Goal: Task Accomplishment & Management: Use online tool/utility

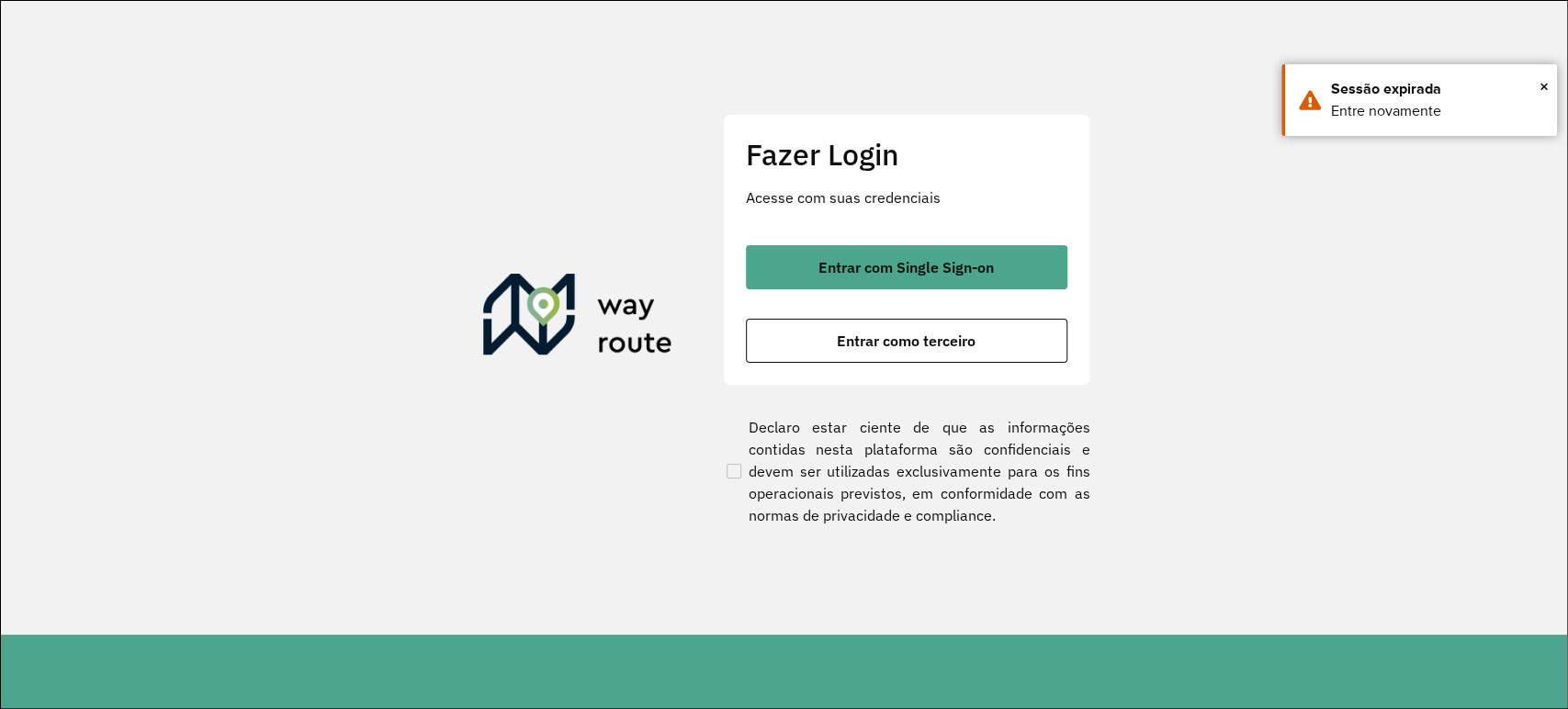
click at [827, 314] on div "Entrar com Single Sign-on Entrar como terceiro" at bounding box center [907, 304] width 322 height 118
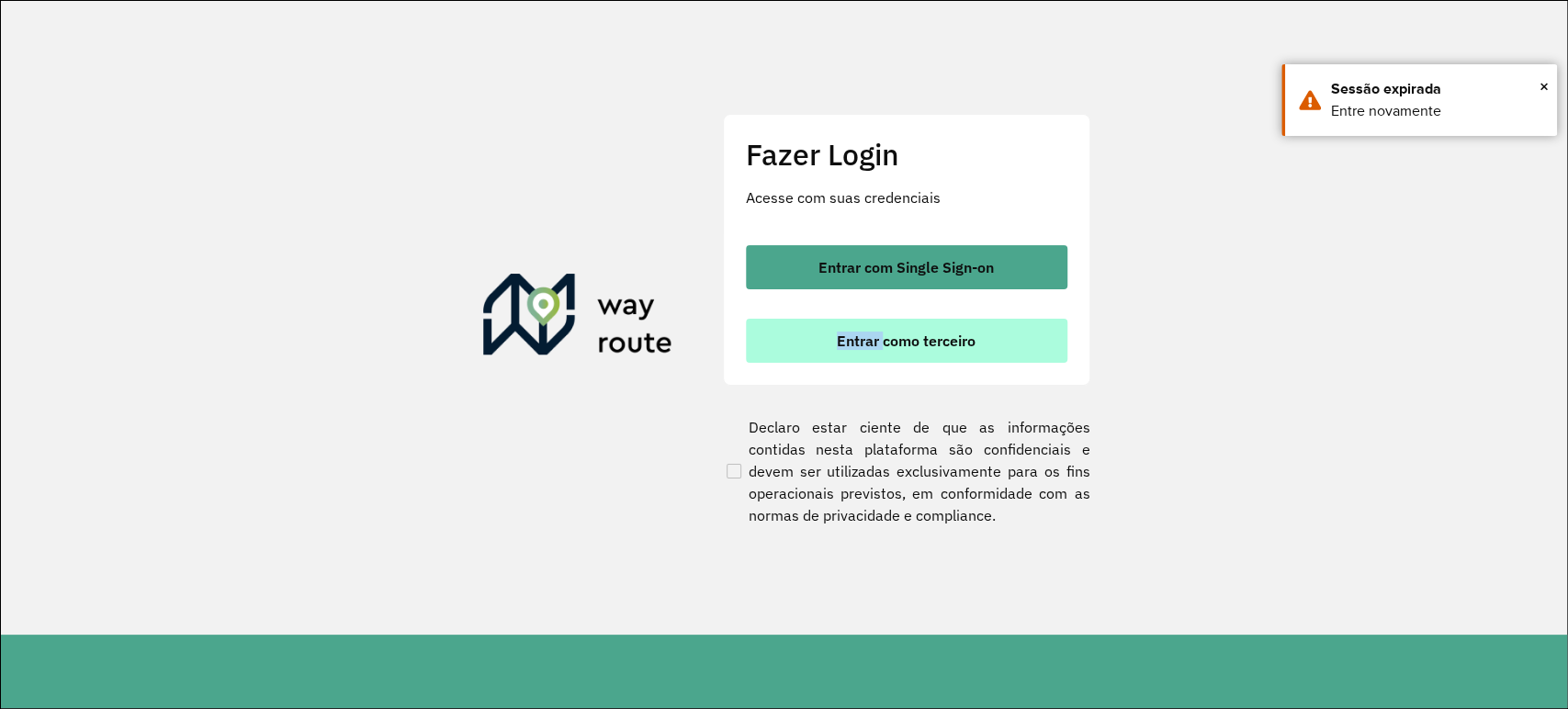
click at [834, 335] on button "Entrar como terceiro" at bounding box center [907, 341] width 322 height 44
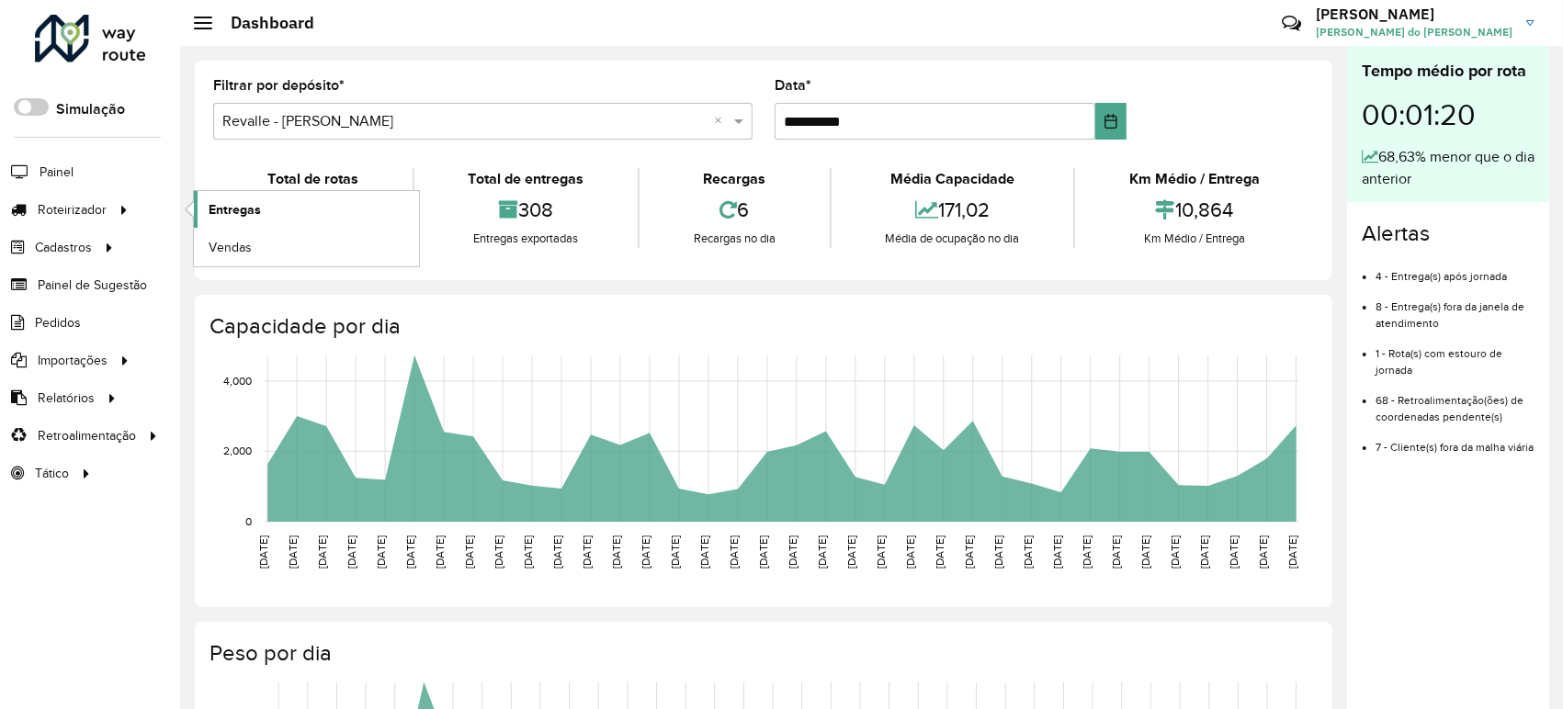
click at [267, 216] on link "Entregas" at bounding box center [306, 209] width 225 height 37
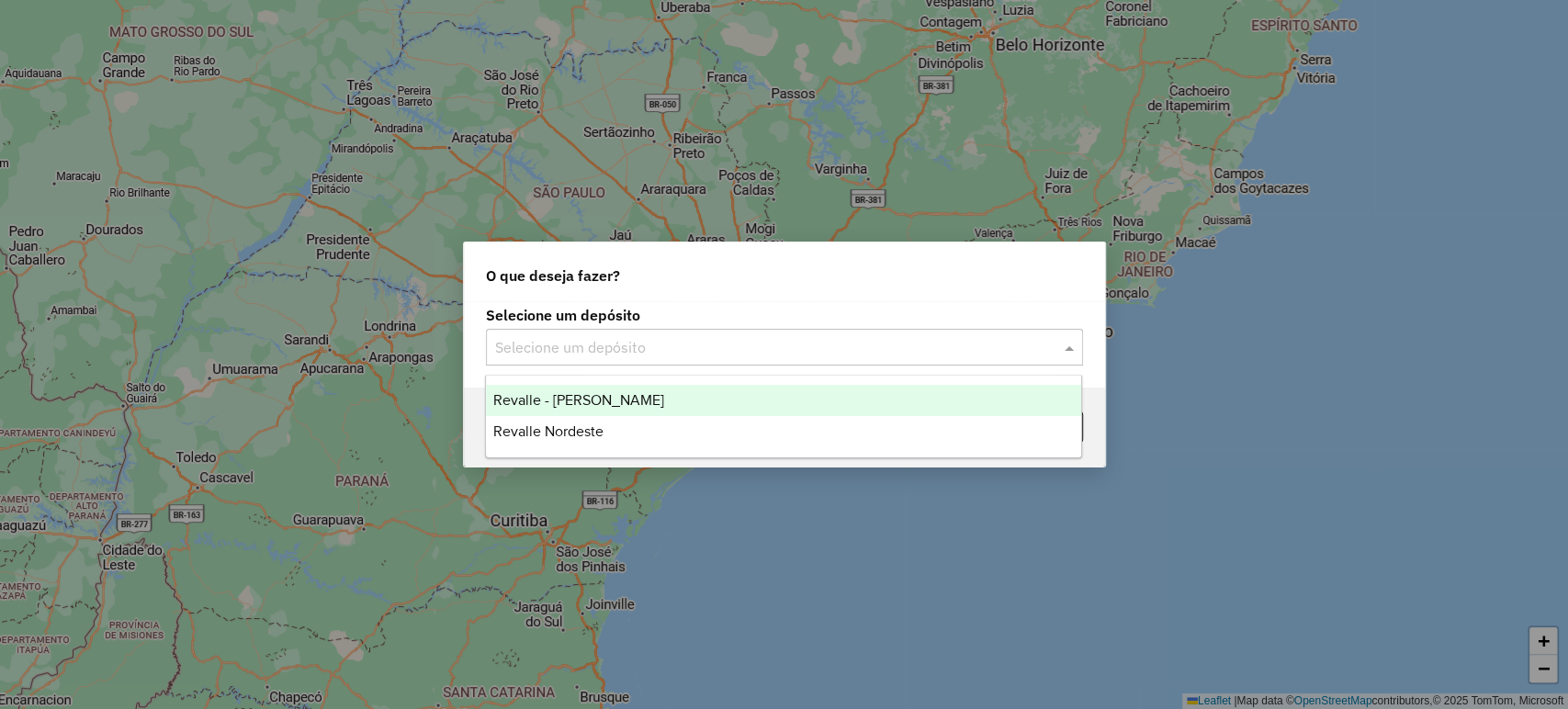
click at [983, 344] on input "text" at bounding box center [766, 348] width 542 height 22
click at [808, 408] on div "Revalle - [PERSON_NAME]" at bounding box center [783, 400] width 595 height 31
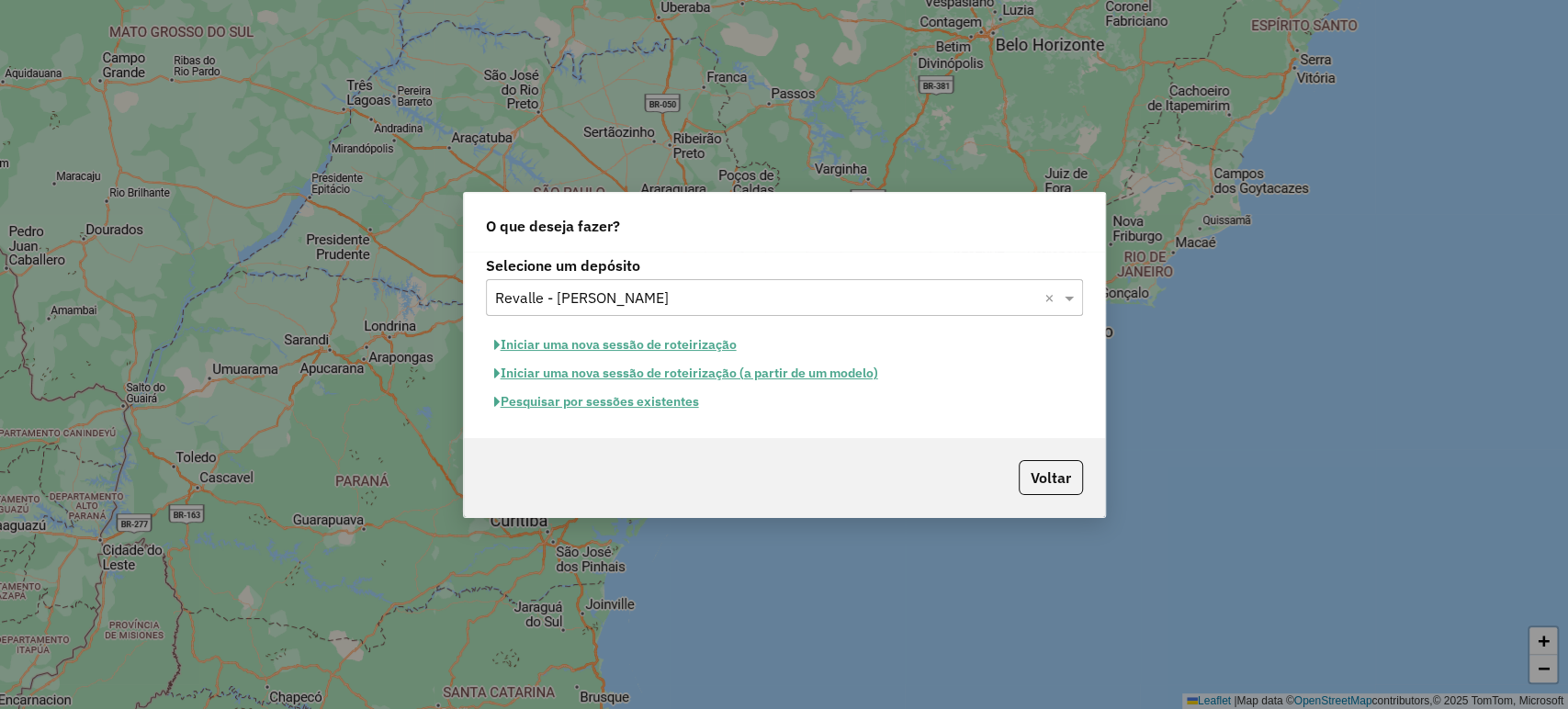
click at [633, 402] on button "Pesquisar por sessões existentes" at bounding box center [596, 402] width 221 height 28
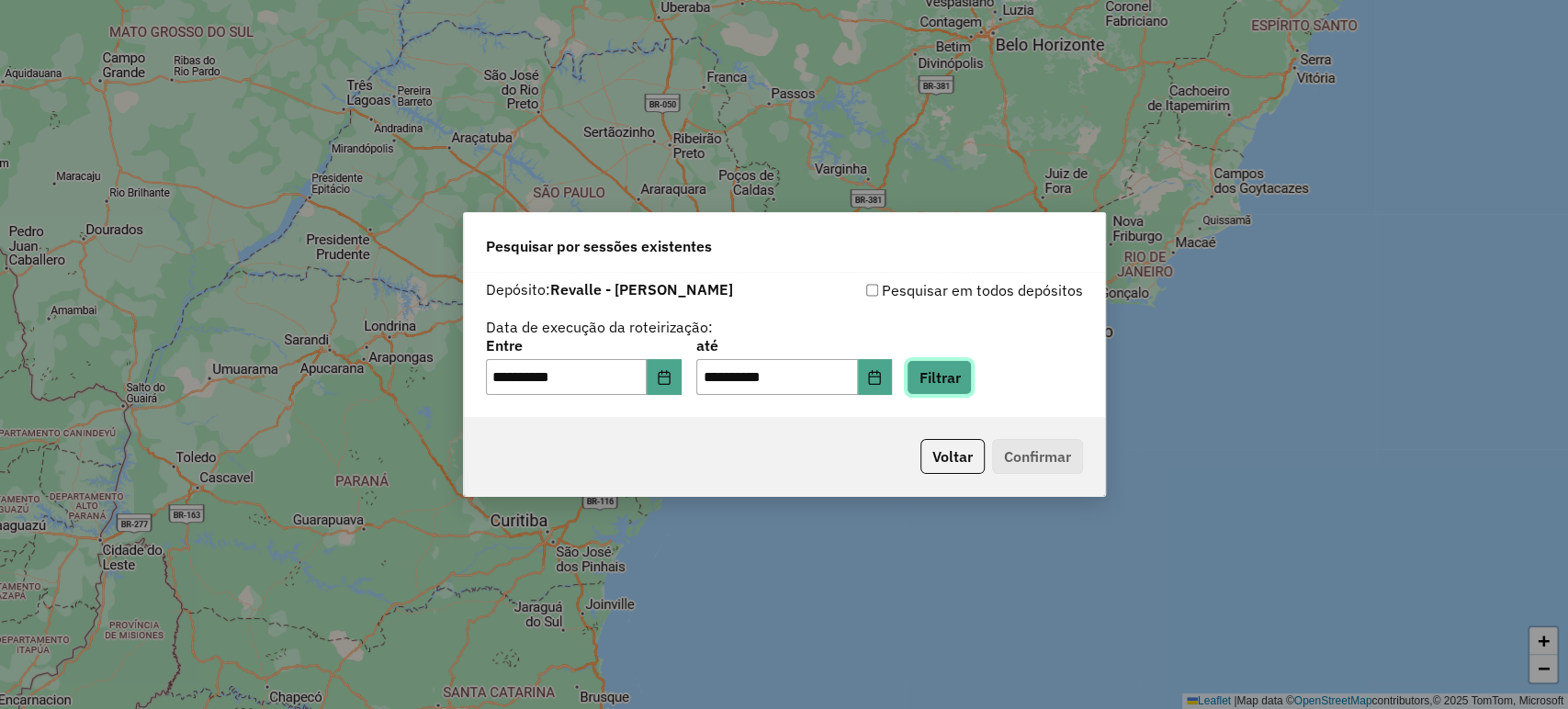
click at [971, 384] on button "Filtrar" at bounding box center [939, 377] width 65 height 35
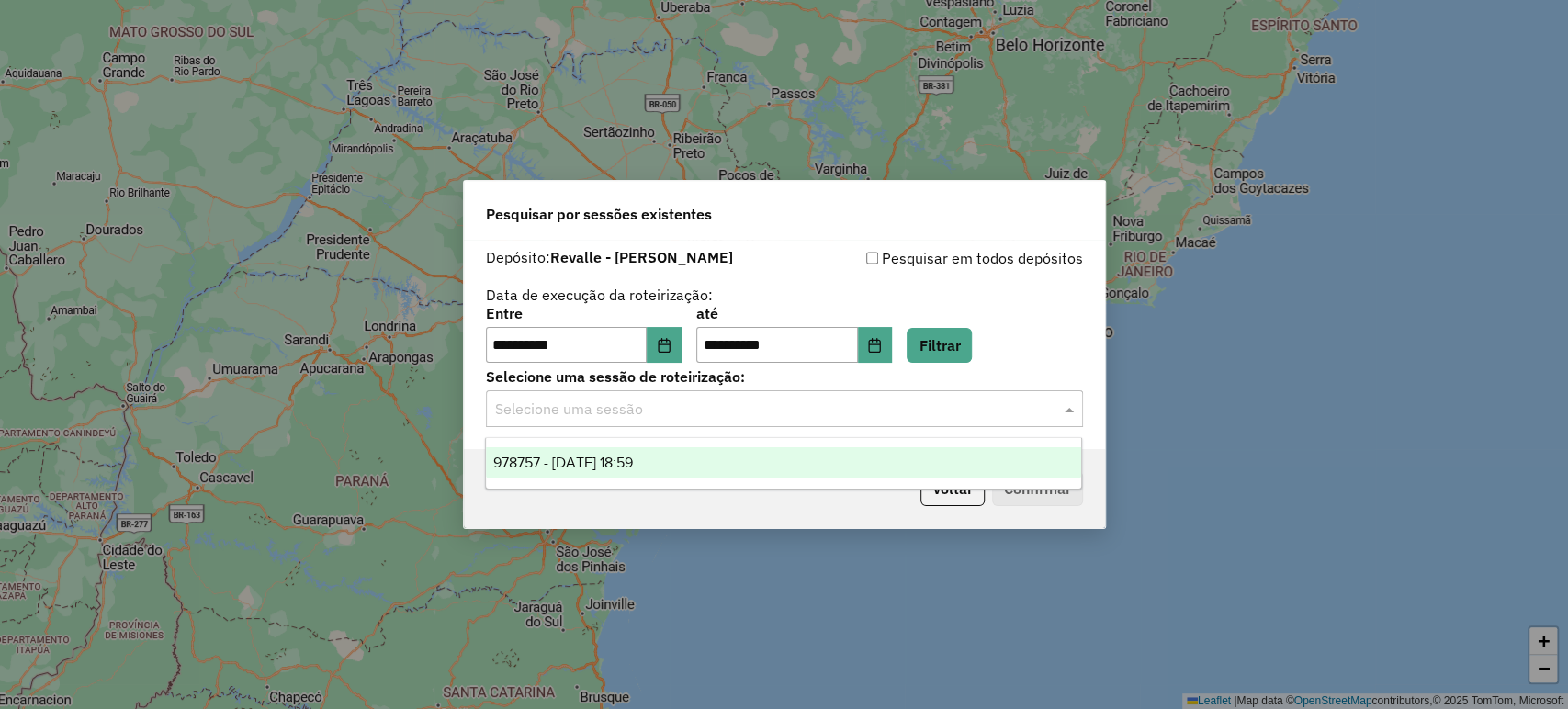
click at [979, 414] on input "text" at bounding box center [766, 410] width 542 height 22
click at [954, 453] on div "978757 - [DATE] 18:59" at bounding box center [783, 462] width 595 height 31
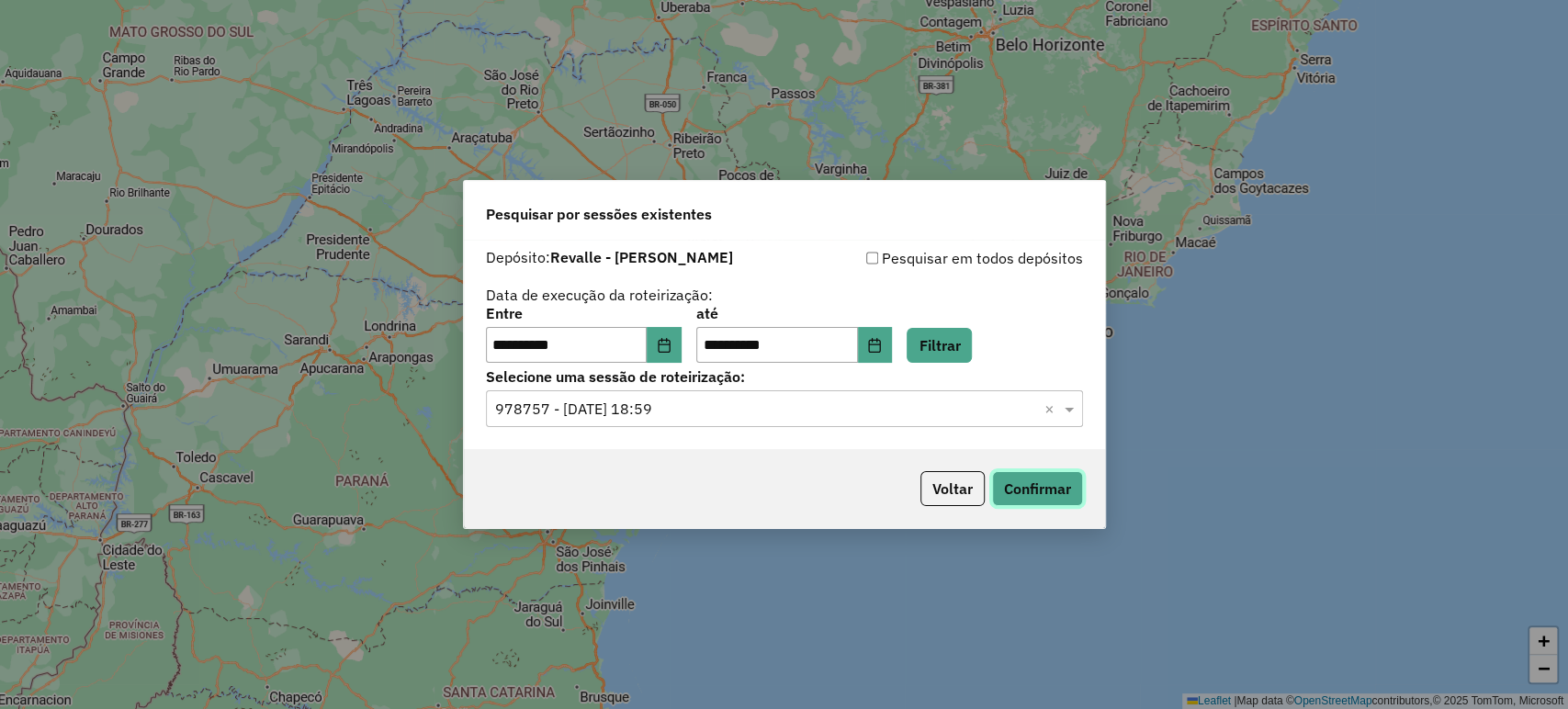
click at [1022, 473] on button "Confirmar" at bounding box center [1037, 488] width 91 height 35
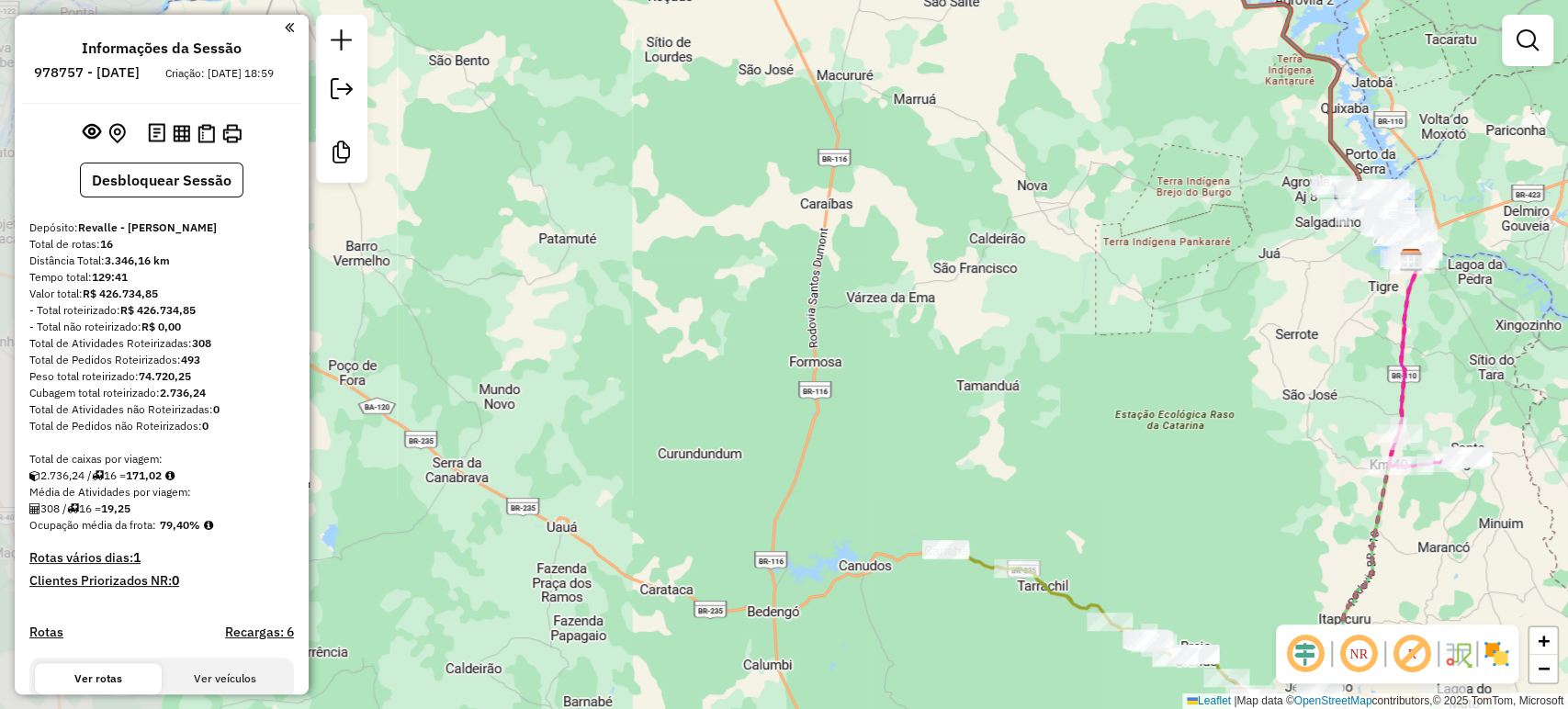
drag, startPoint x: 466, startPoint y: 192, endPoint x: 1087, endPoint y: 103, distance: 627.4
click at [1087, 103] on div "Janela de atendimento Grade de atendimento Capacidade Transportadoras Veículos …" at bounding box center [784, 354] width 1568 height 709
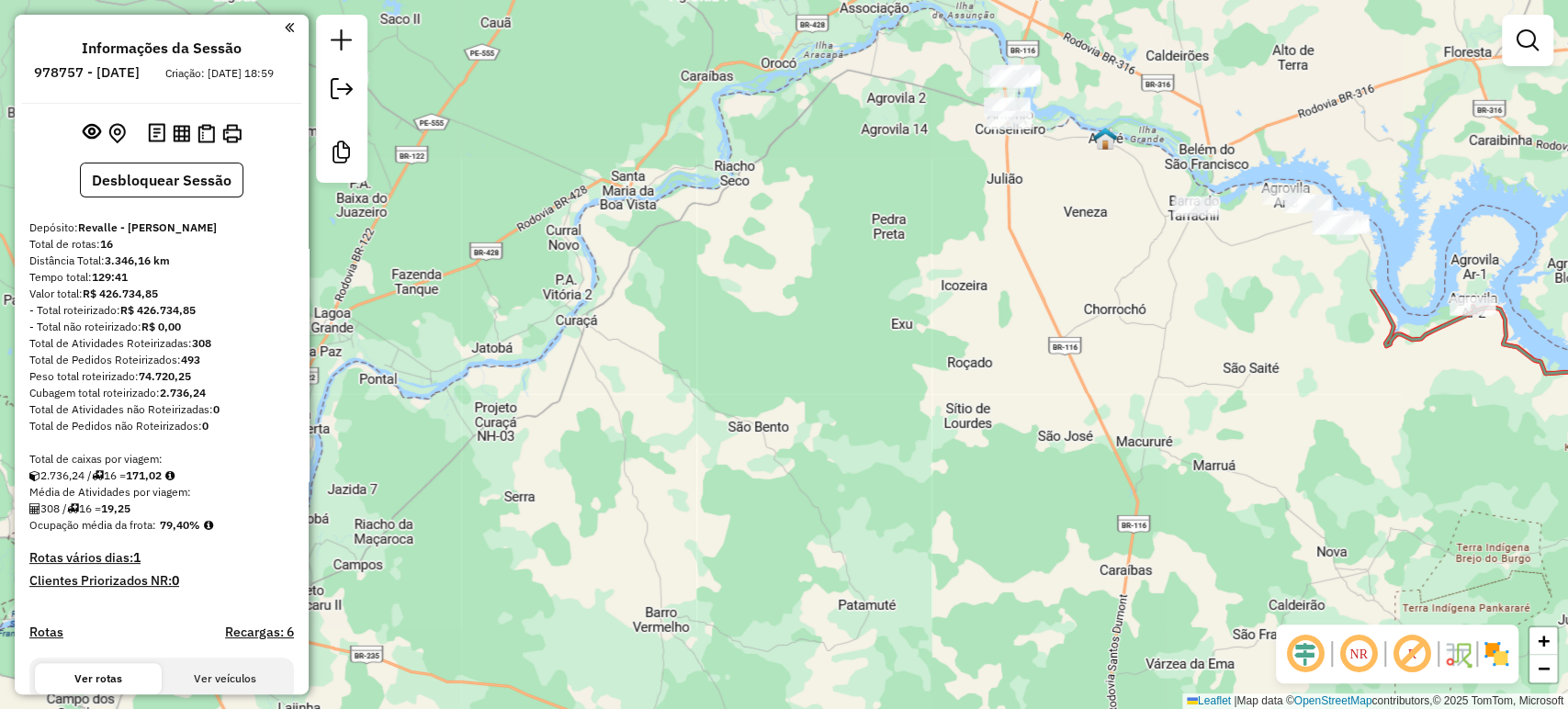
drag, startPoint x: 919, startPoint y: 265, endPoint x: 1223, endPoint y: 630, distance: 474.8
click at [1223, 630] on div "Janela de atendimento Grade de atendimento Capacidade Transportadoras Veículos …" at bounding box center [784, 354] width 1568 height 709
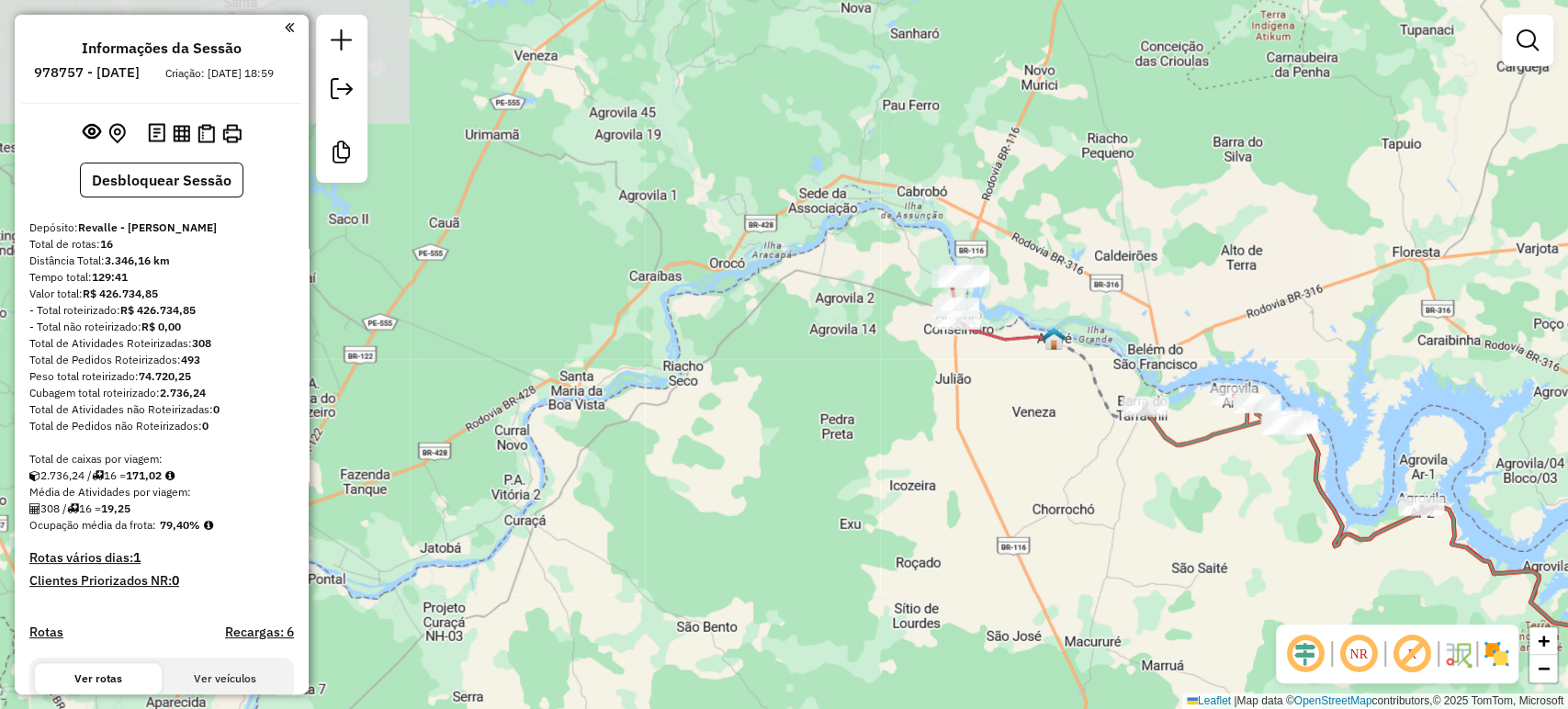
drag, startPoint x: 1096, startPoint y: 359, endPoint x: 1046, endPoint y: 557, distance: 203.6
click at [1046, 557] on div "Janela de atendimento Grade de atendimento Capacidade Transportadoras Veículos …" at bounding box center [784, 354] width 1568 height 709
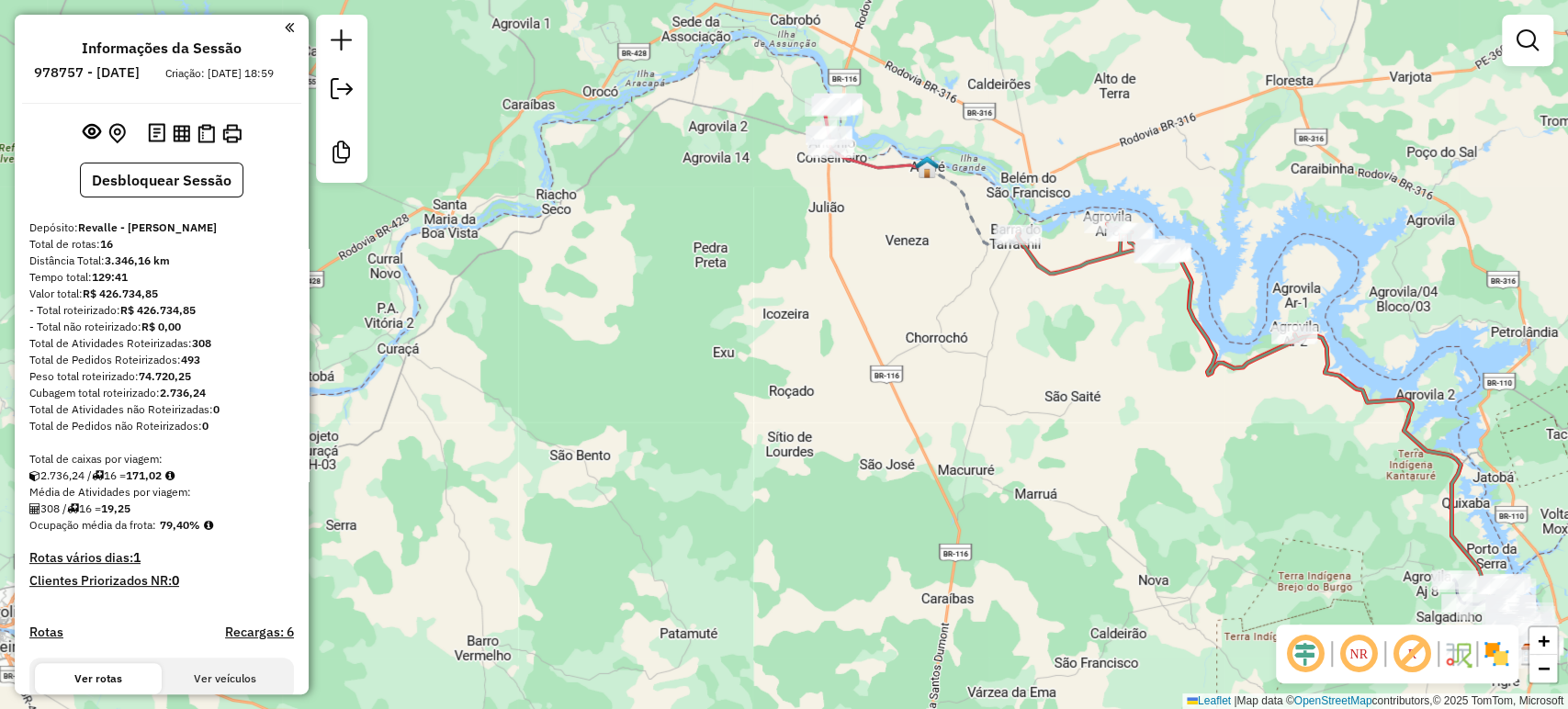
drag, startPoint x: 1083, startPoint y: 549, endPoint x: 961, endPoint y: 386, distance: 204.1
click at [961, 386] on div "Janela de atendimento Grade de atendimento Capacidade Transportadoras Veículos …" at bounding box center [784, 354] width 1568 height 709
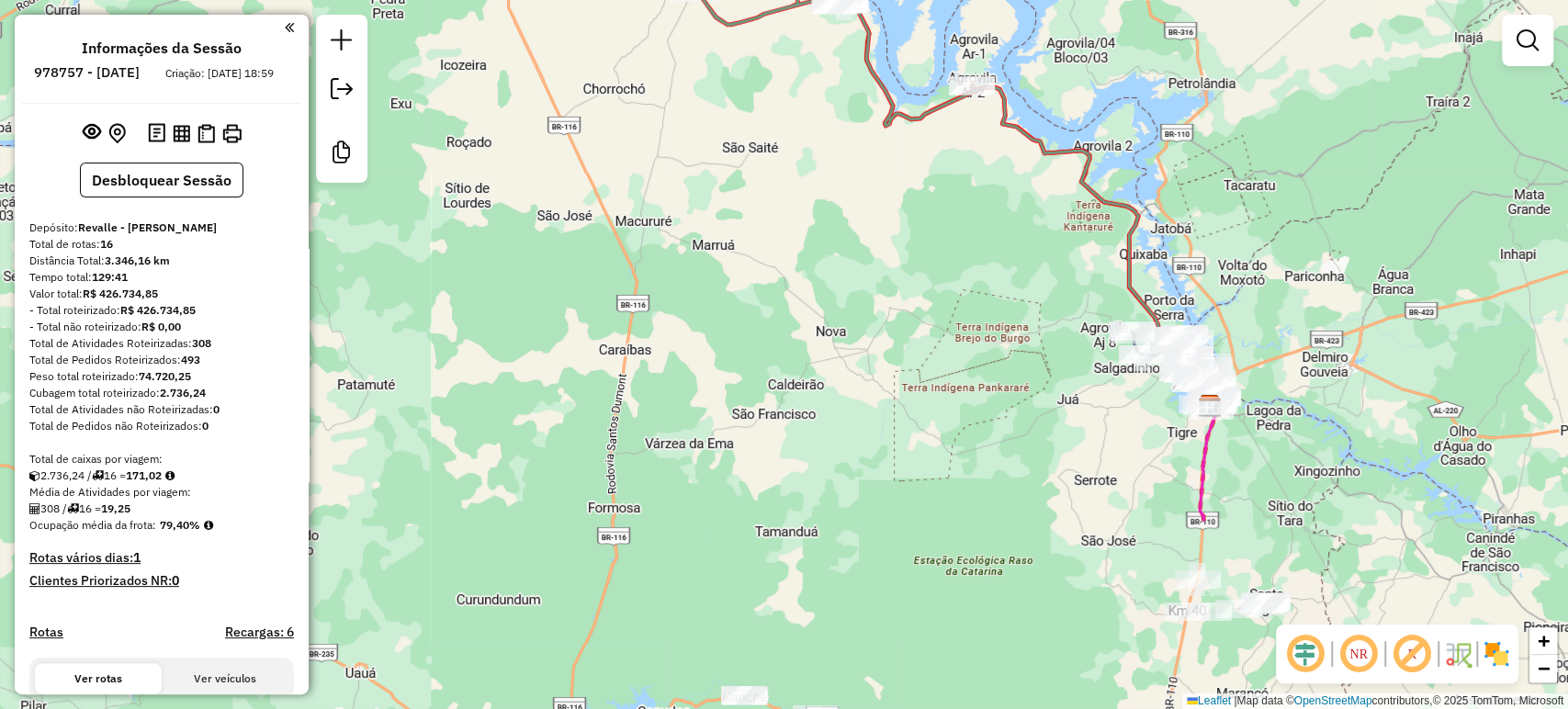
drag, startPoint x: 997, startPoint y: 373, endPoint x: 671, endPoint y: 111, distance: 418.2
click at [671, 111] on div "Janela de atendimento Grade de atendimento Capacidade Transportadoras Veículos …" at bounding box center [784, 354] width 1568 height 709
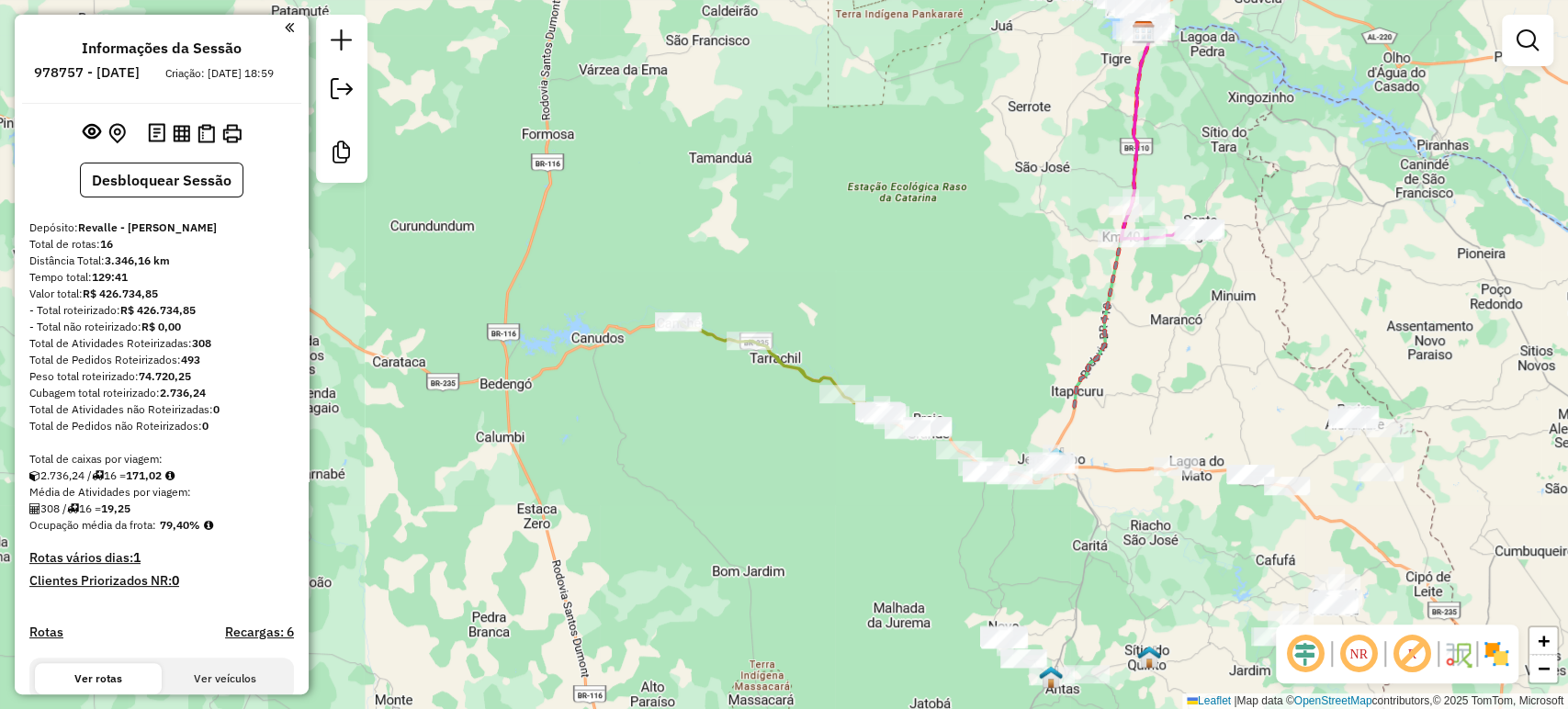
drag, startPoint x: 933, startPoint y: 366, endPoint x: 867, endPoint y: -6, distance: 377.0
click at [867, 0] on html "Aguarde... Pop-up bloqueado! Seu navegador bloqueou automáticamente a abertura …" at bounding box center [784, 354] width 1568 height 709
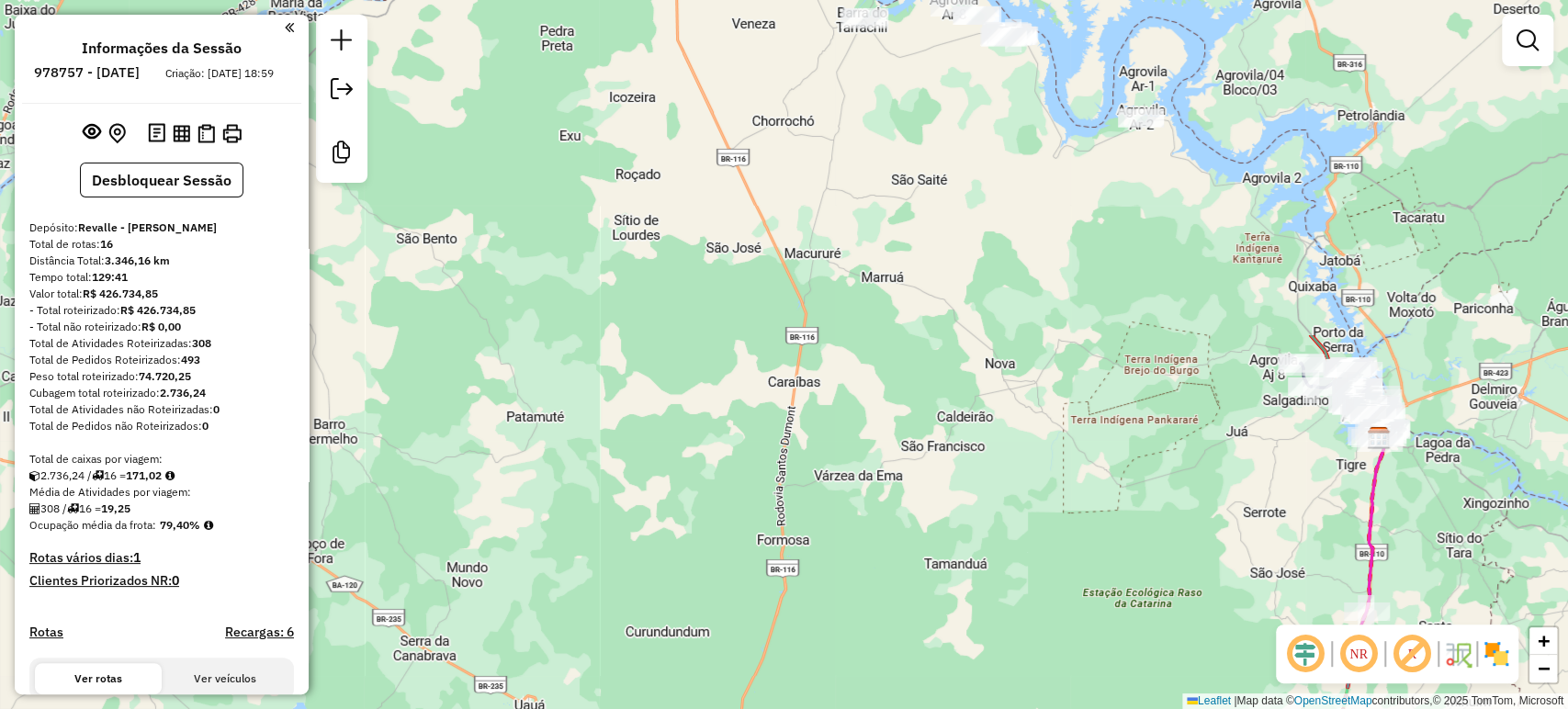
drag, startPoint x: 806, startPoint y: 218, endPoint x: 1031, endPoint y: 695, distance: 528.1
click at [1031, 695] on div "Janela de atendimento Grade de atendimento Capacidade Transportadoras Veículos …" at bounding box center [784, 354] width 1568 height 709
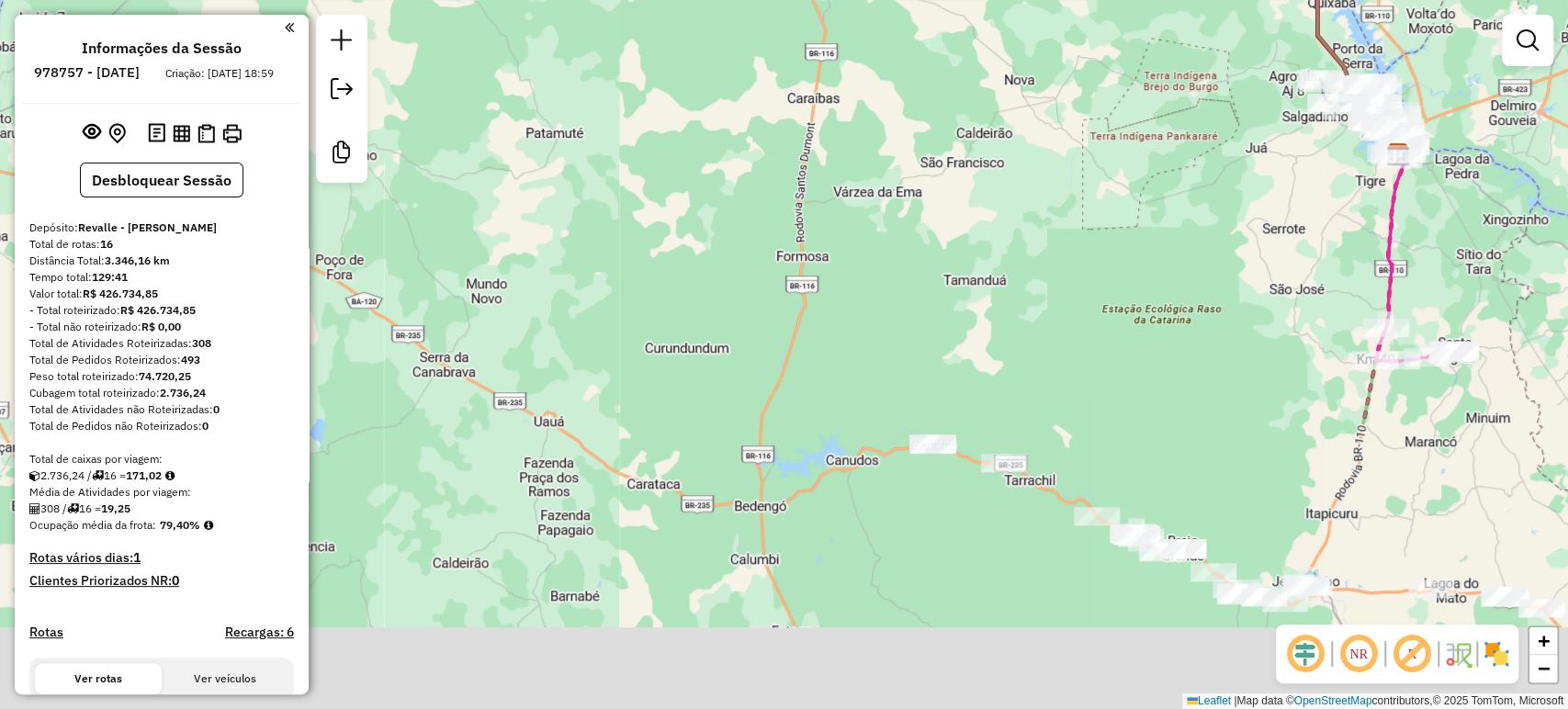
drag, startPoint x: 967, startPoint y: 429, endPoint x: 996, endPoint y: 60, distance: 370.4
click at [996, 60] on div "Janela de atendimento Grade de atendimento Capacidade Transportadoras Veículos …" at bounding box center [784, 354] width 1568 height 709
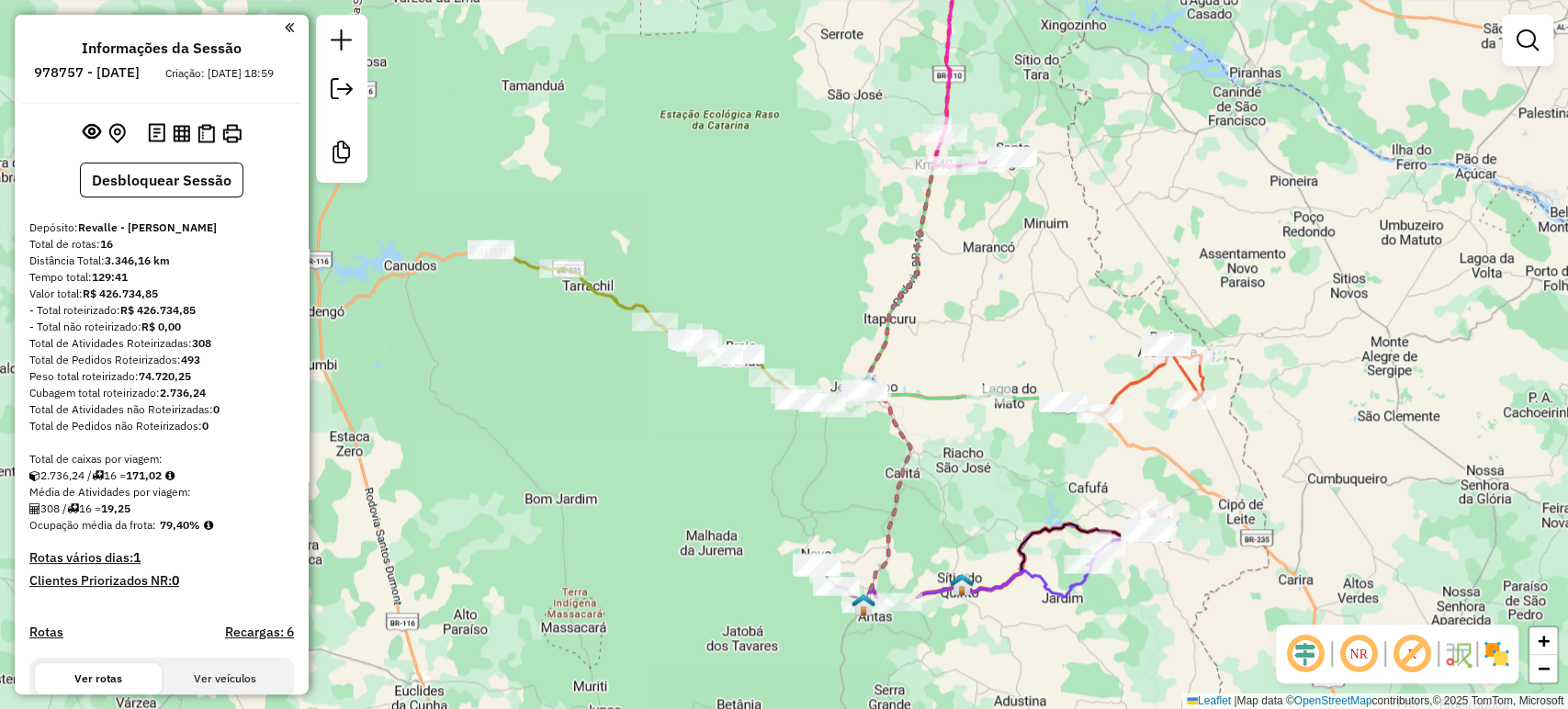
drag, startPoint x: 999, startPoint y: 92, endPoint x: 562, endPoint y: -90, distance: 473.6
click at [562, 0] on html "Aguarde... Pop-up bloqueado! Seu navegador bloqueou automáticamente a abertura …" at bounding box center [784, 354] width 1568 height 709
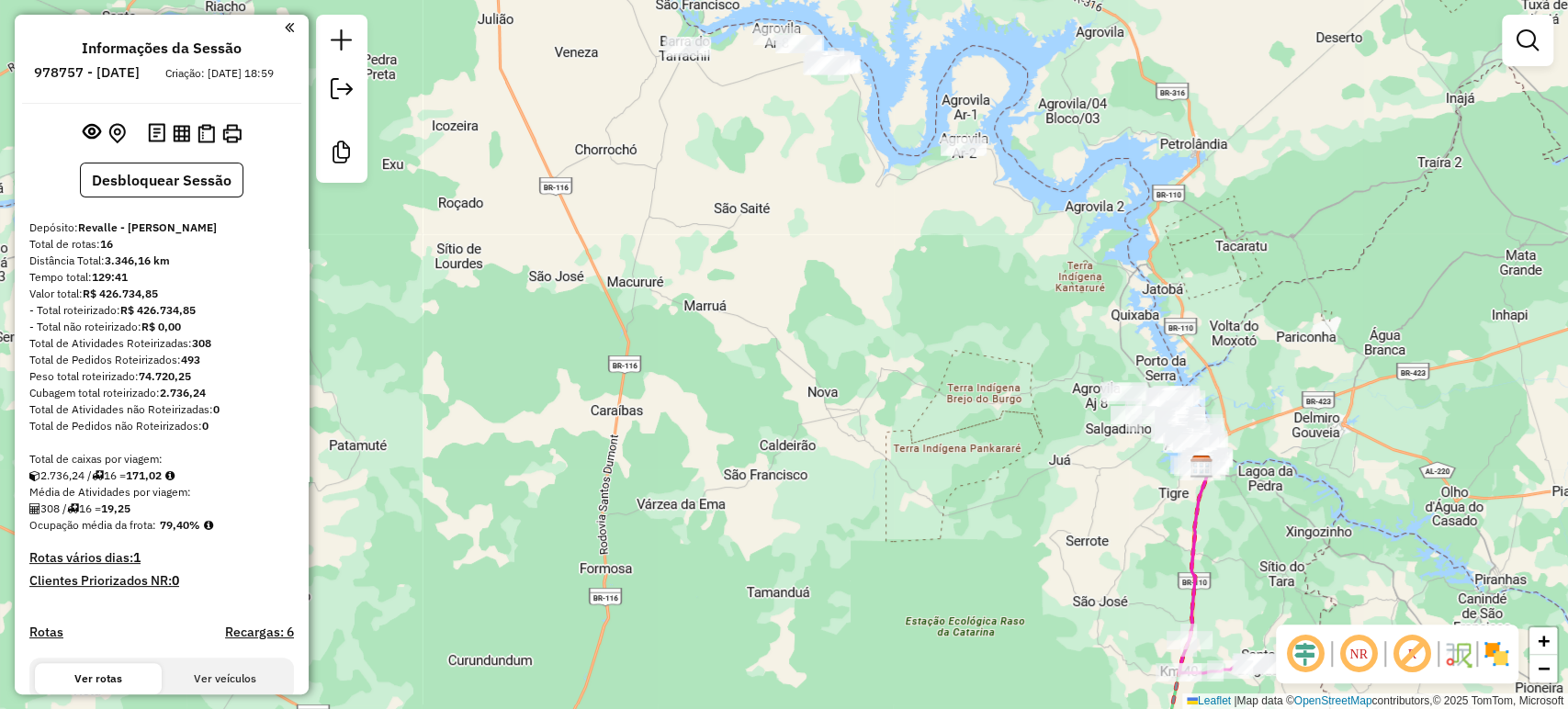
drag, startPoint x: 622, startPoint y: 32, endPoint x: 864, endPoint y: 542, distance: 564.6
click at [864, 542] on div "Janela de atendimento Grade de atendimento Capacidade Transportadoras Veículos …" at bounding box center [784, 354] width 1568 height 709
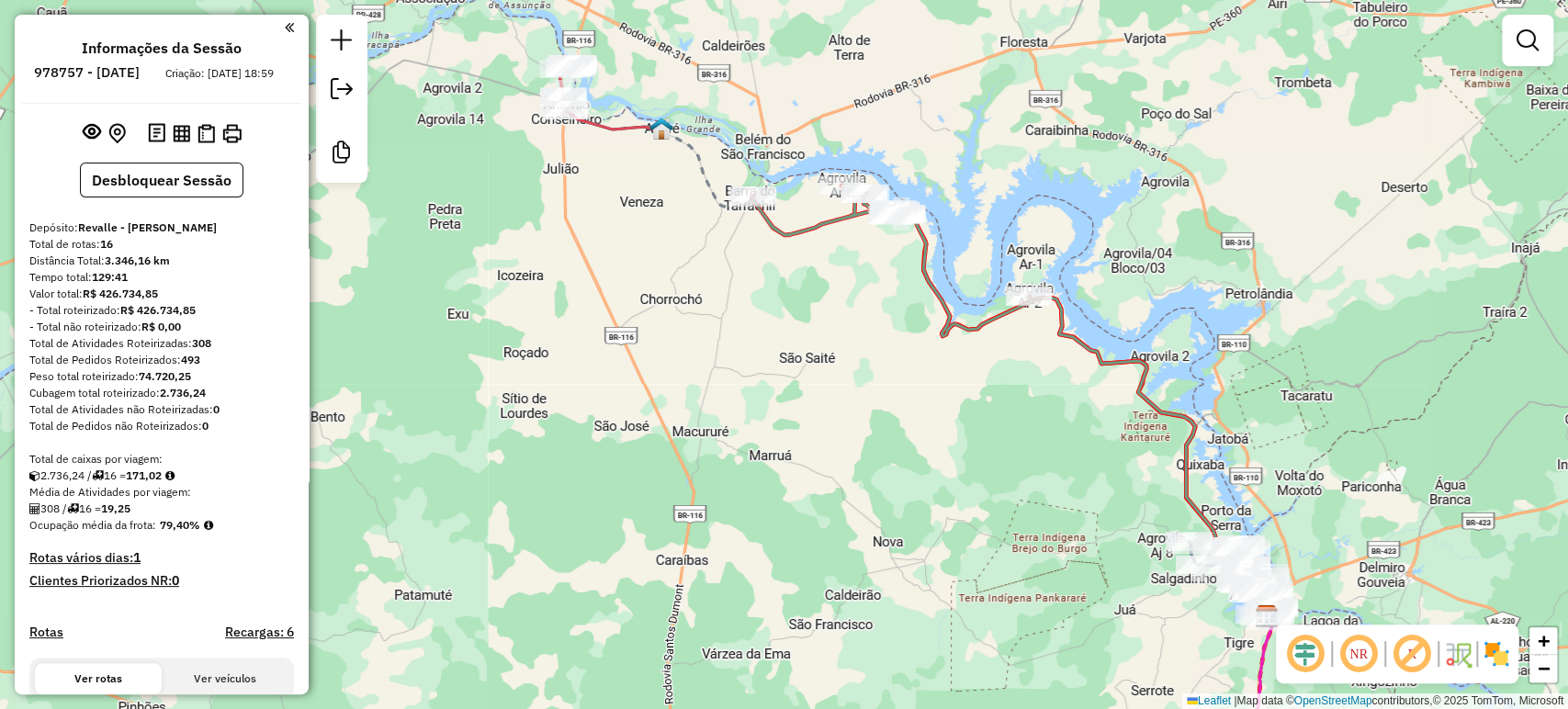
drag, startPoint x: 788, startPoint y: 299, endPoint x: 853, endPoint y: 451, distance: 165.0
click at [853, 451] on div "Janela de atendimento Grade de atendimento Capacidade Transportadoras Veículos …" at bounding box center [784, 354] width 1568 height 709
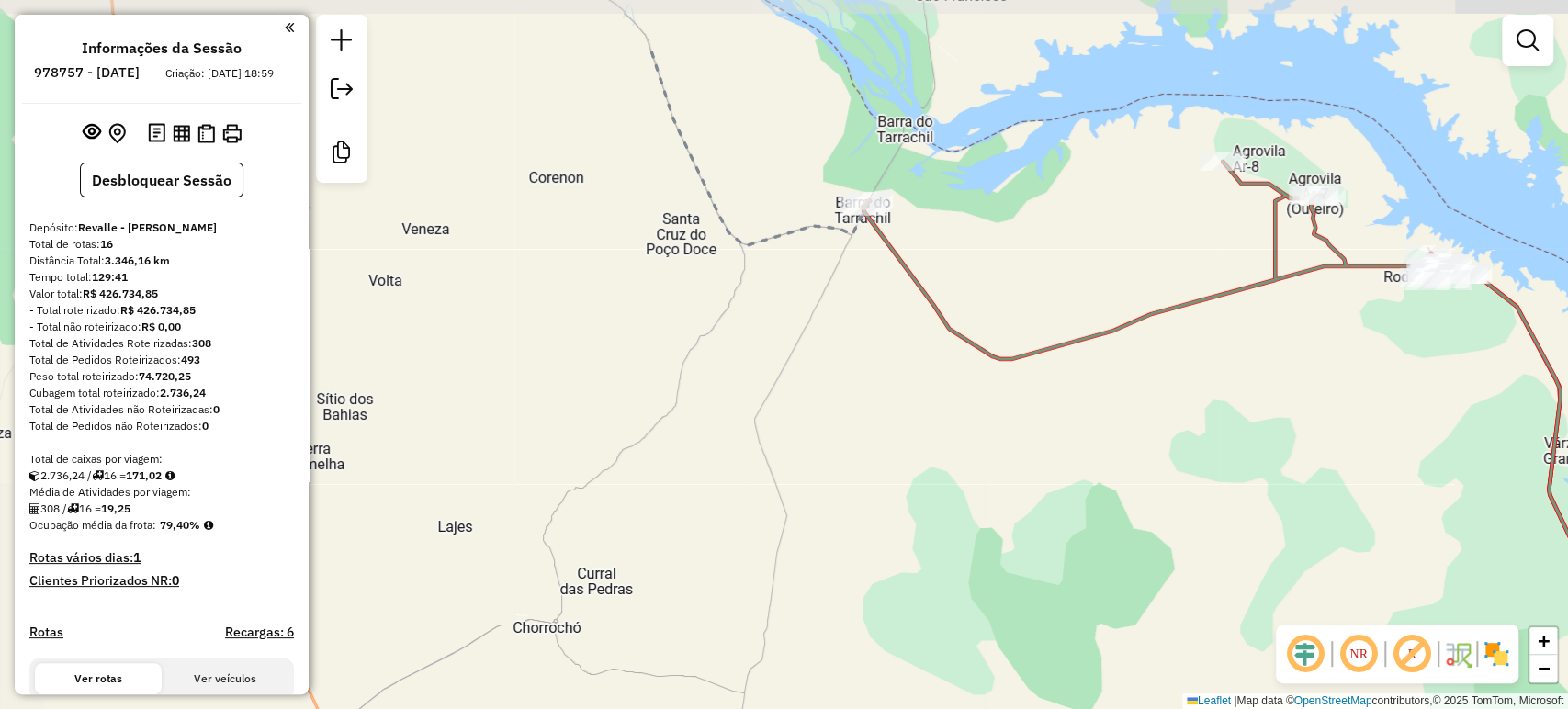
drag, startPoint x: 753, startPoint y: 193, endPoint x: 848, endPoint y: 315, distance: 154.5
click at [848, 315] on div "Janela de atendimento Grade de atendimento Capacidade Transportadoras Veículos …" at bounding box center [784, 354] width 1568 height 709
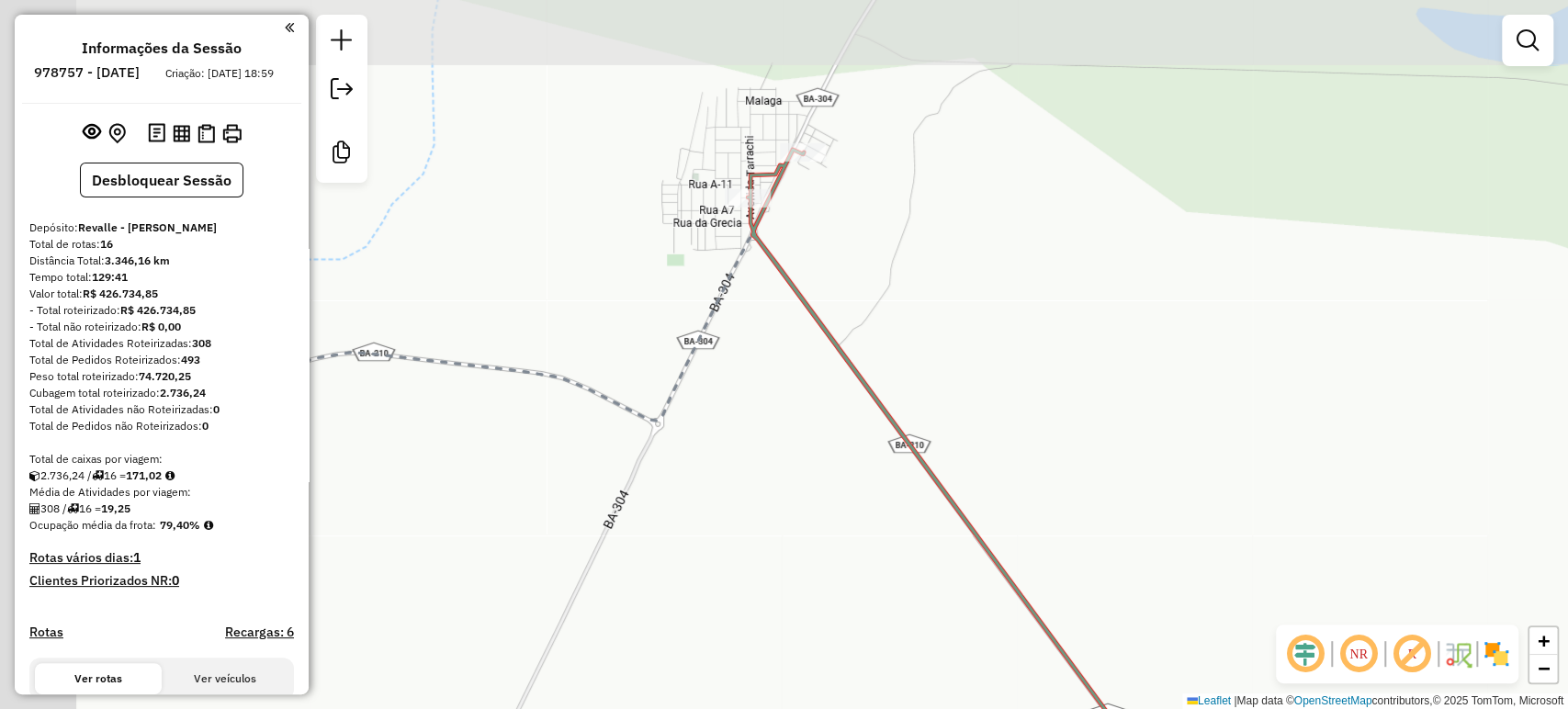
drag, startPoint x: 633, startPoint y: 145, endPoint x: 808, endPoint y: 234, distance: 196.8
click at [808, 234] on div "Janela de atendimento Grade de atendimento Capacidade Transportadoras Veículos …" at bounding box center [784, 354] width 1568 height 709
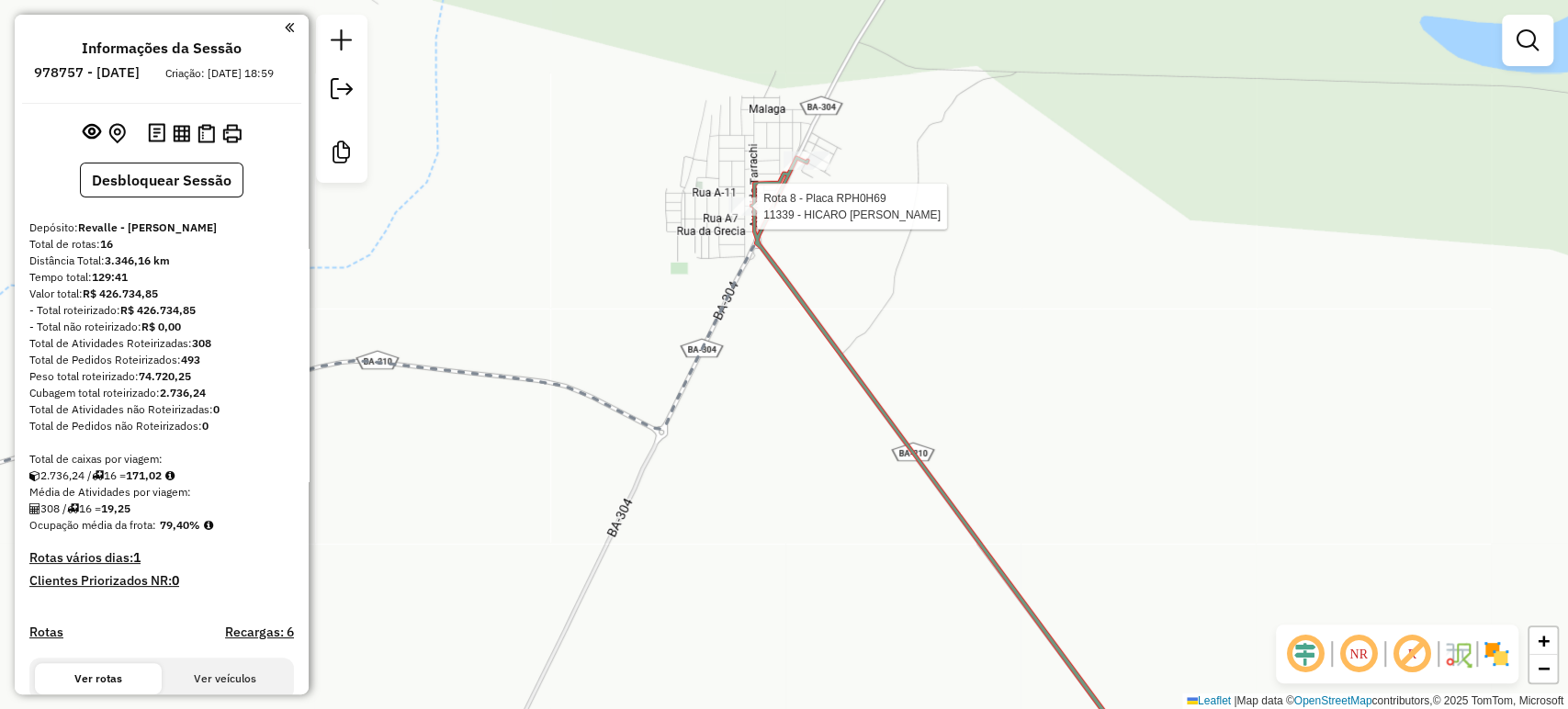
select select "**********"
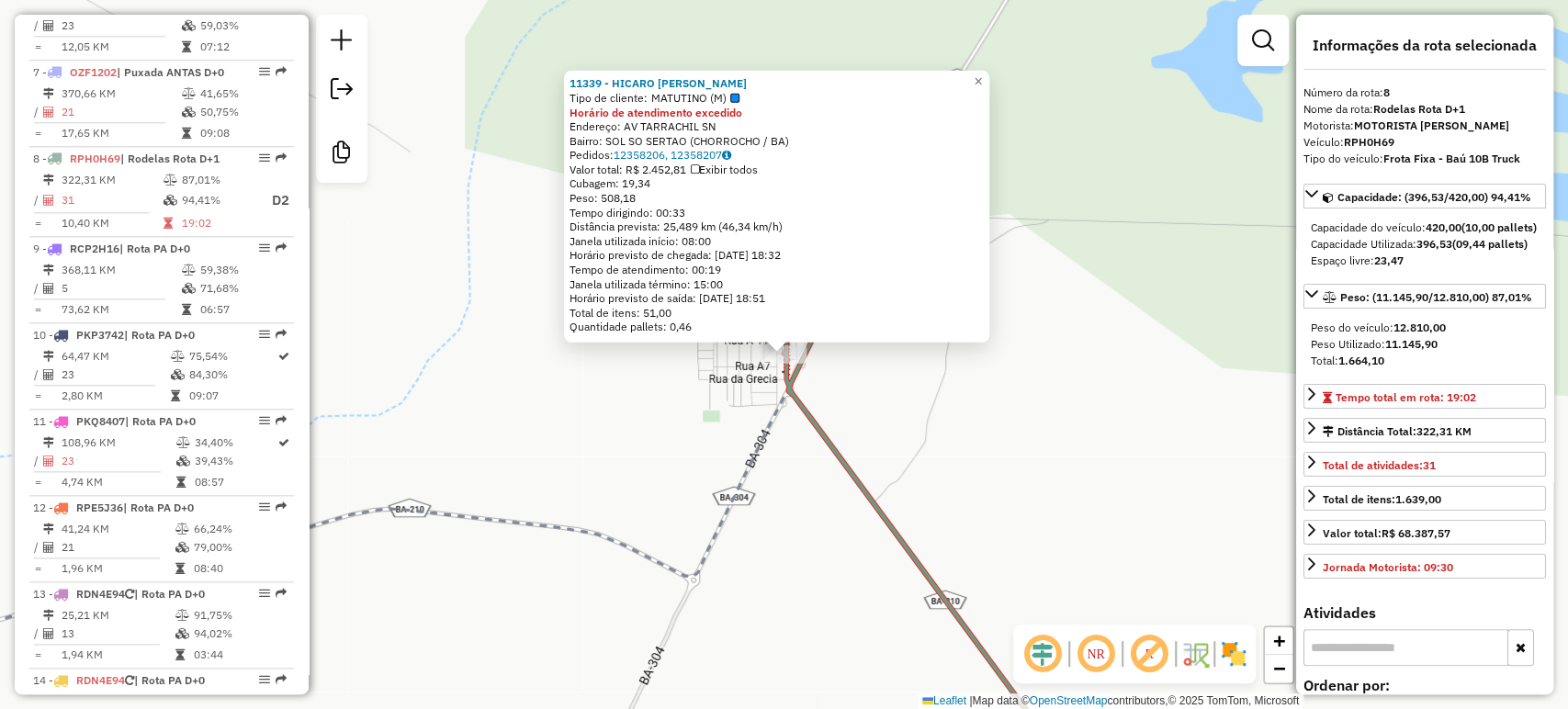
scroll to position [1419, 0]
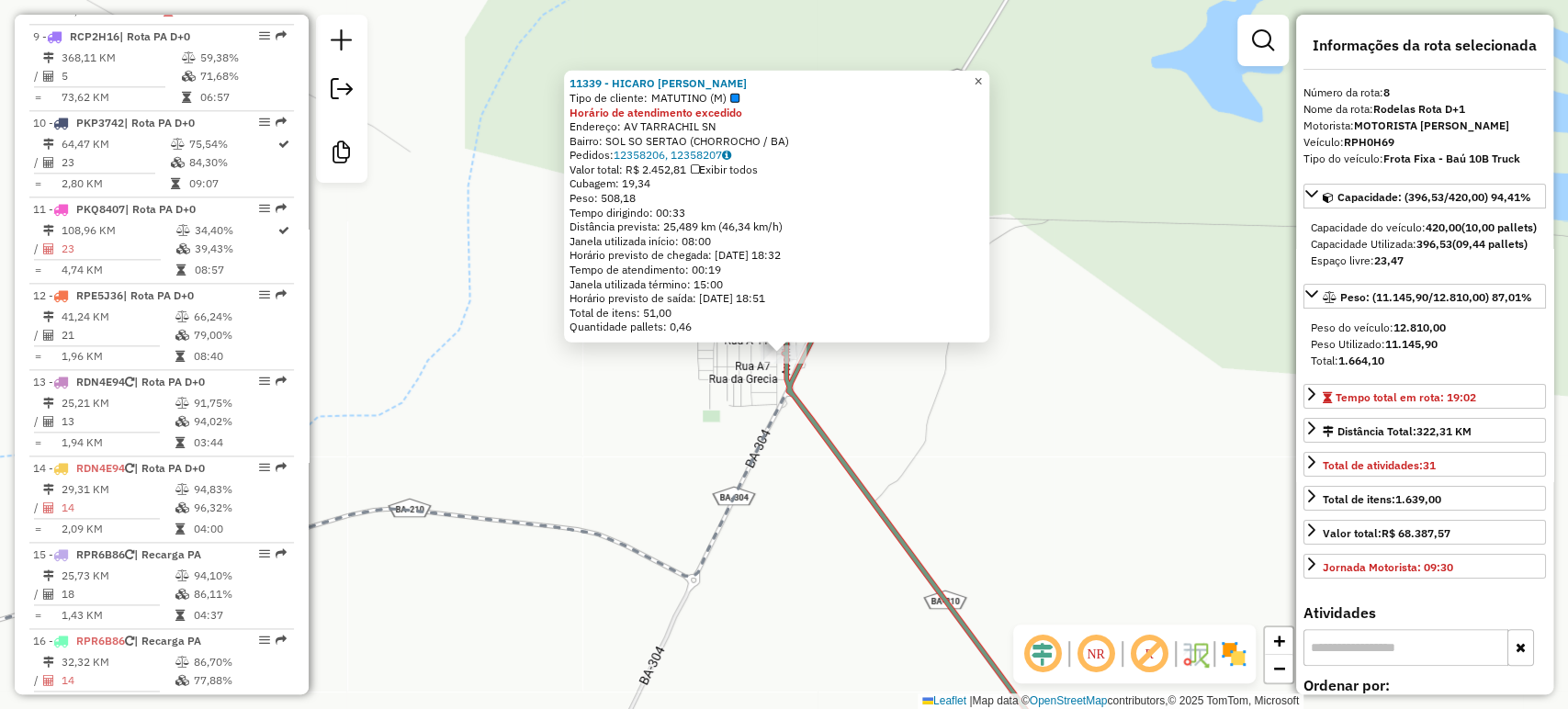
click at [985, 74] on link "×" at bounding box center [978, 82] width 22 height 22
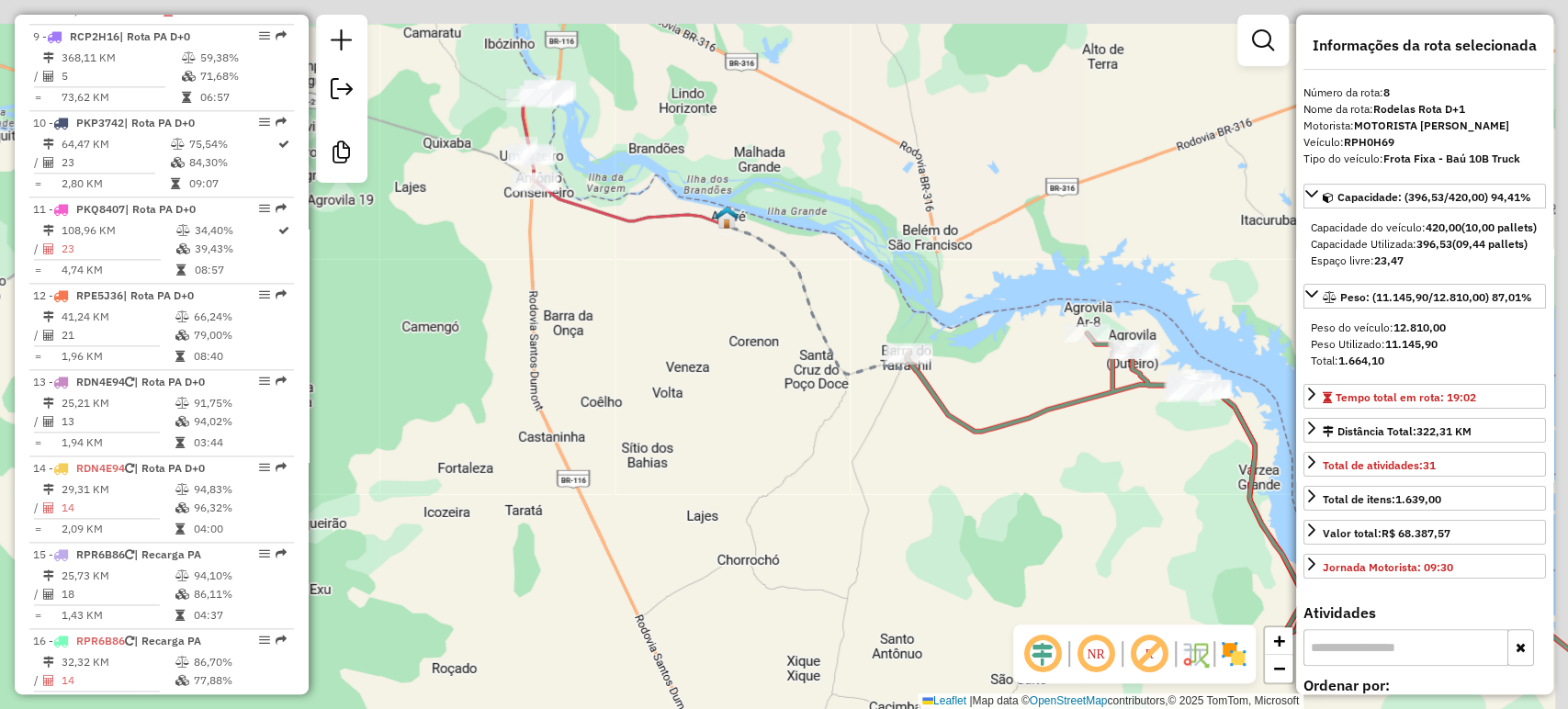
drag, startPoint x: 937, startPoint y: 130, endPoint x: 852, endPoint y: 319, distance: 206.4
click at [852, 319] on div "Janela de atendimento Grade de atendimento Capacidade Transportadoras Veículos …" at bounding box center [784, 354] width 1568 height 709
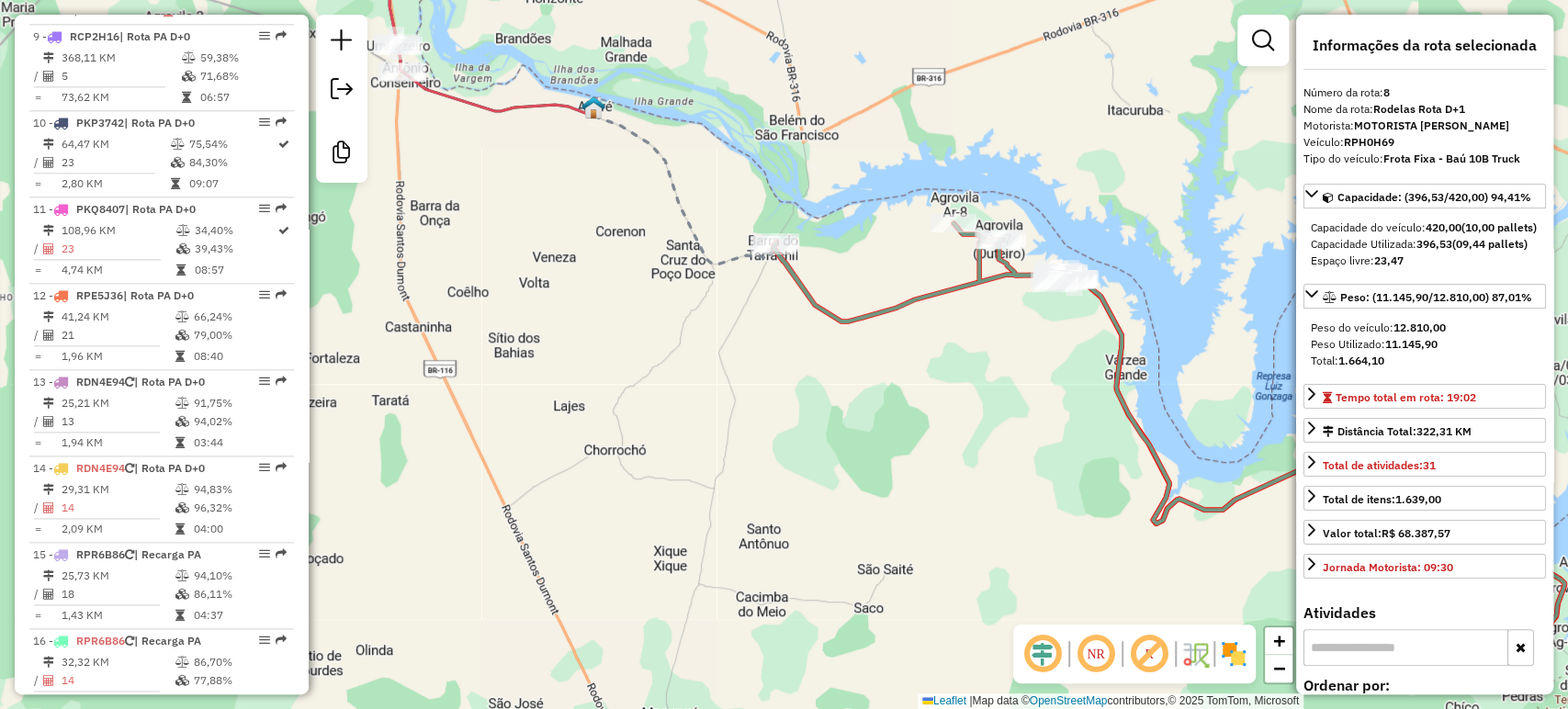
drag, startPoint x: 616, startPoint y: 211, endPoint x: 502, endPoint y: 61, distance: 188.9
click at [502, 61] on div "Janela de atendimento Grade de atendimento Capacidade Transportadoras Veículos …" at bounding box center [784, 354] width 1568 height 709
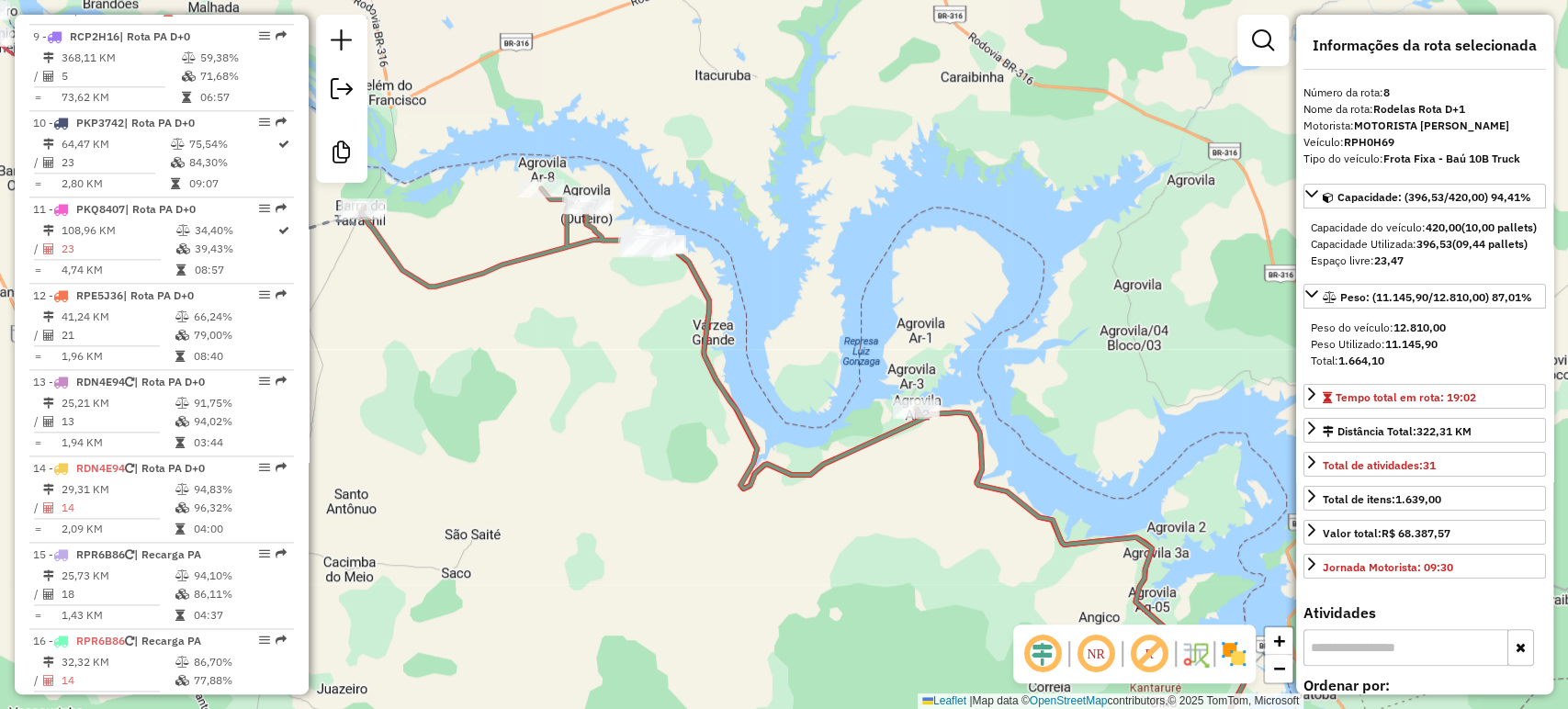
drag, startPoint x: 947, startPoint y: 354, endPoint x: 541, endPoint y: 344, distance: 406.1
click at [541, 344] on div "Janela de atendimento Grade de atendimento Capacidade Transportadoras Veículos …" at bounding box center [784, 354] width 1568 height 709
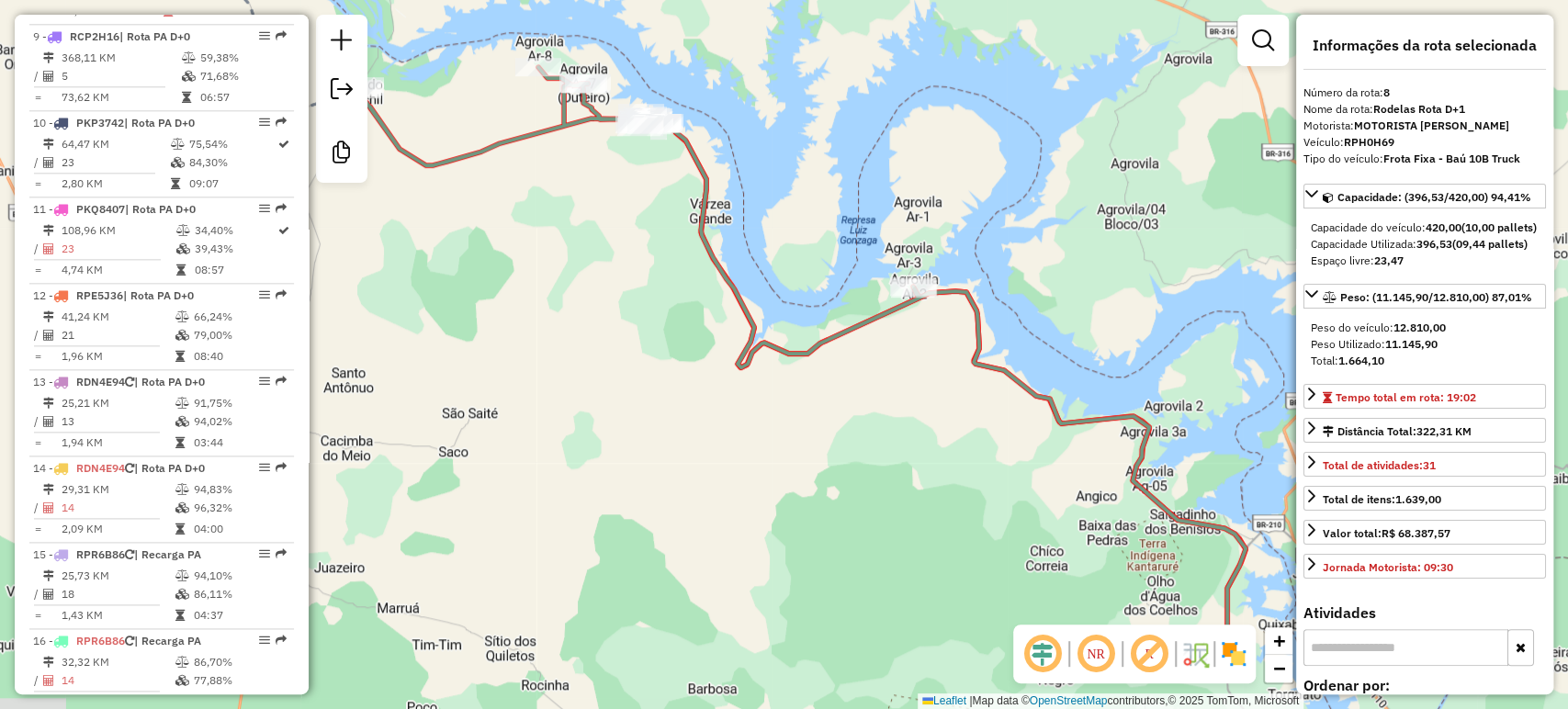
drag, startPoint x: 791, startPoint y: 517, endPoint x: 743, endPoint y: 386, distance: 139.8
click at [743, 386] on div "Janela de atendimento Grade de atendimento Capacidade Transportadoras Veículos …" at bounding box center [784, 354] width 1568 height 709
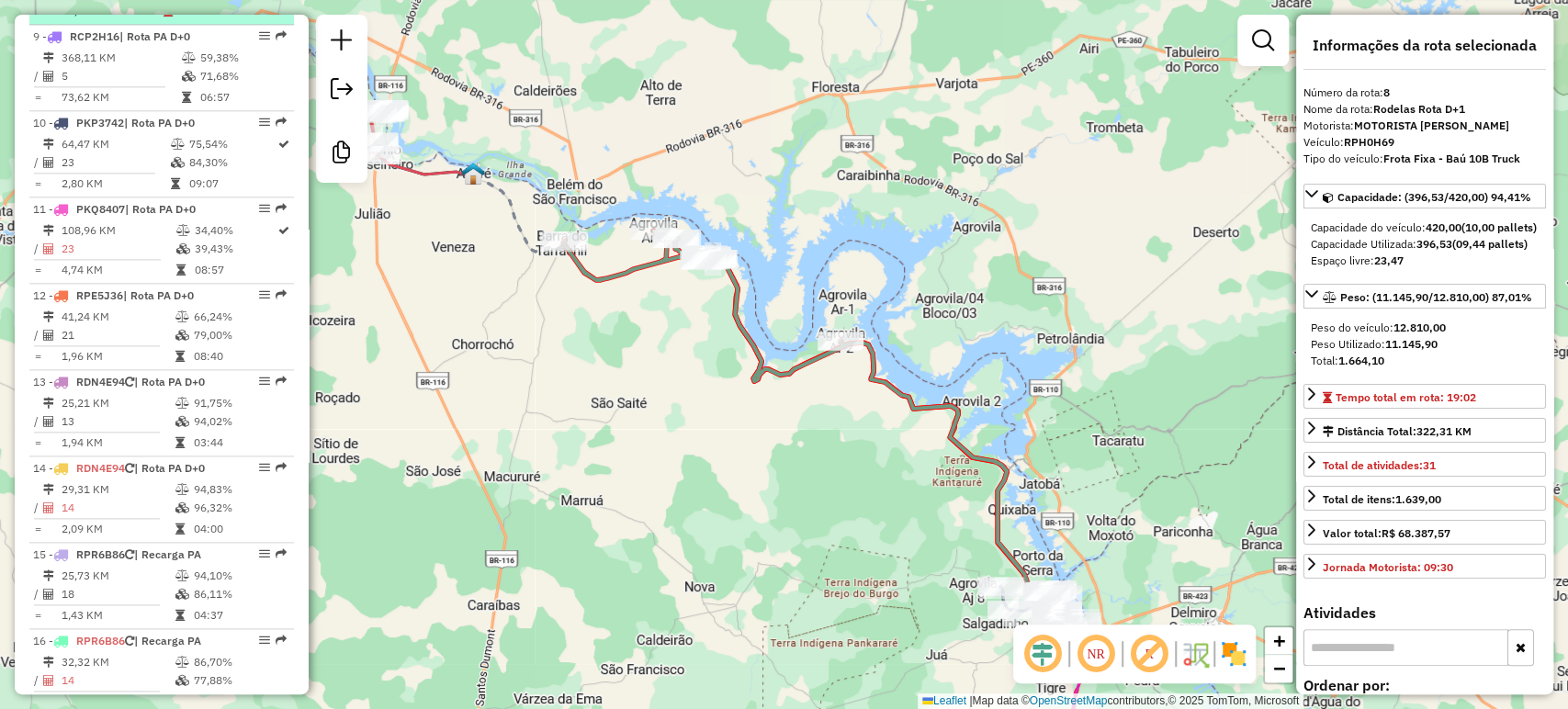
drag, startPoint x: 253, startPoint y: 25, endPoint x: 243, endPoint y: 52, distance: 29.4
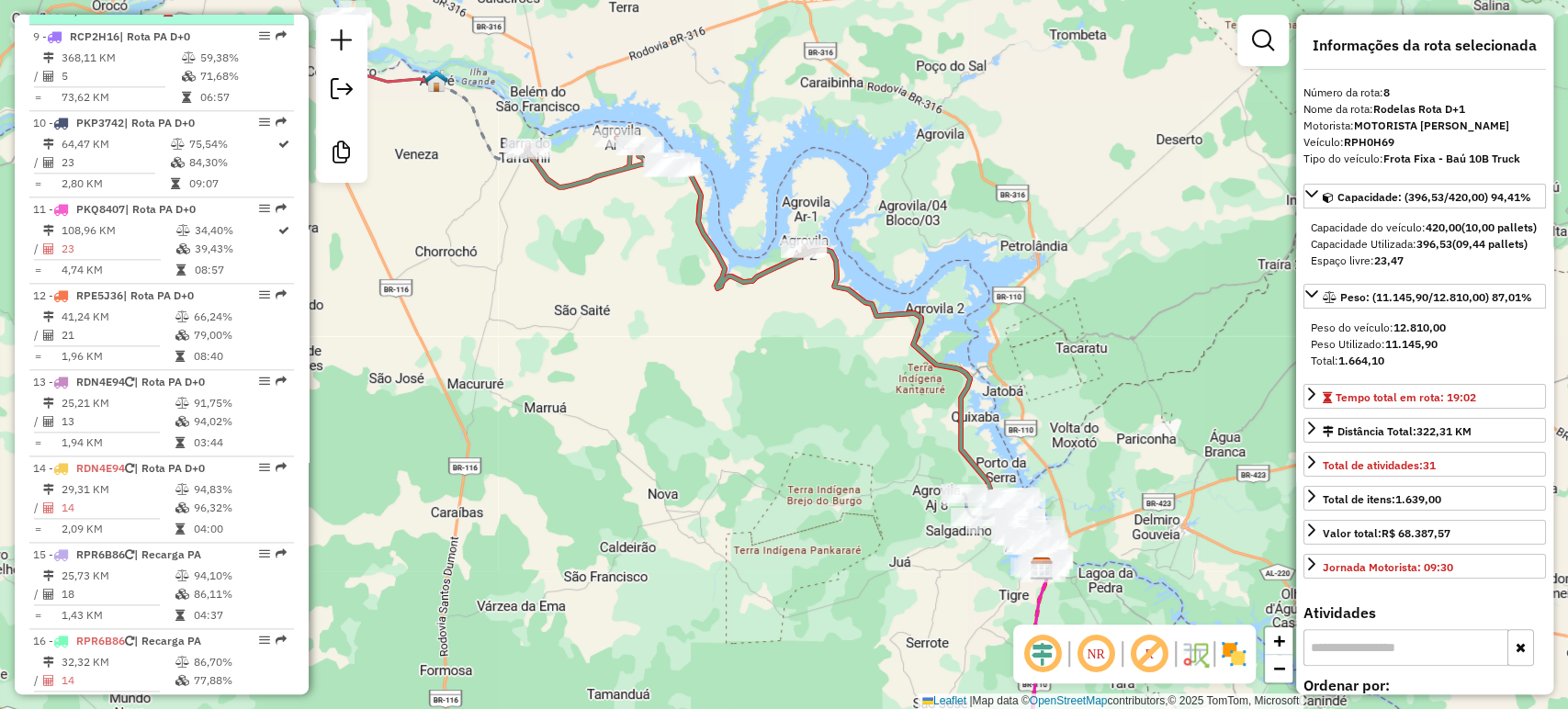
click at [258, 11] on div "Janela de atendimento Grade de atendimento Capacidade Transportadoras Veículos …" at bounding box center [784, 354] width 1568 height 709
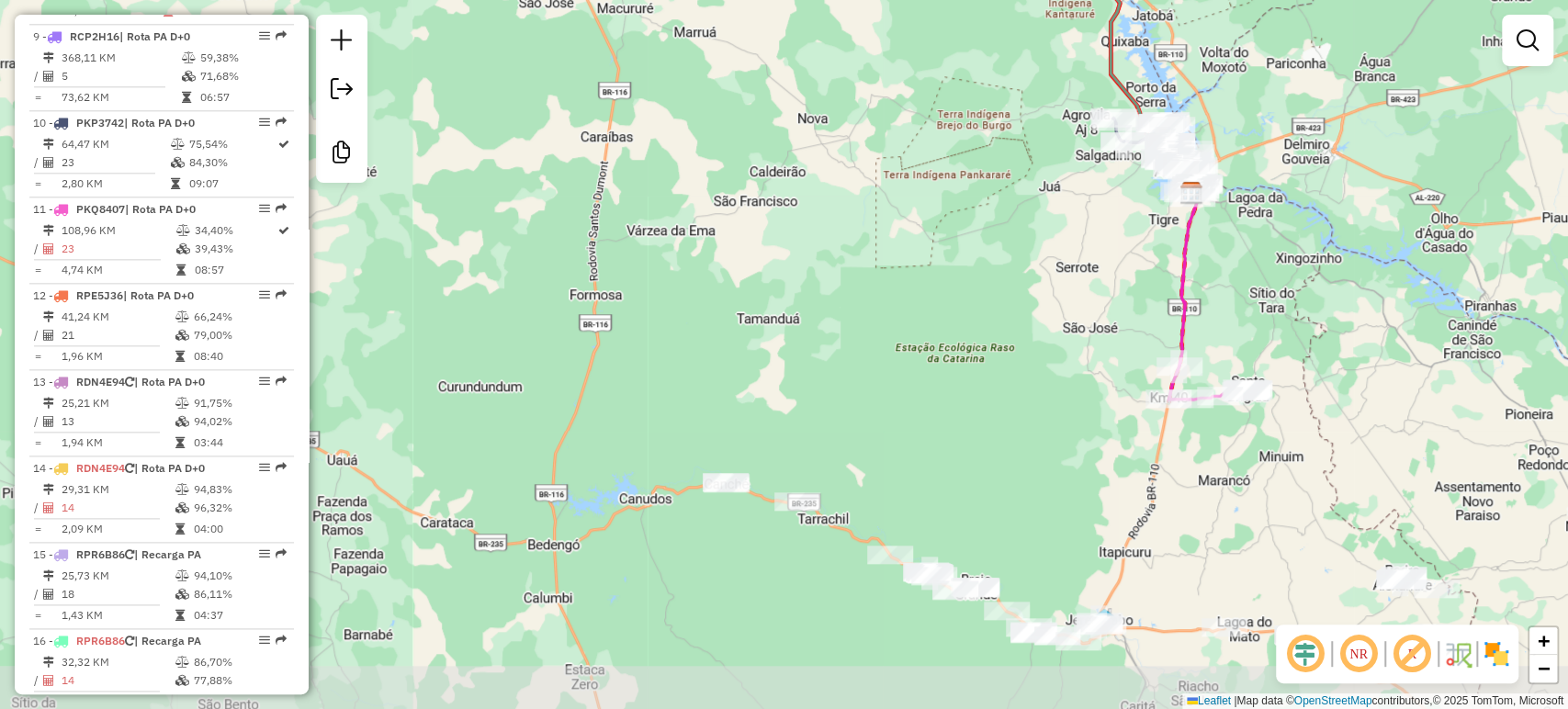
drag, startPoint x: 902, startPoint y: 404, endPoint x: 1013, endPoint y: -112, distance: 528.1
click at [1013, 0] on html "Aguarde... Pop-up bloqueado! Seu navegador bloqueou automáticamente a abertura …" at bounding box center [784, 354] width 1568 height 709
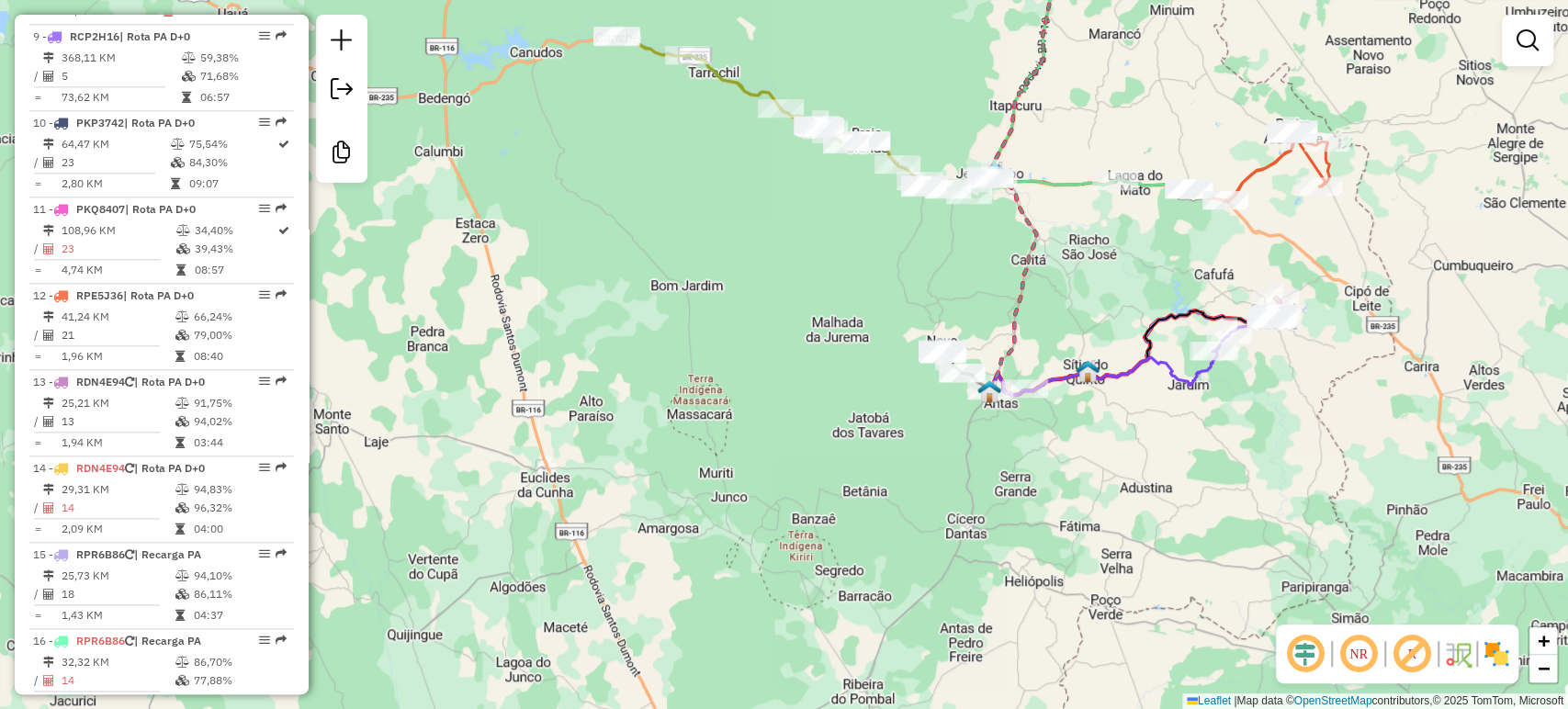
drag, startPoint x: 970, startPoint y: 361, endPoint x: 904, endPoint y: 58, distance: 310.3
click at [904, 58] on div "Janela de atendimento Grade de atendimento Capacidade Transportadoras Veículos …" at bounding box center [784, 354] width 1568 height 709
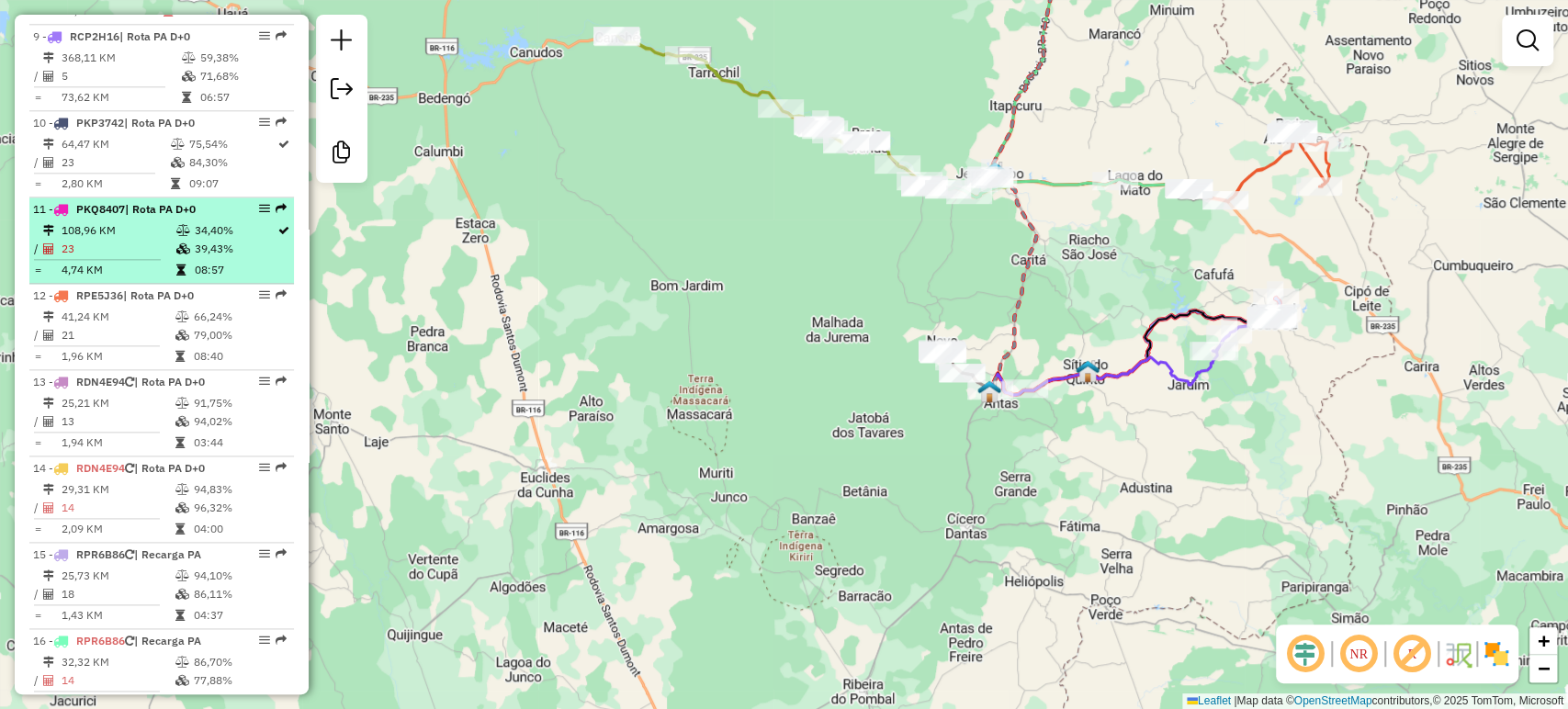
select select "**********"
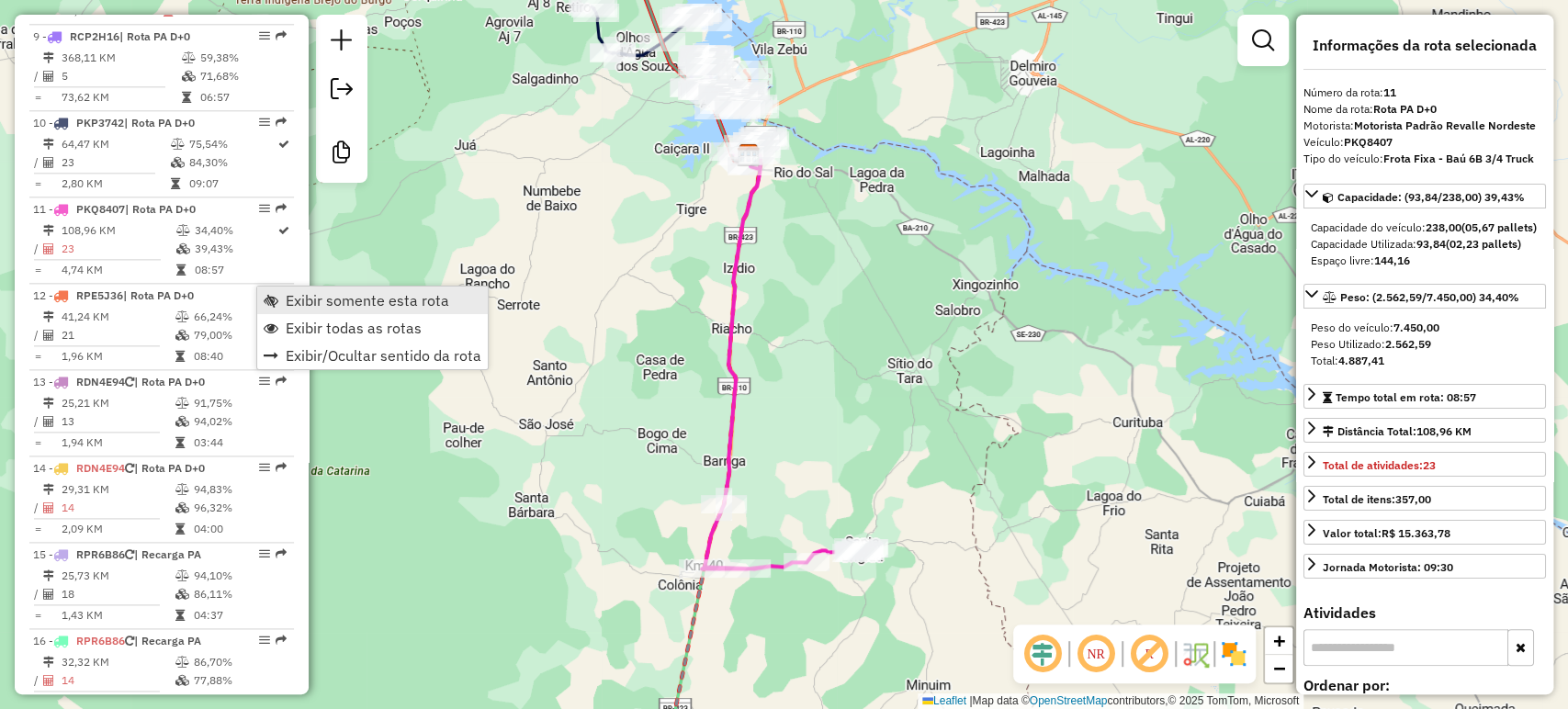
click at [296, 294] on span "Exibir somente esta rota" at bounding box center [368, 300] width 164 height 15
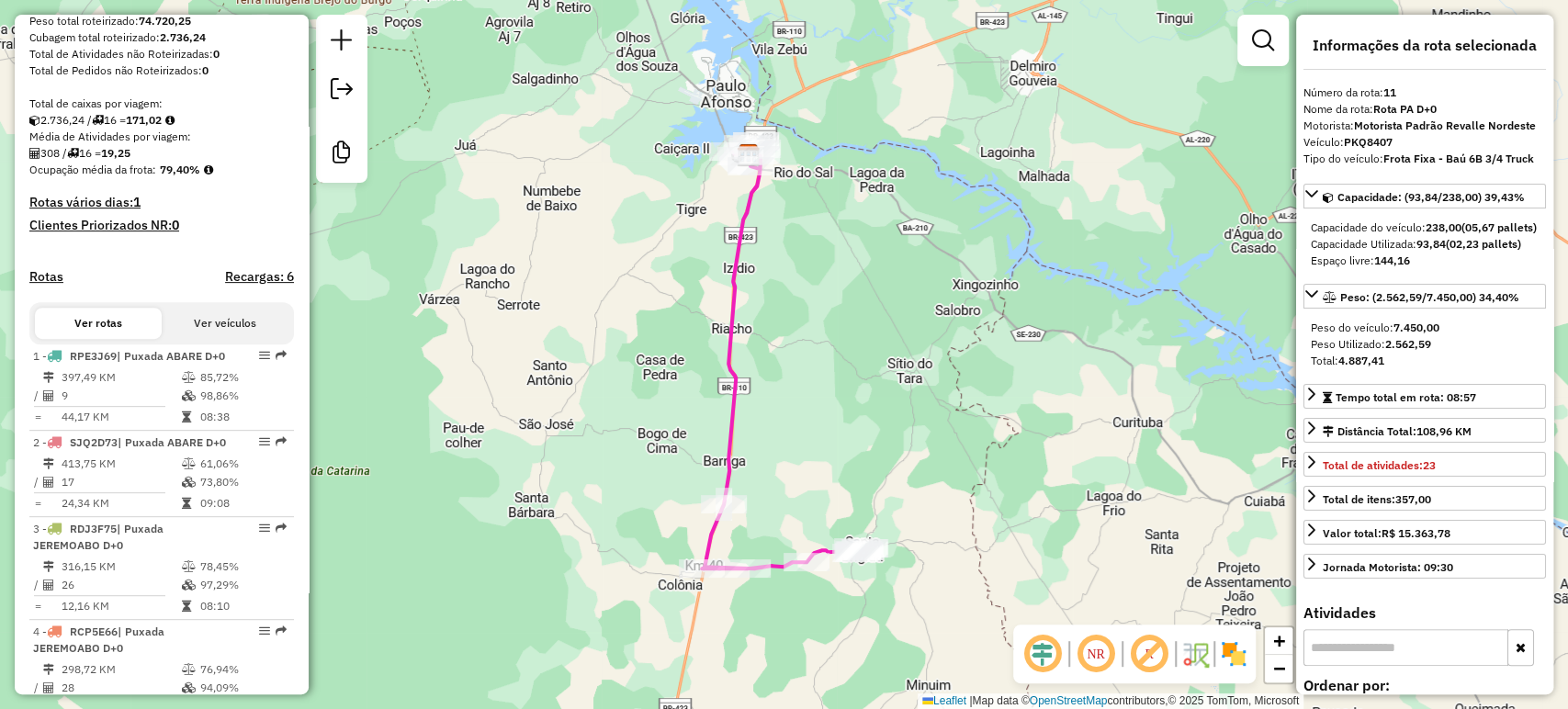
scroll to position [359, 0]
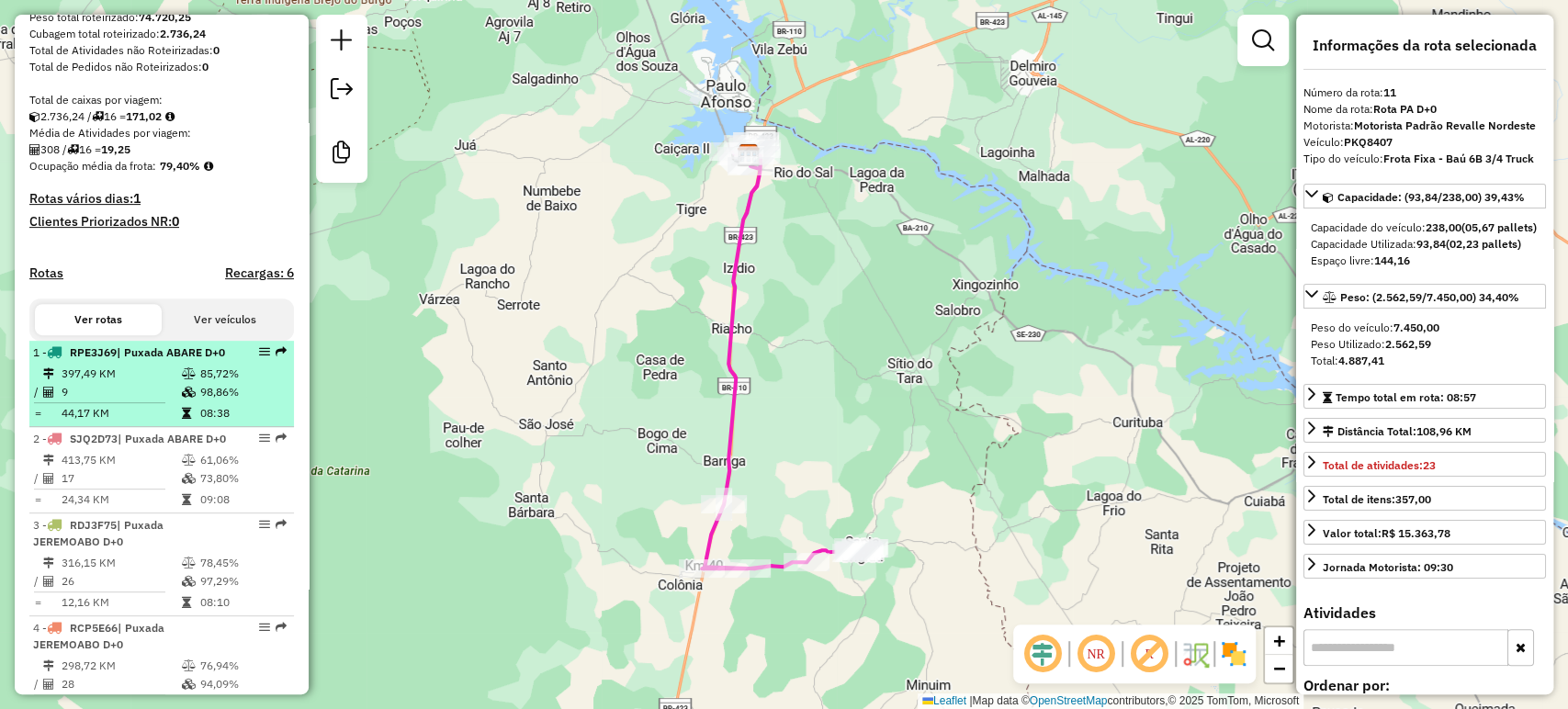
click at [188, 379] on icon at bounding box center [189, 373] width 14 height 11
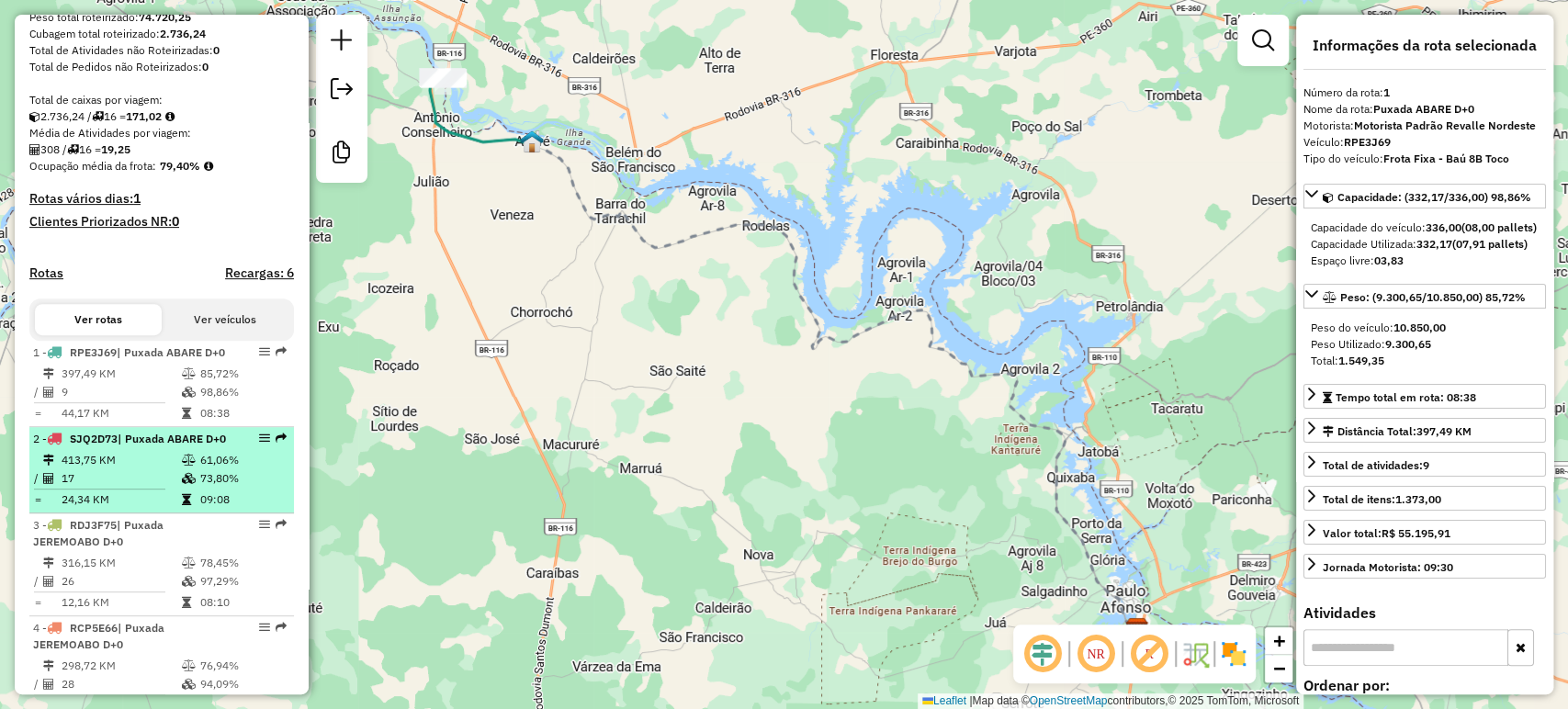
click at [199, 488] on td "73,80%" at bounding box center [242, 478] width 87 height 18
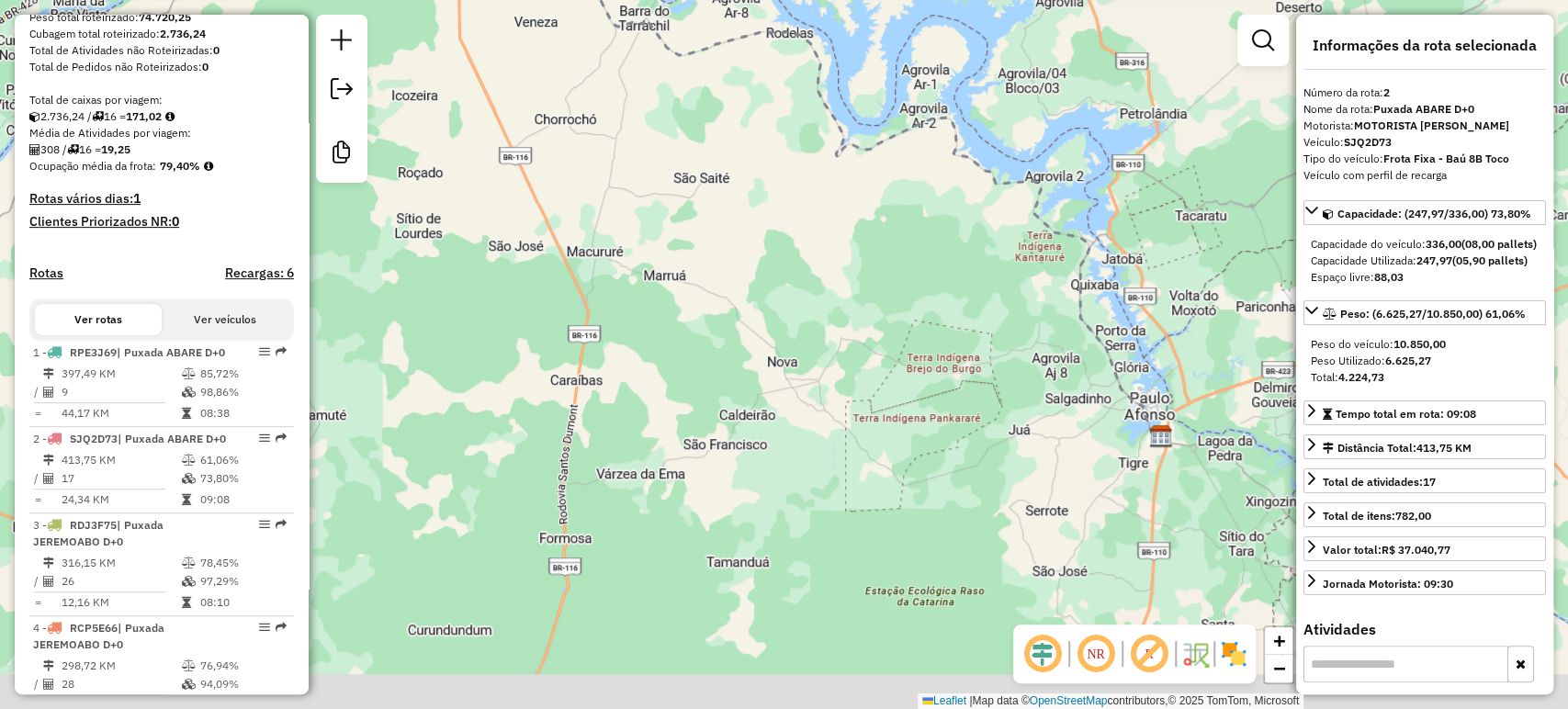
drag, startPoint x: 559, startPoint y: 226, endPoint x: 581, endPoint y: 7, distance: 219.7
click at [581, 7] on div "Janela de atendimento Grade de atendimento Capacidade Transportadoras Veículos …" at bounding box center [784, 354] width 1568 height 709
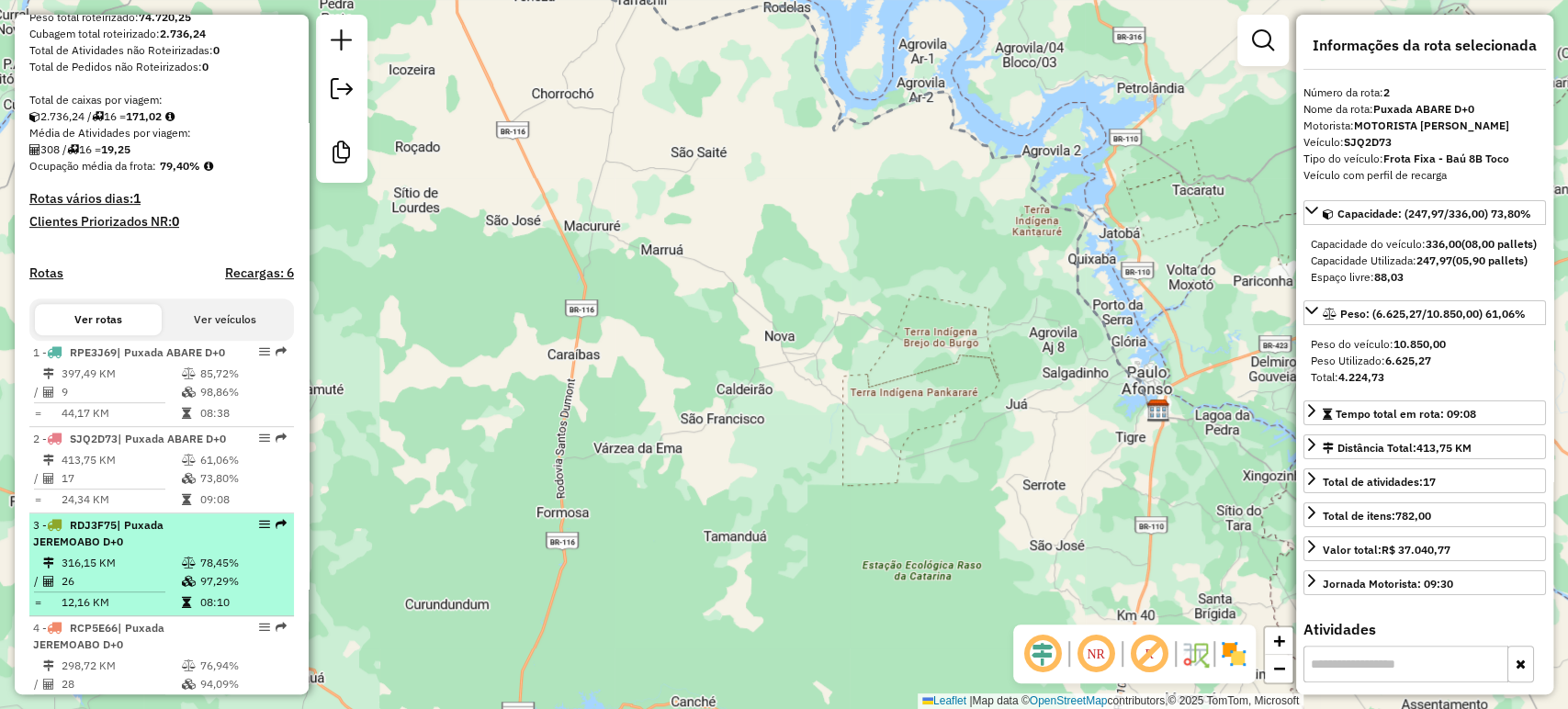
click at [225, 550] on div "3 - RDJ3F75 | Puxada JEREMOABO D+0" at bounding box center [161, 533] width 257 height 33
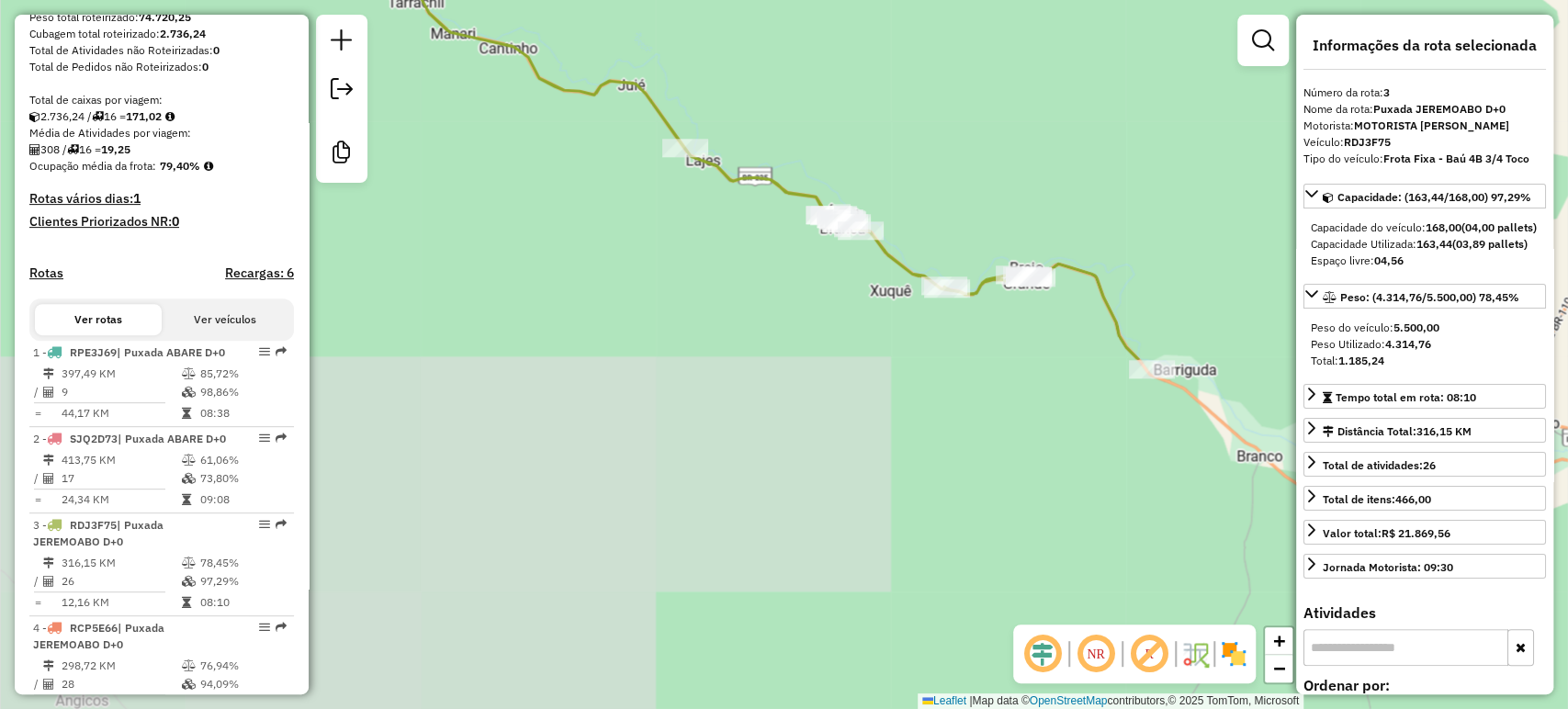
drag, startPoint x: 846, startPoint y: 547, endPoint x: 367, endPoint y: 126, distance: 637.9
click at [367, 126] on hb-router-mapa "Informações da Sessão 978757 - 13/08/2025 Criação: 12/08/2025 18:59 Desbloquear…" at bounding box center [784, 354] width 1568 height 709
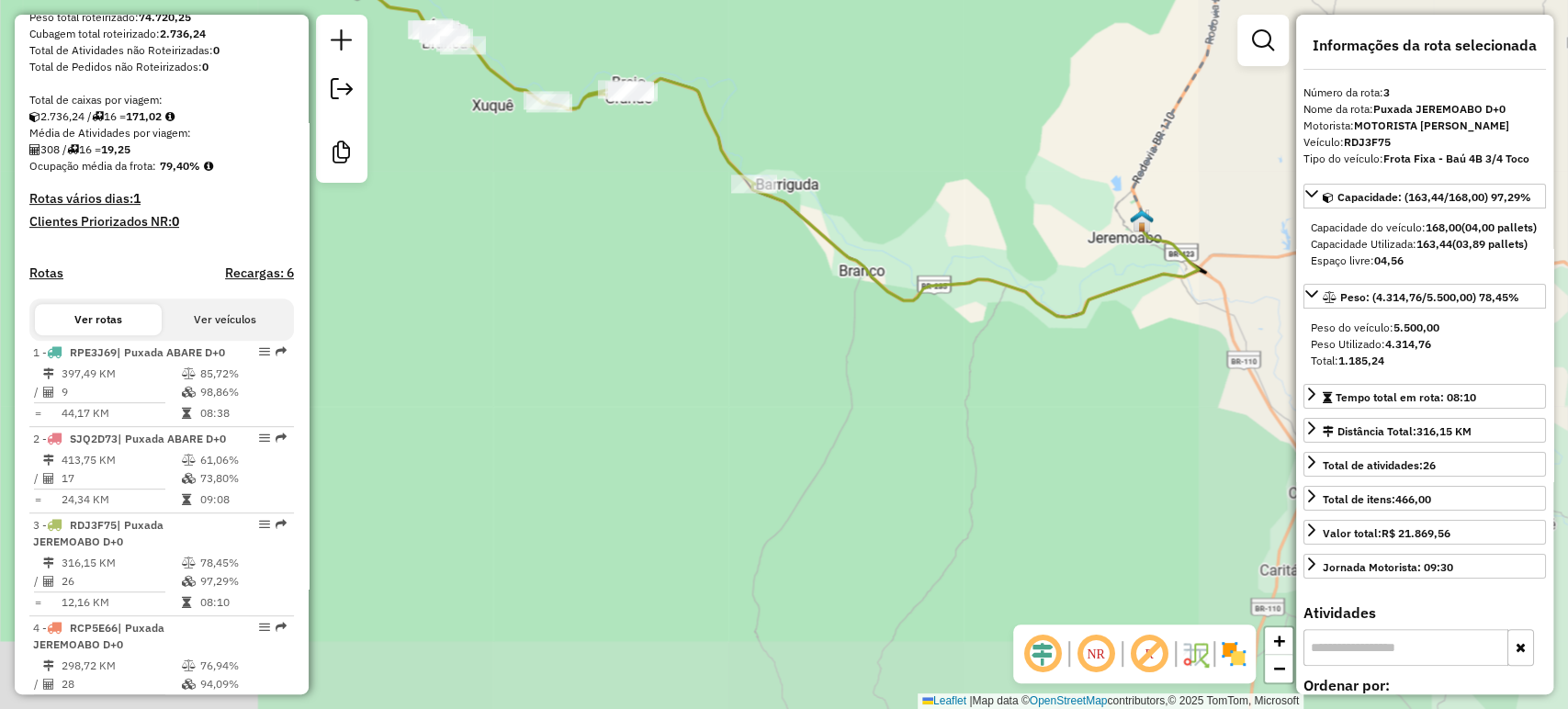
drag, startPoint x: 1085, startPoint y: 366, endPoint x: 621, endPoint y: 171, distance: 503.1
click at [621, 171] on div "Janela de atendimento Grade de atendimento Capacidade Transportadoras Veículos …" at bounding box center [784, 354] width 1568 height 709
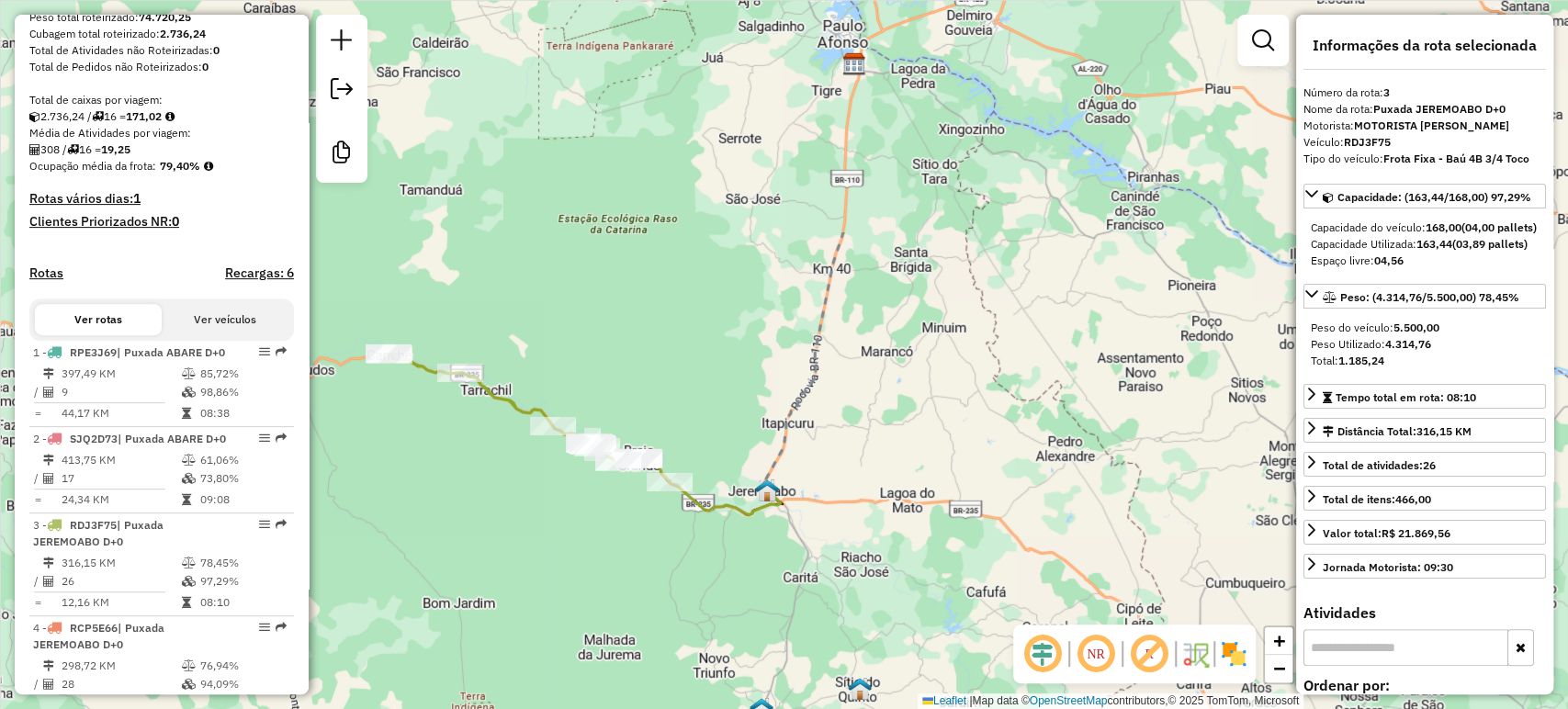
drag, startPoint x: 1136, startPoint y: 77, endPoint x: 928, endPoint y: 329, distance: 326.9
click at [928, 329] on div "Janela de atendimento Grade de atendimento Capacidade Transportadoras Veículos …" at bounding box center [784, 354] width 1568 height 709
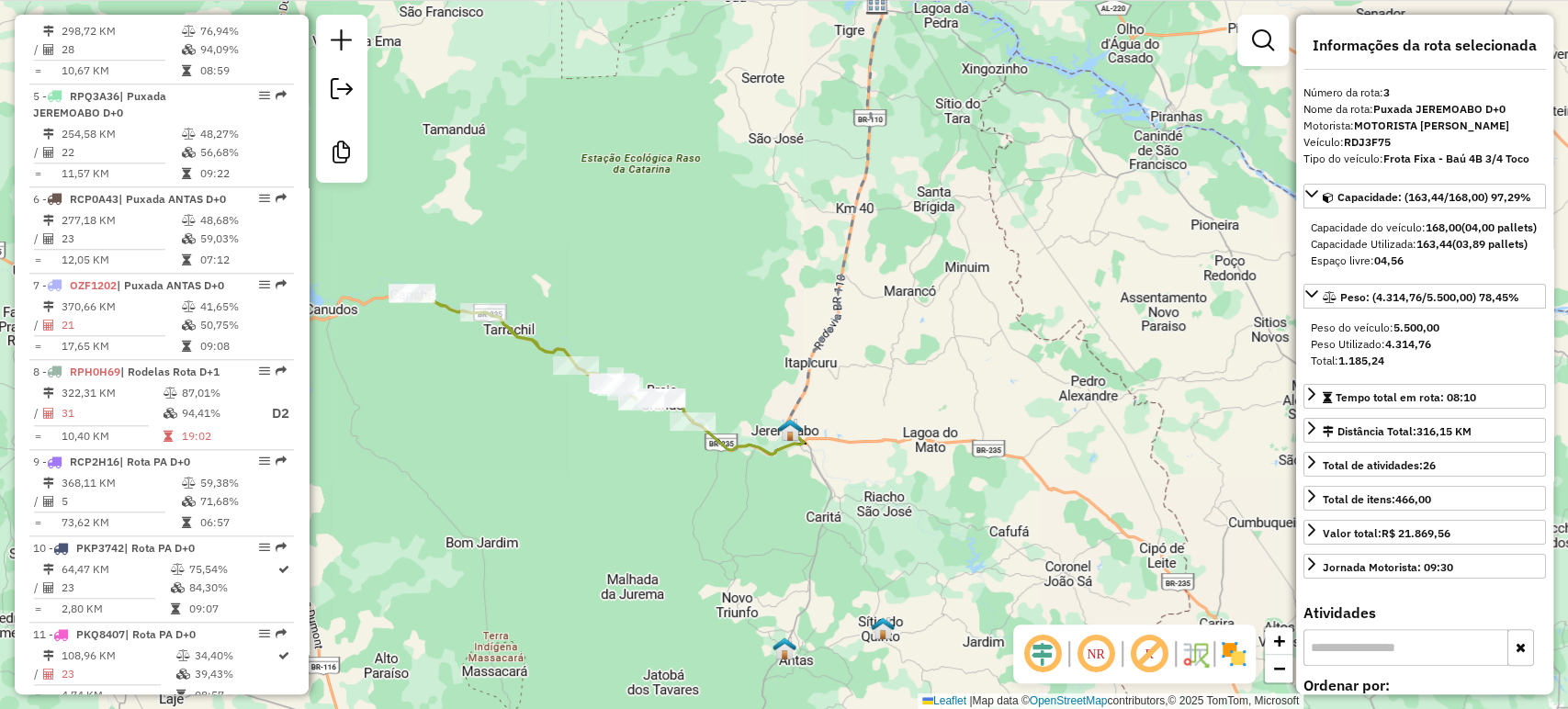
scroll to position [999, 0]
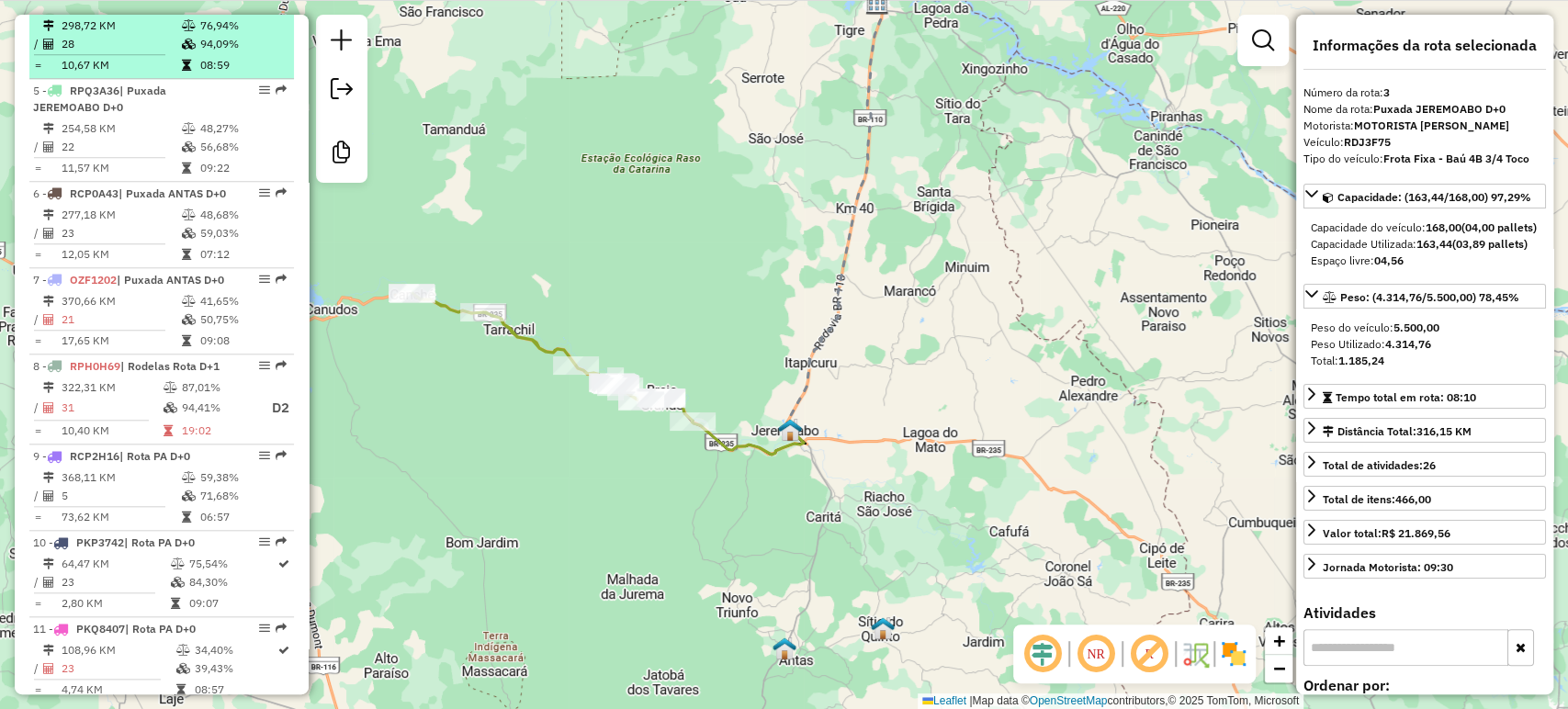
click at [92, 53] on td "28" at bounding box center [121, 44] width 120 height 18
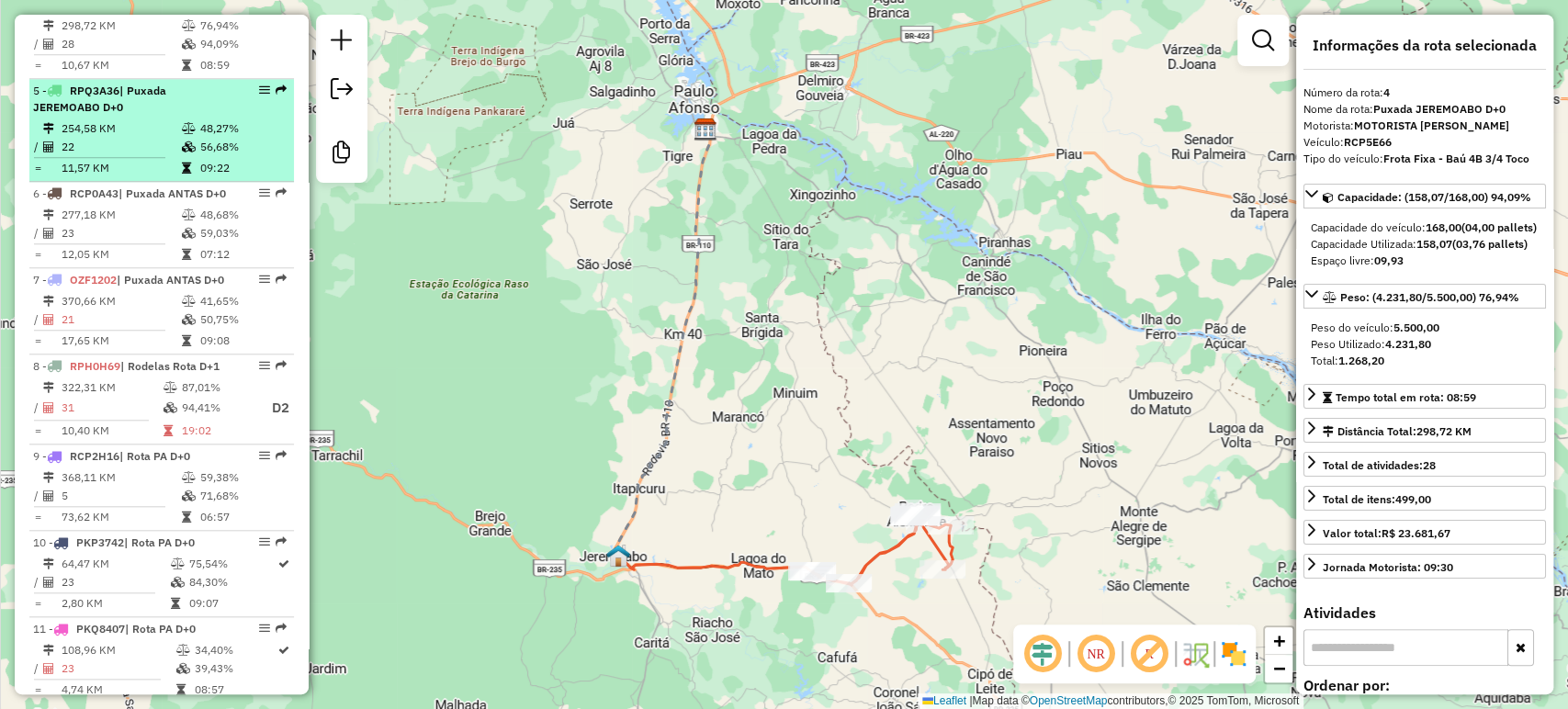
click at [140, 156] on td "22" at bounding box center [121, 147] width 120 height 18
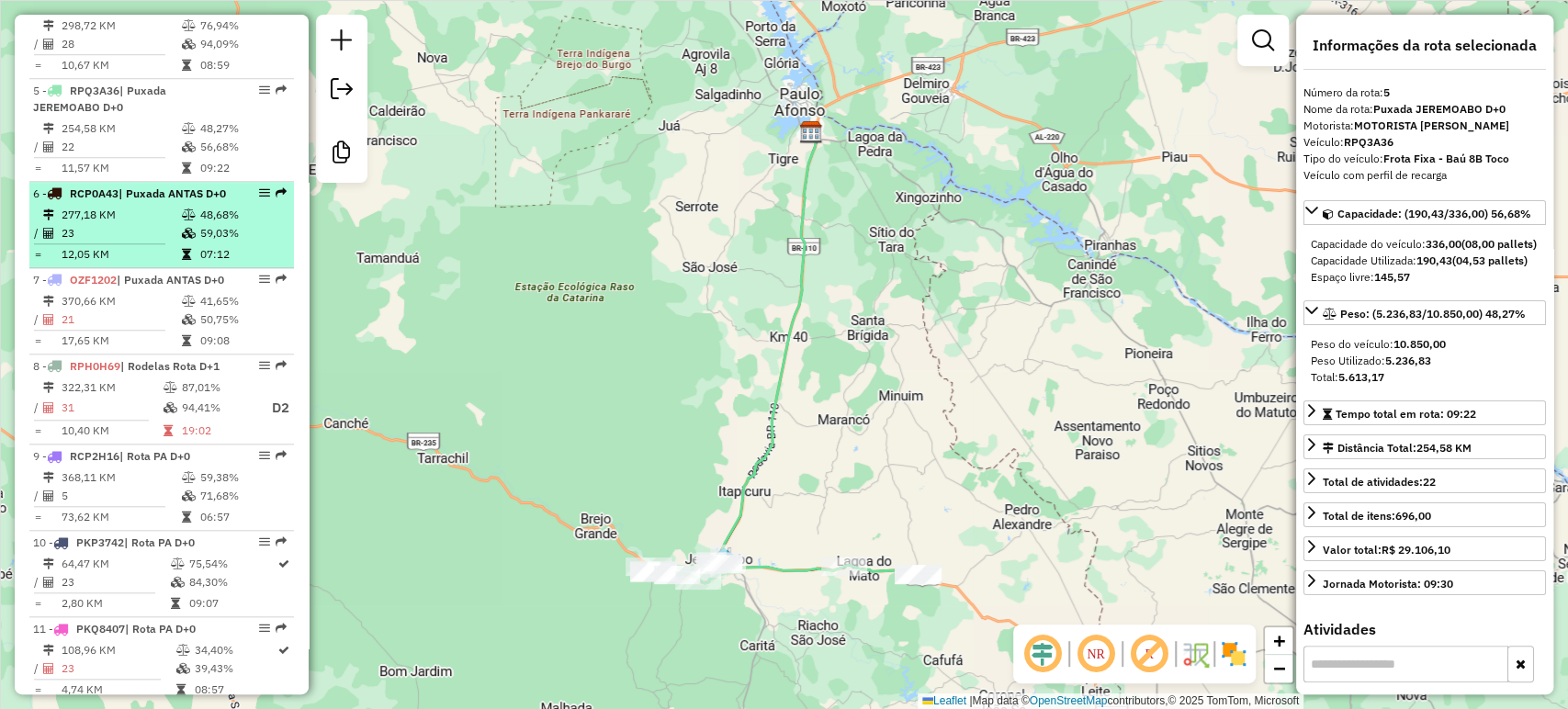
click at [191, 202] on div "6 - RCP0A43 | Puxada ANTAS D+0" at bounding box center [130, 194] width 195 height 17
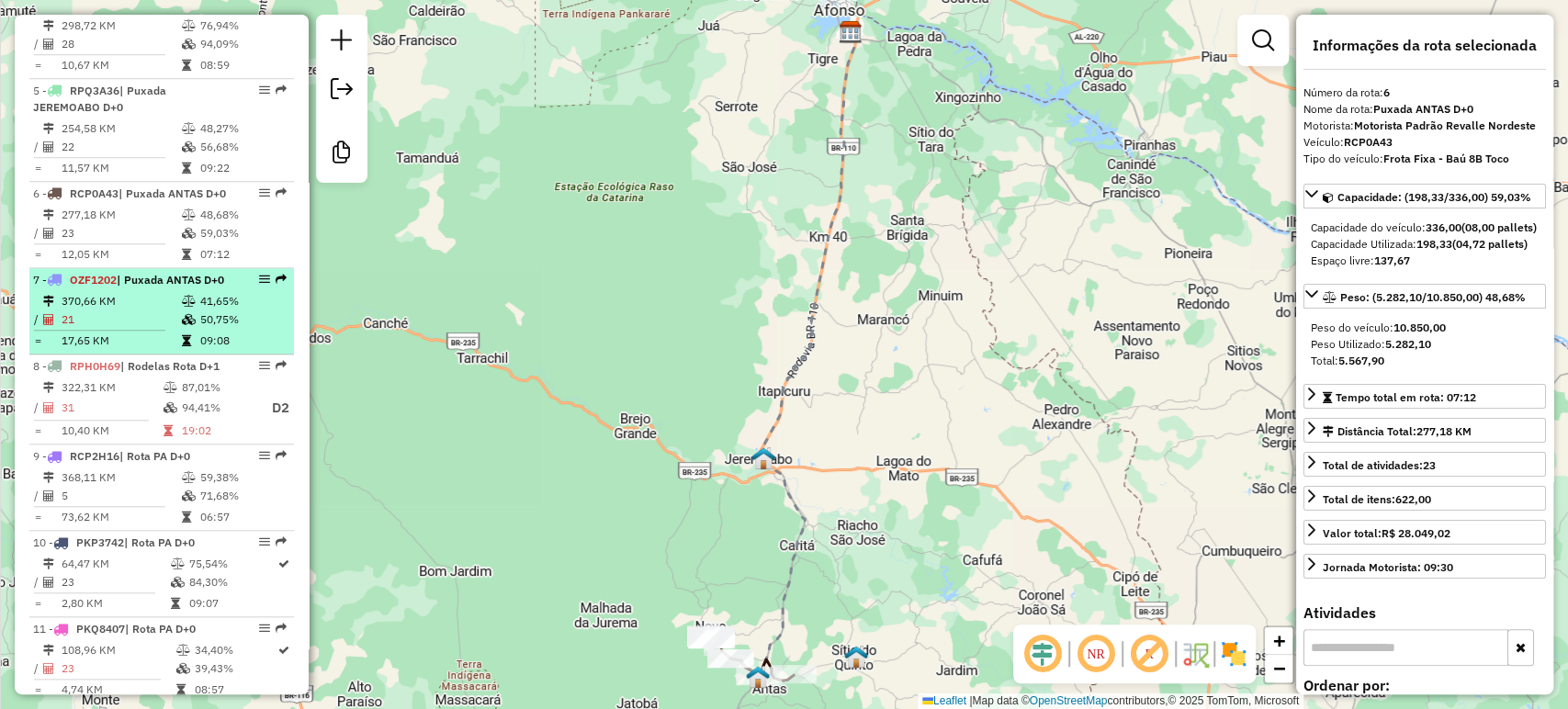
click at [162, 287] on span "| Puxada ANTAS D+0" at bounding box center [170, 280] width 107 height 14
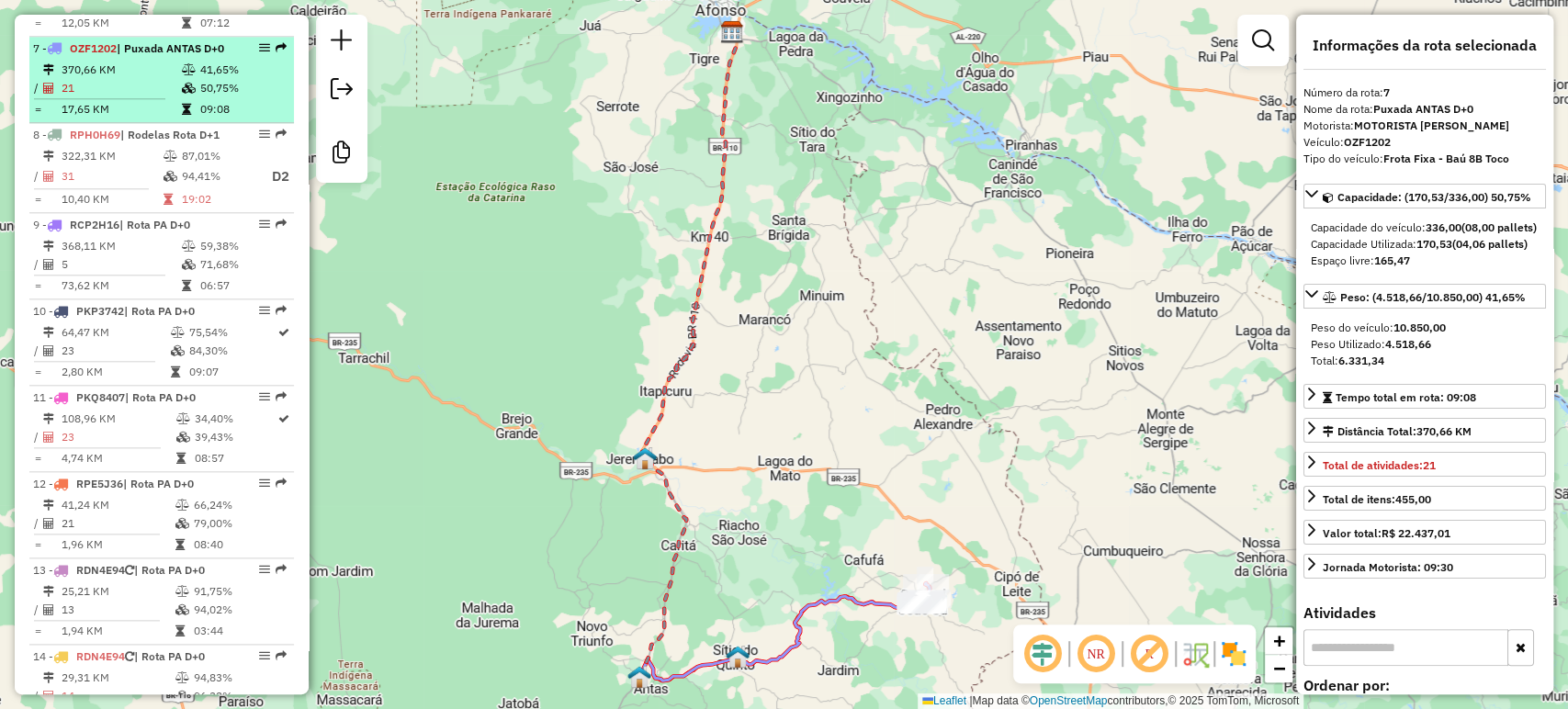
scroll to position [1231, 0]
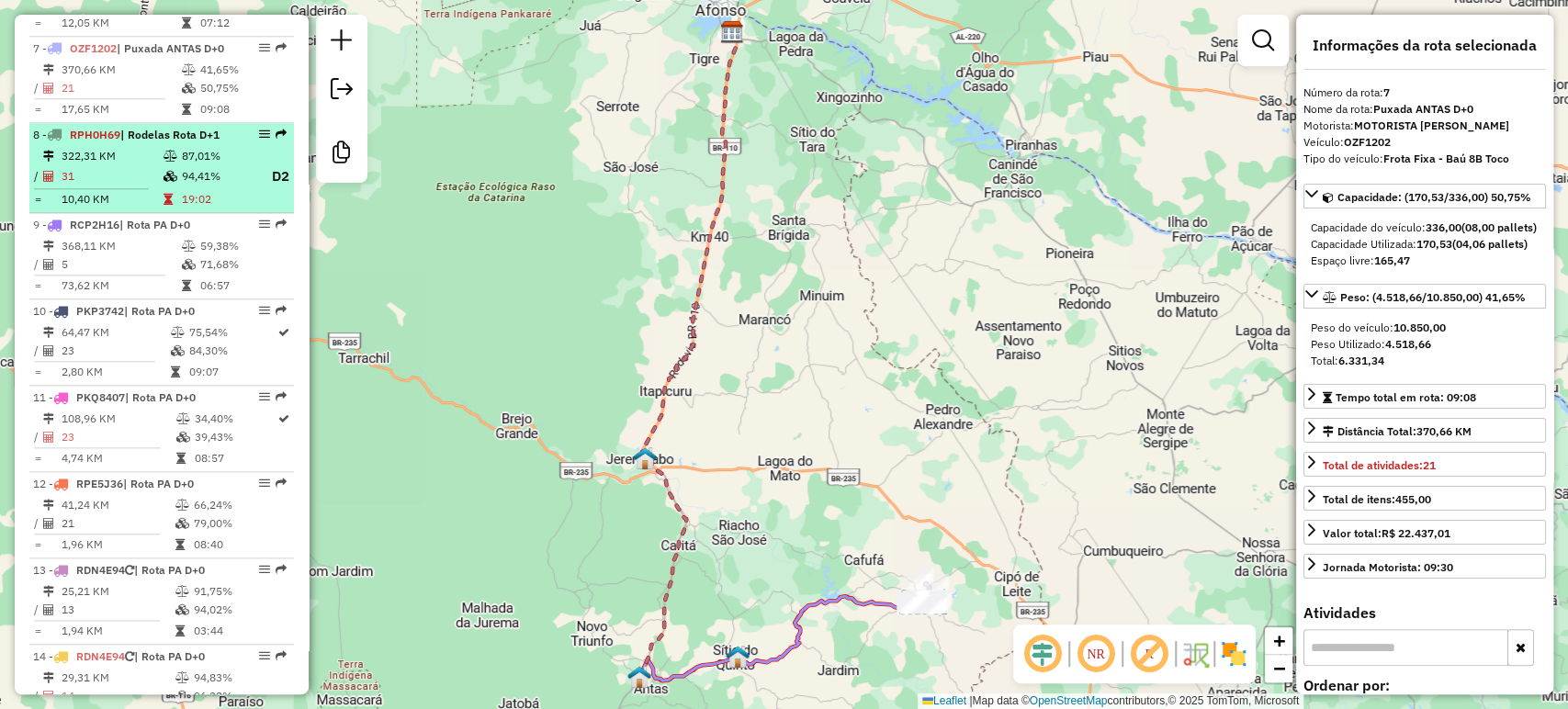
click at [160, 143] on div "8 - RPH0H69 | Rodelas Rota D+1" at bounding box center [130, 135] width 195 height 17
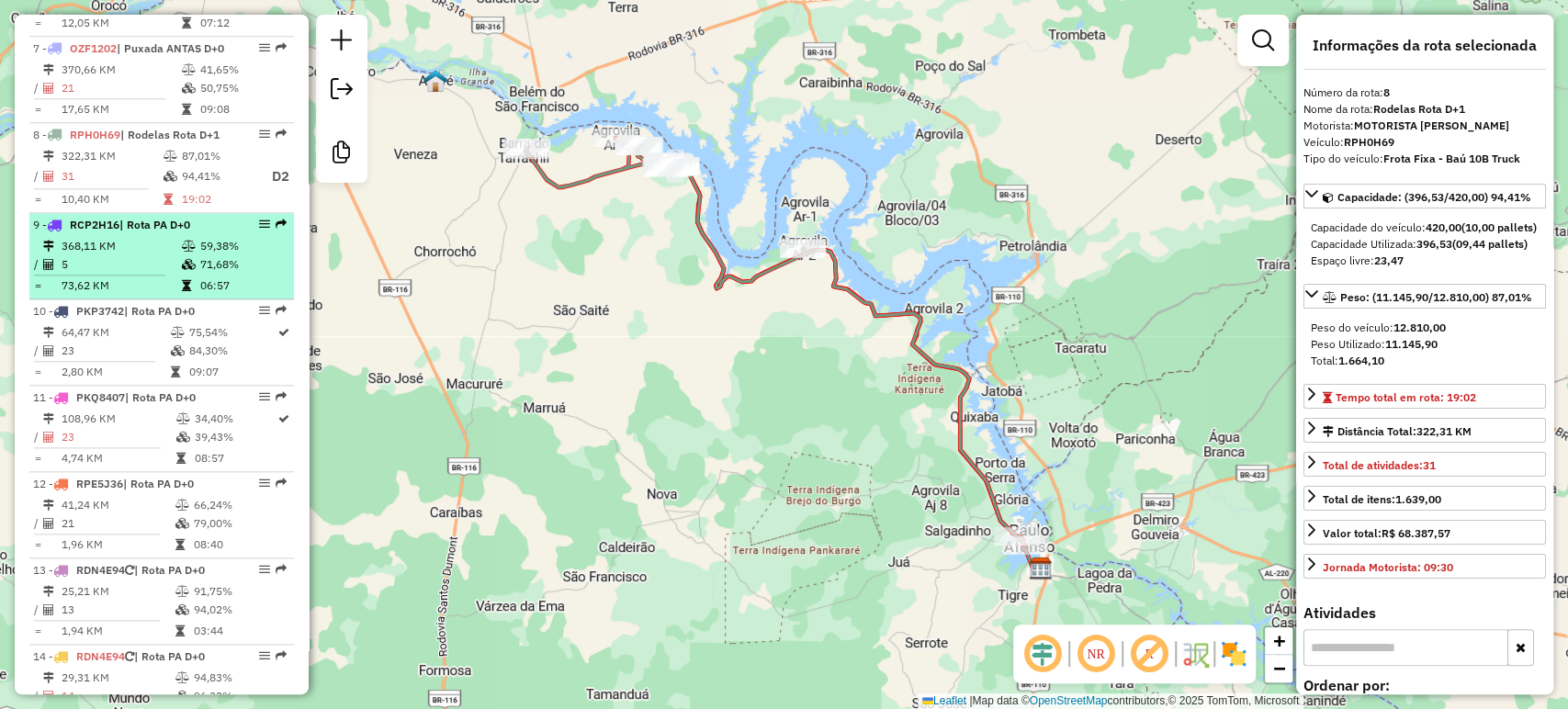
click at [147, 255] on td "368,11 KM" at bounding box center [121, 246] width 120 height 18
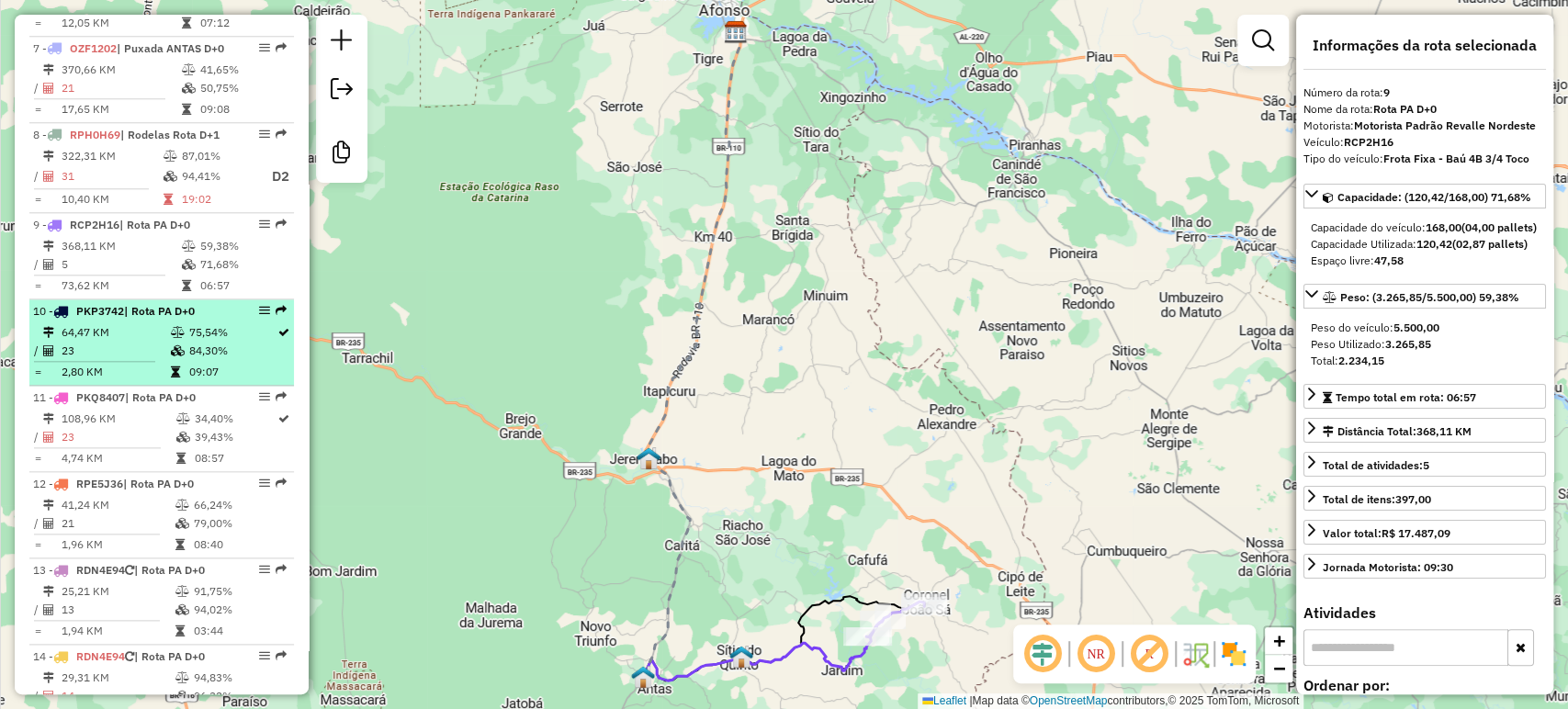
click at [112, 360] on td "23" at bounding box center [115, 351] width 108 height 18
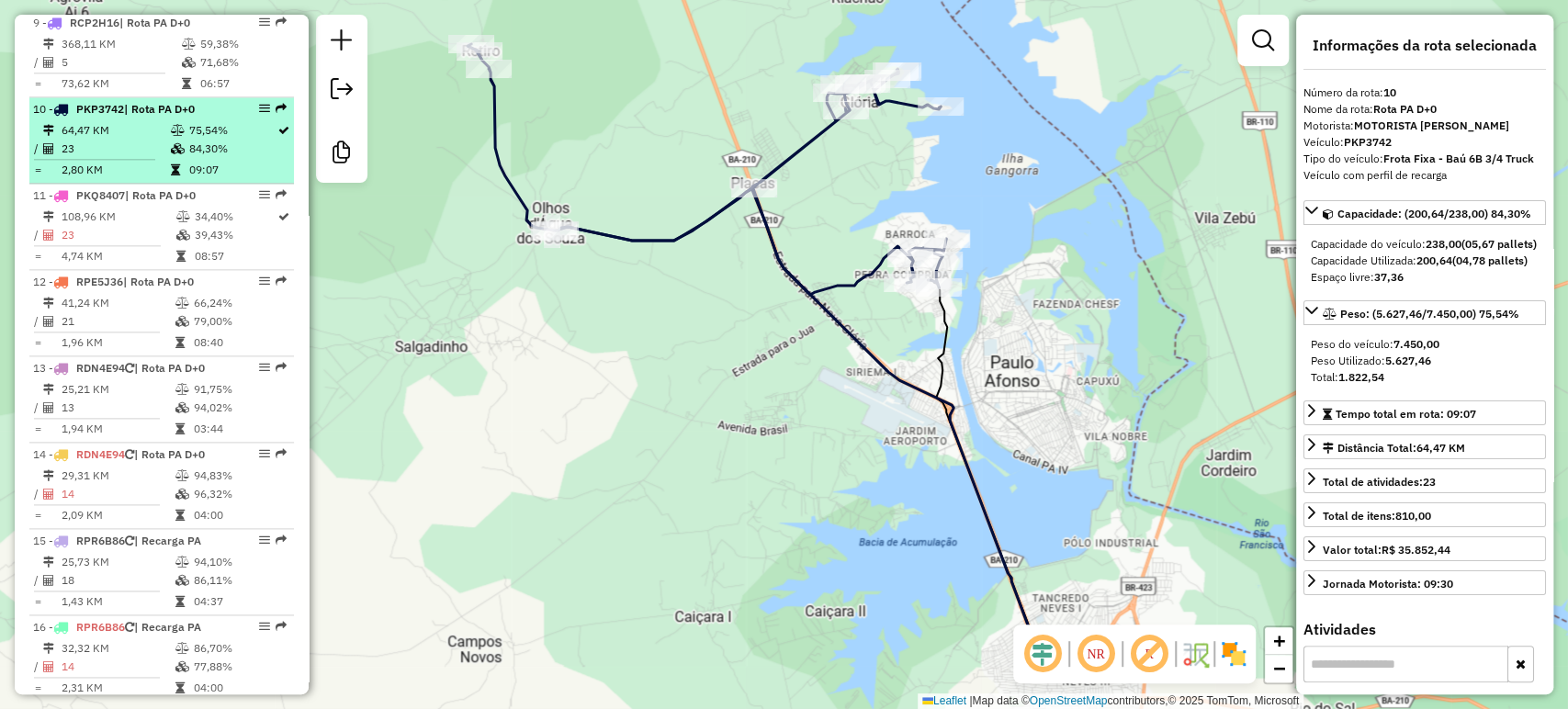
scroll to position [1431, 0]
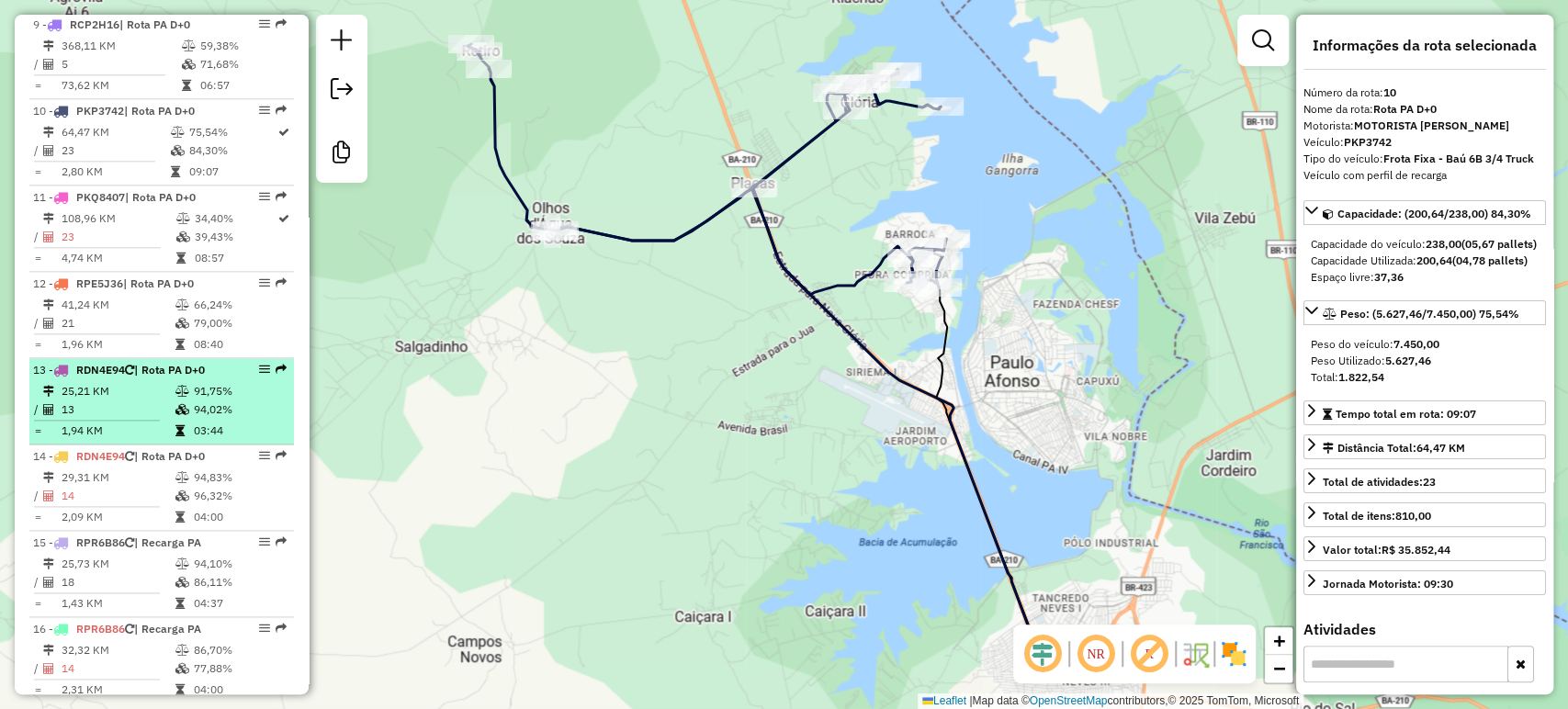
click at [149, 445] on li "13 - RDN4E94 | Rota PA D+0 25,21 KM 91,75% / 13 94,02% = 1,94 KM 03:44" at bounding box center [161, 401] width 265 height 86
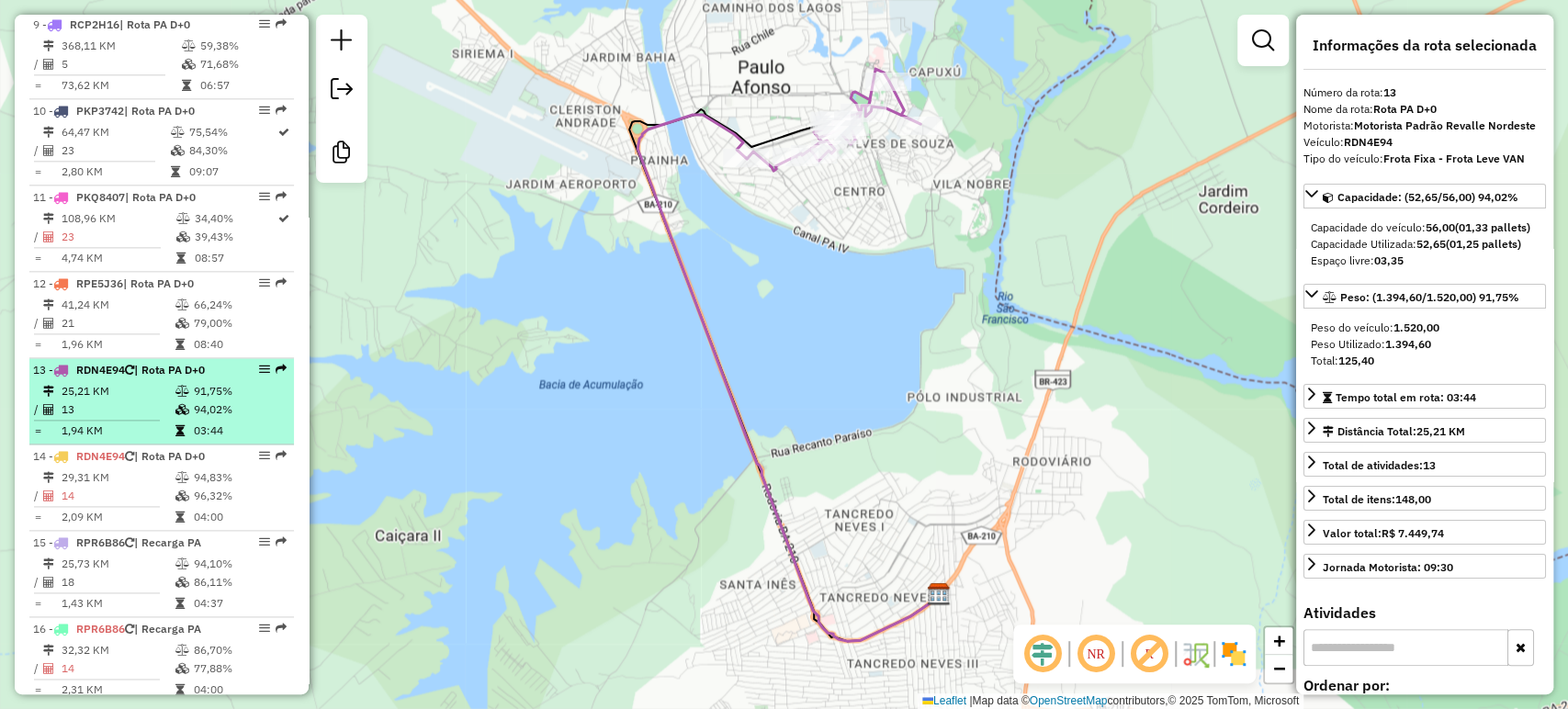
scroll to position [1551, 0]
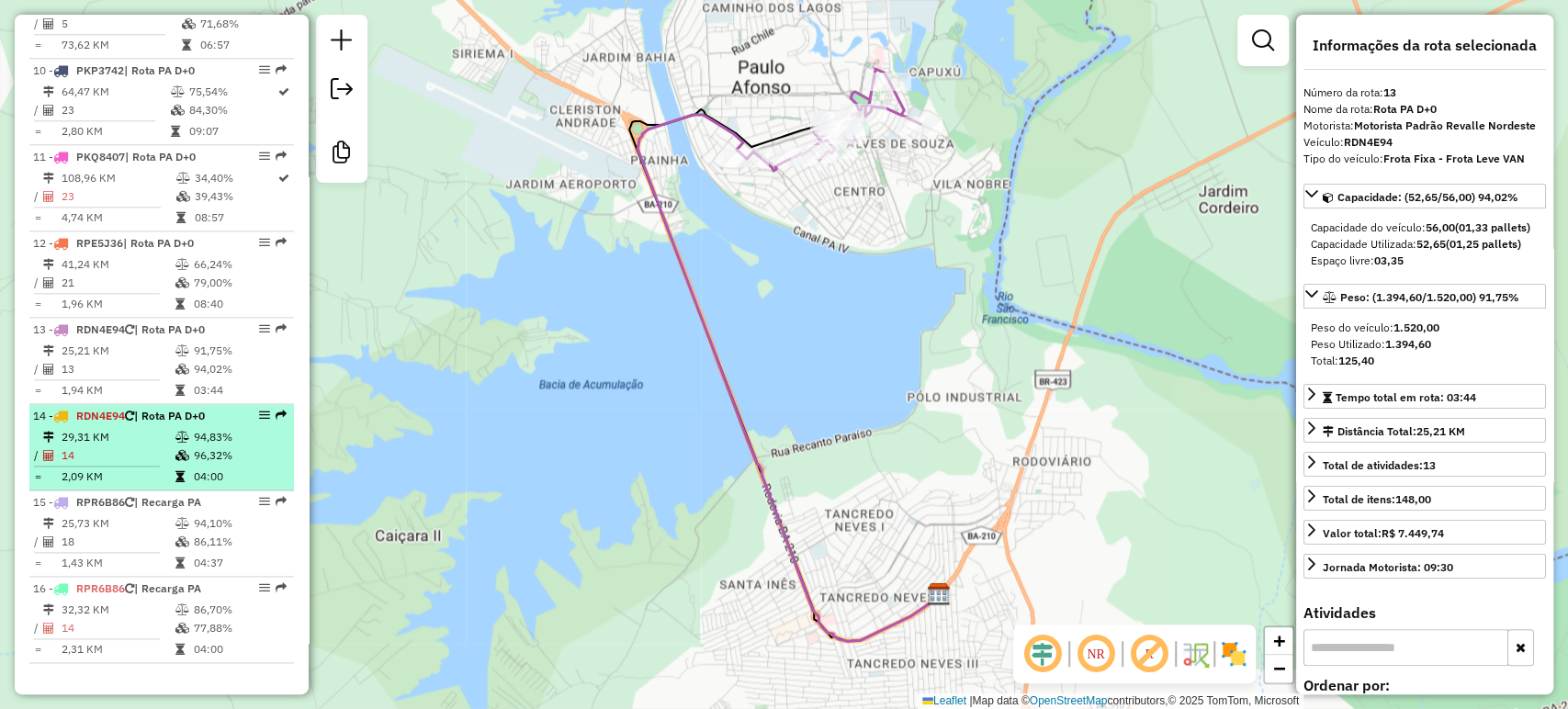
click at [122, 442] on td "29,31 KM" at bounding box center [118, 437] width 114 height 18
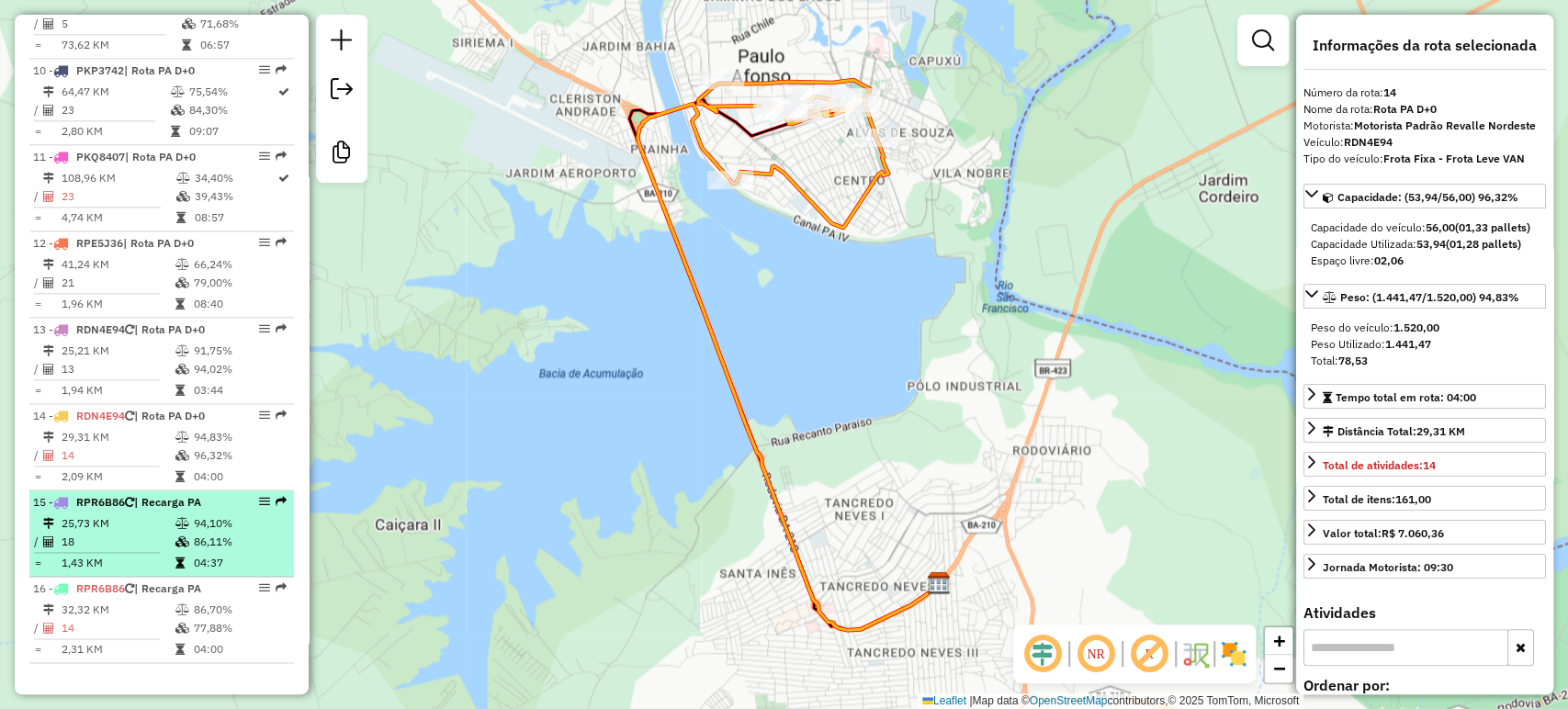
click at [128, 538] on td "18" at bounding box center [118, 542] width 114 height 18
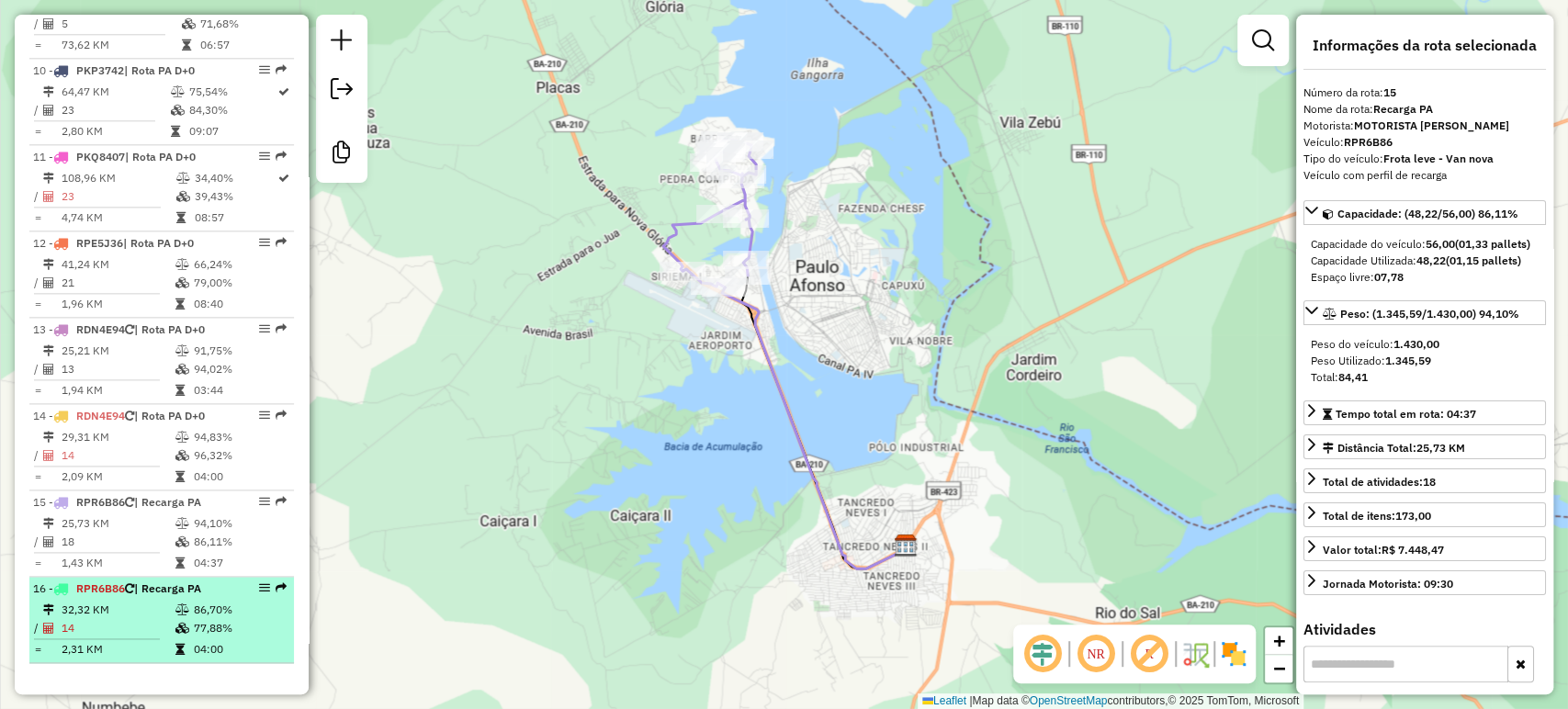
click at [134, 597] on div "16 - RPR6B86 | Recarga PA" at bounding box center [130, 589] width 195 height 17
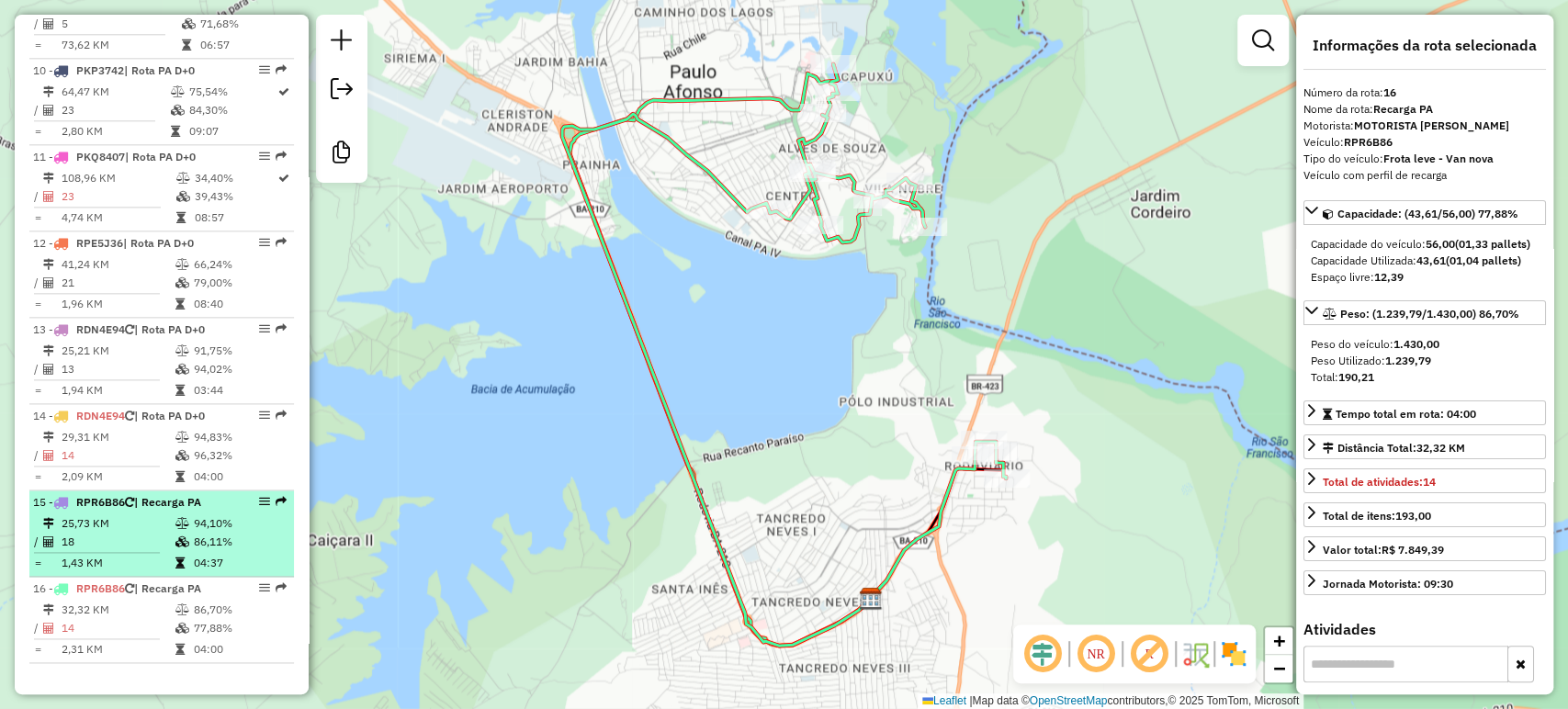
click at [149, 527] on td "25,73 KM" at bounding box center [118, 523] width 114 height 18
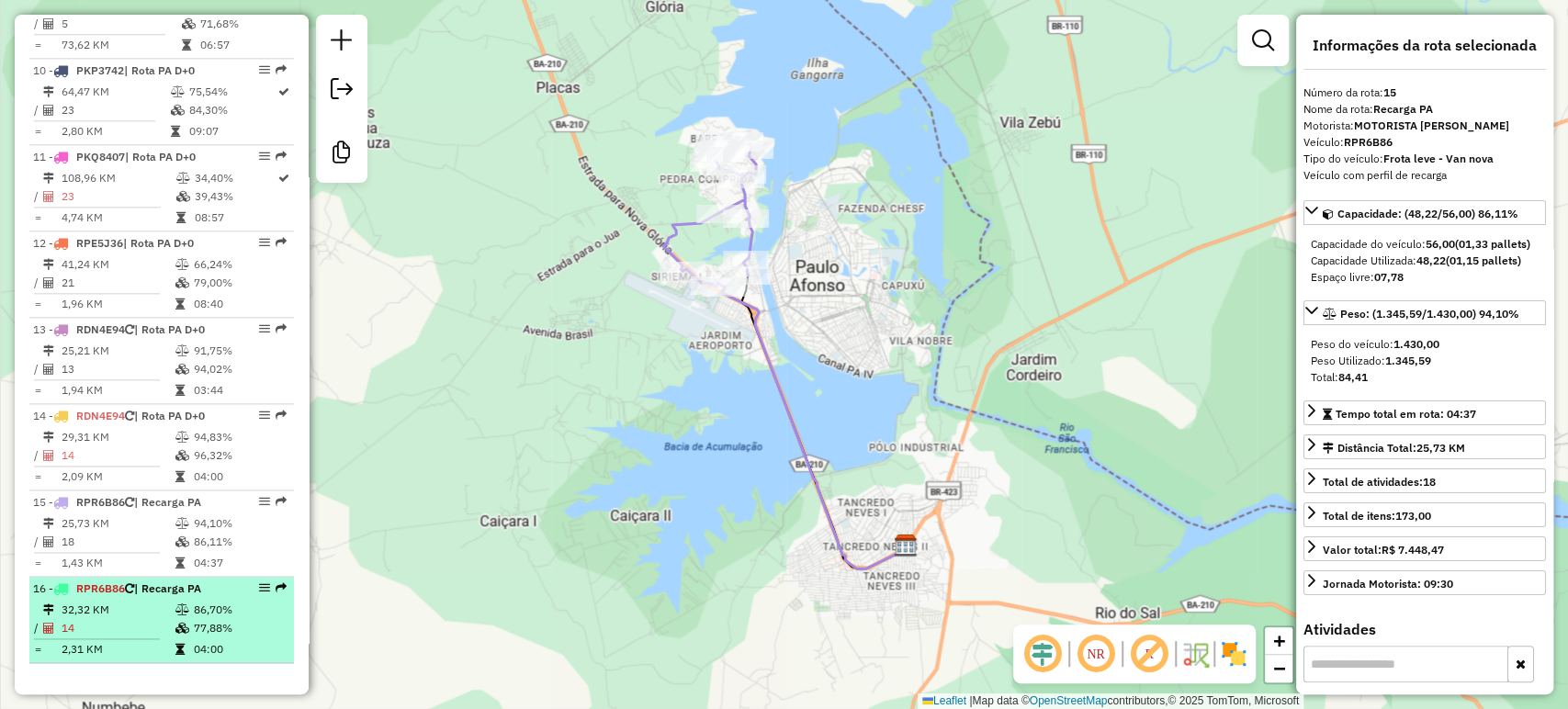
click at [160, 594] on span "| Recarga PA" at bounding box center [167, 588] width 67 height 14
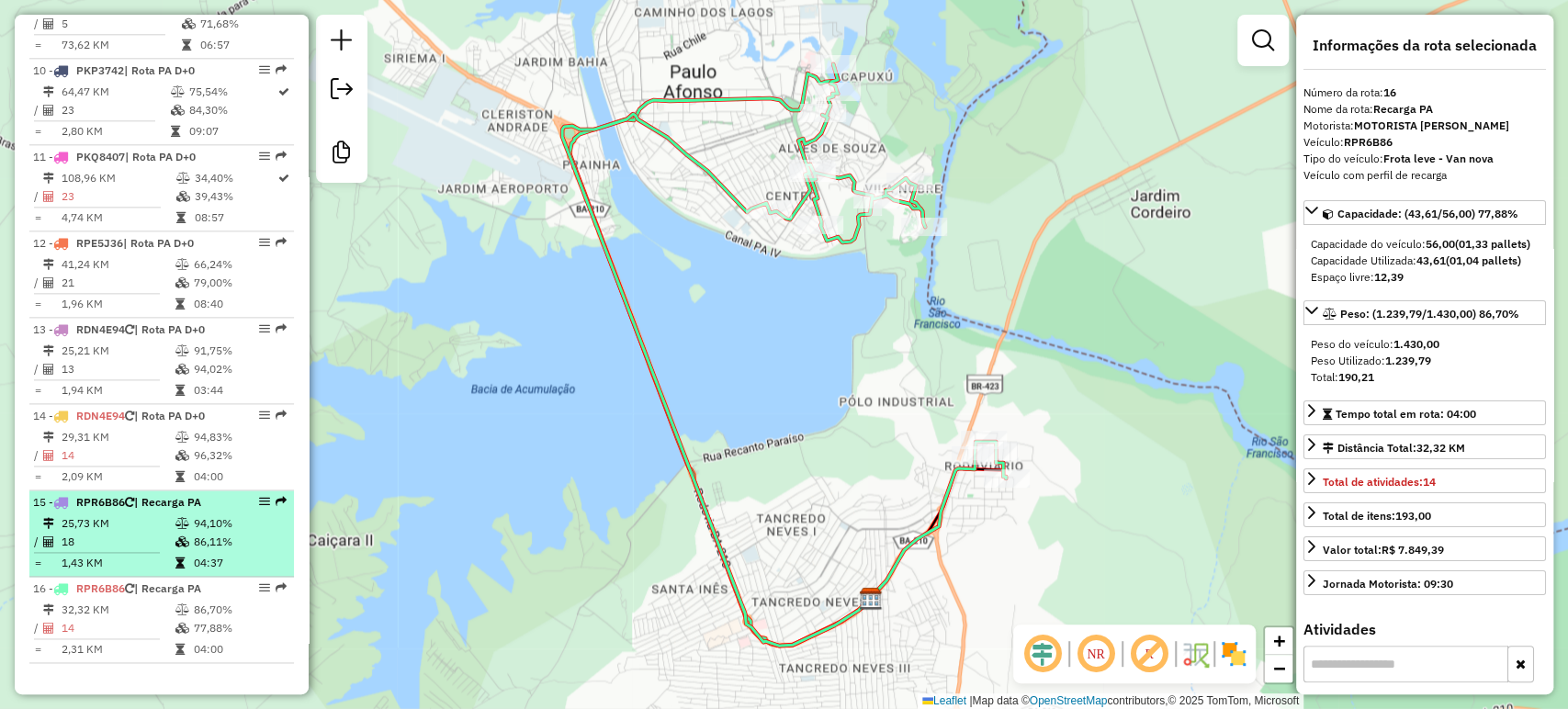
click at [175, 520] on icon at bounding box center [182, 523] width 14 height 11
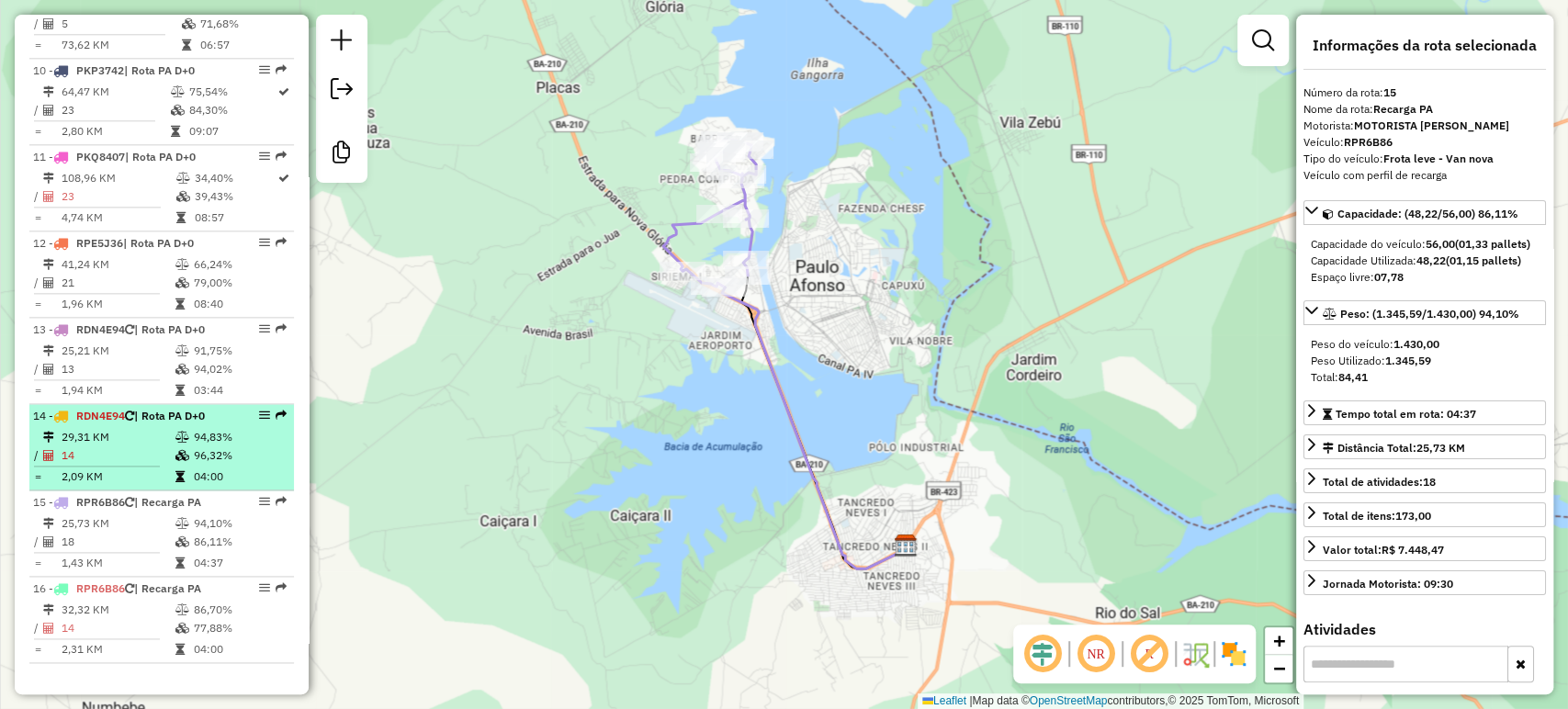
click at [176, 467] on table "29,31 KM 94,83% / 14 96,32% = 2,09 KM 04:00" at bounding box center [161, 457] width 257 height 58
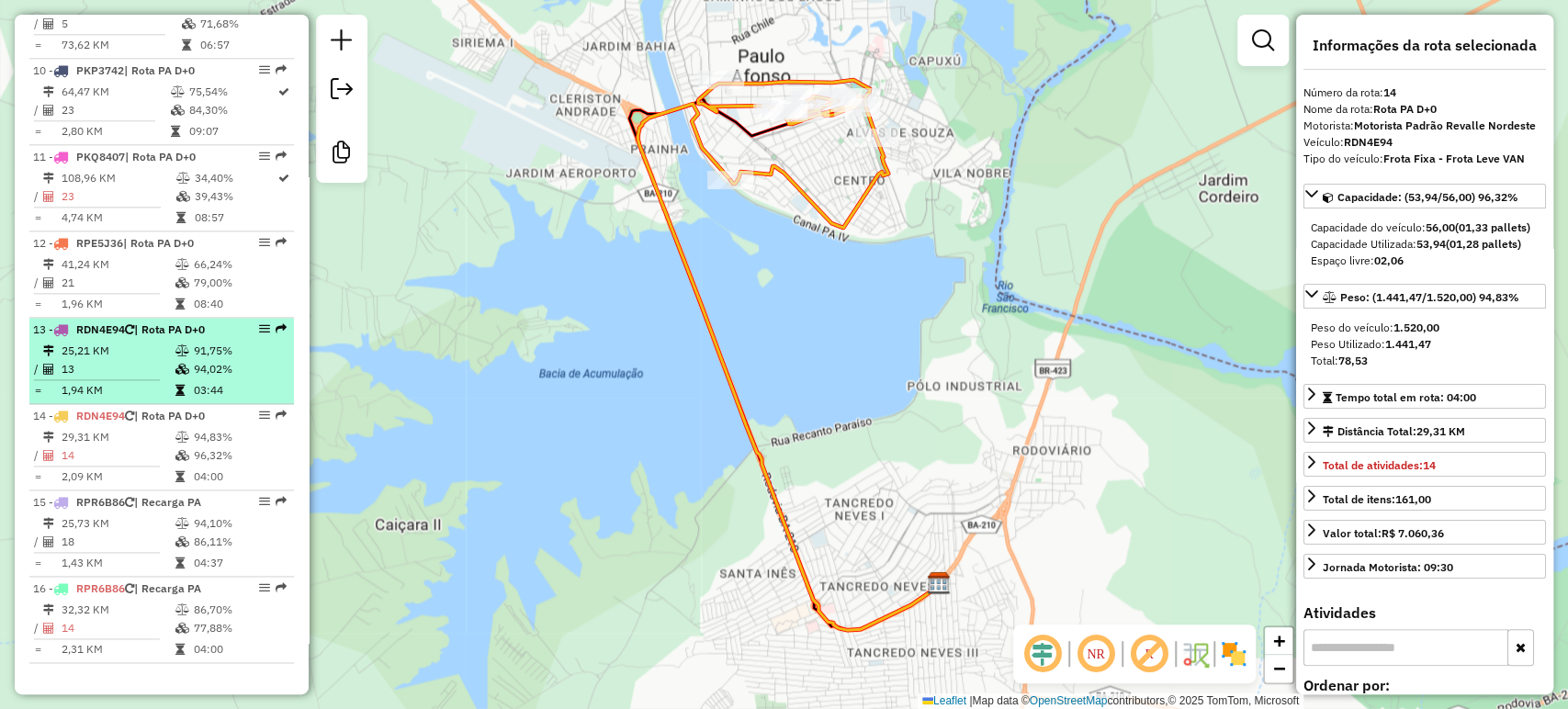
click at [165, 375] on td "13" at bounding box center [118, 369] width 114 height 18
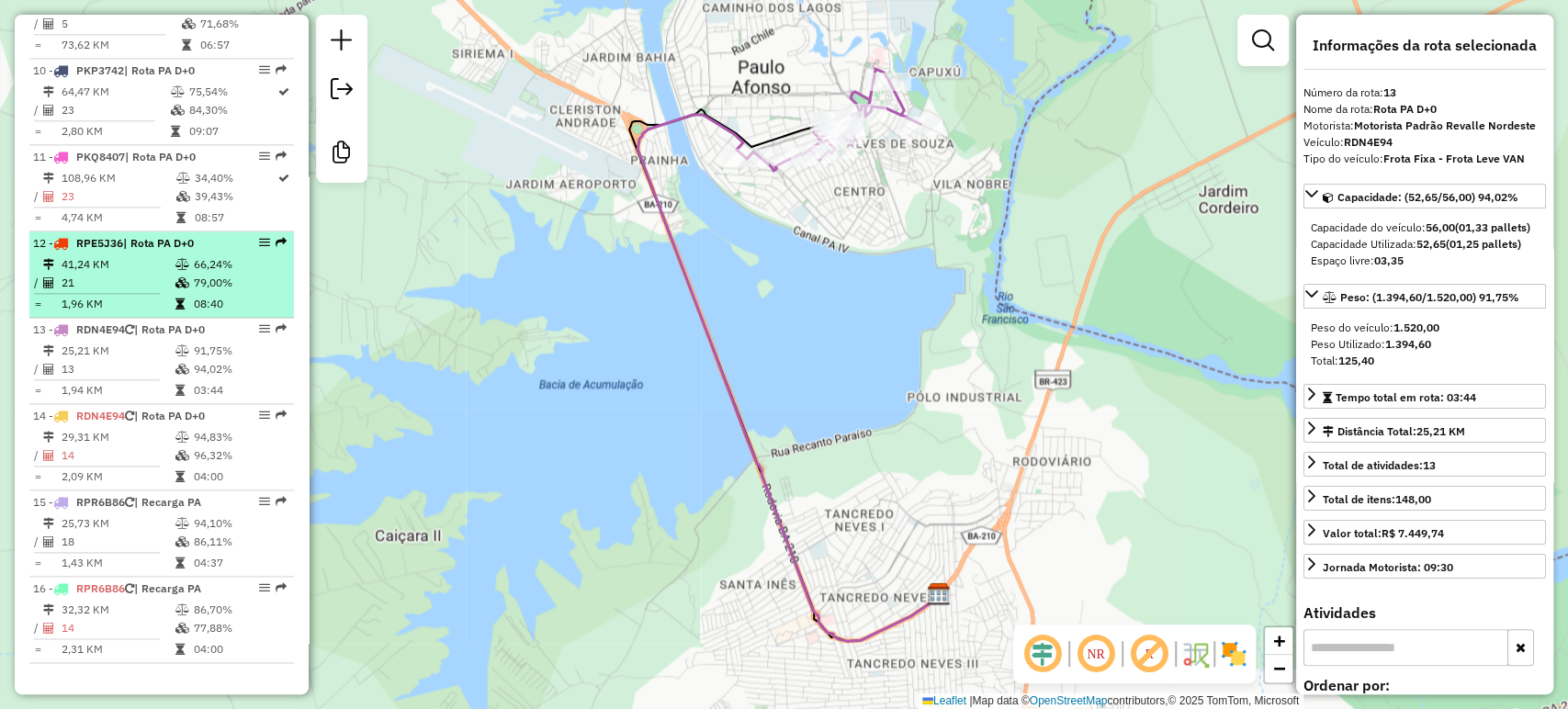
click at [154, 293] on hr at bounding box center [97, 293] width 126 height 1
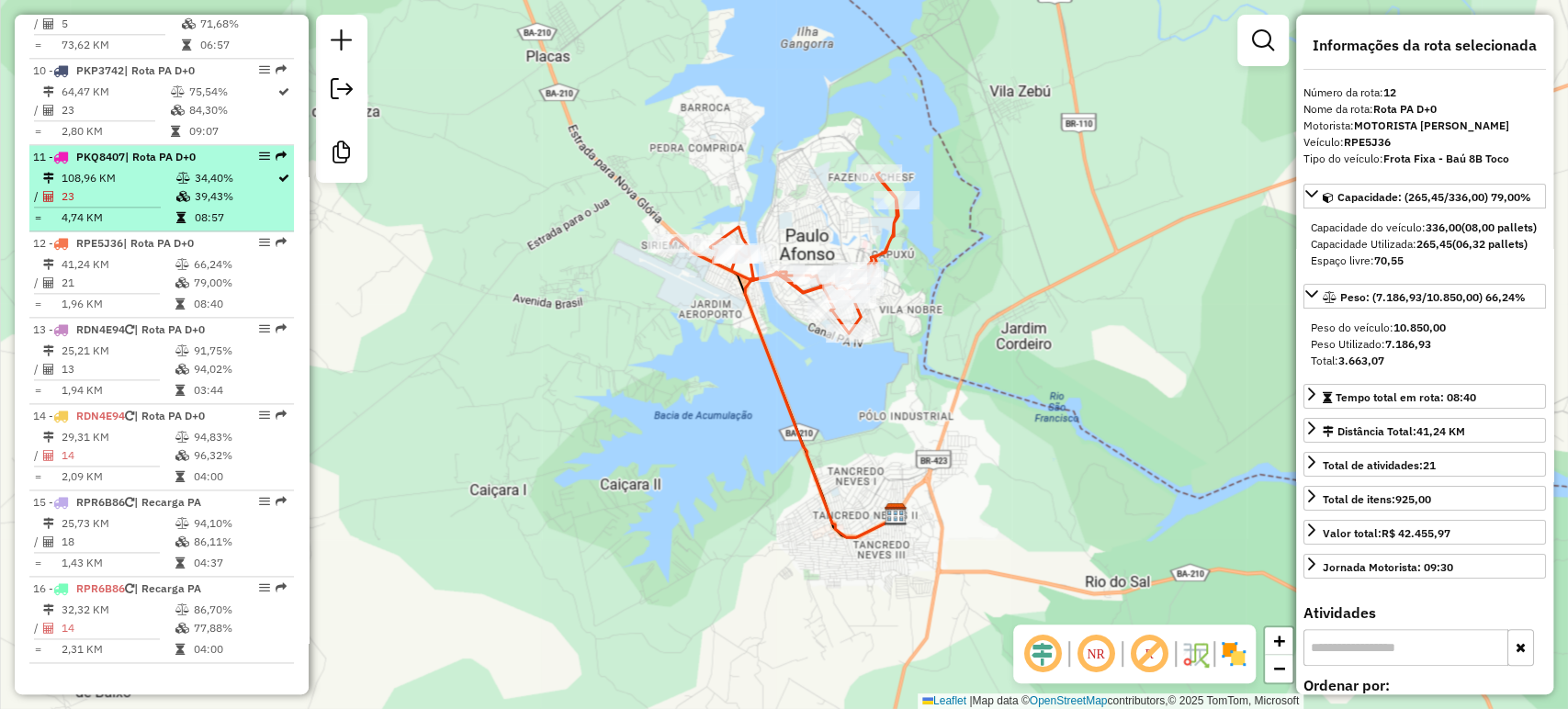
click at [140, 198] on td "23" at bounding box center [118, 196] width 115 height 18
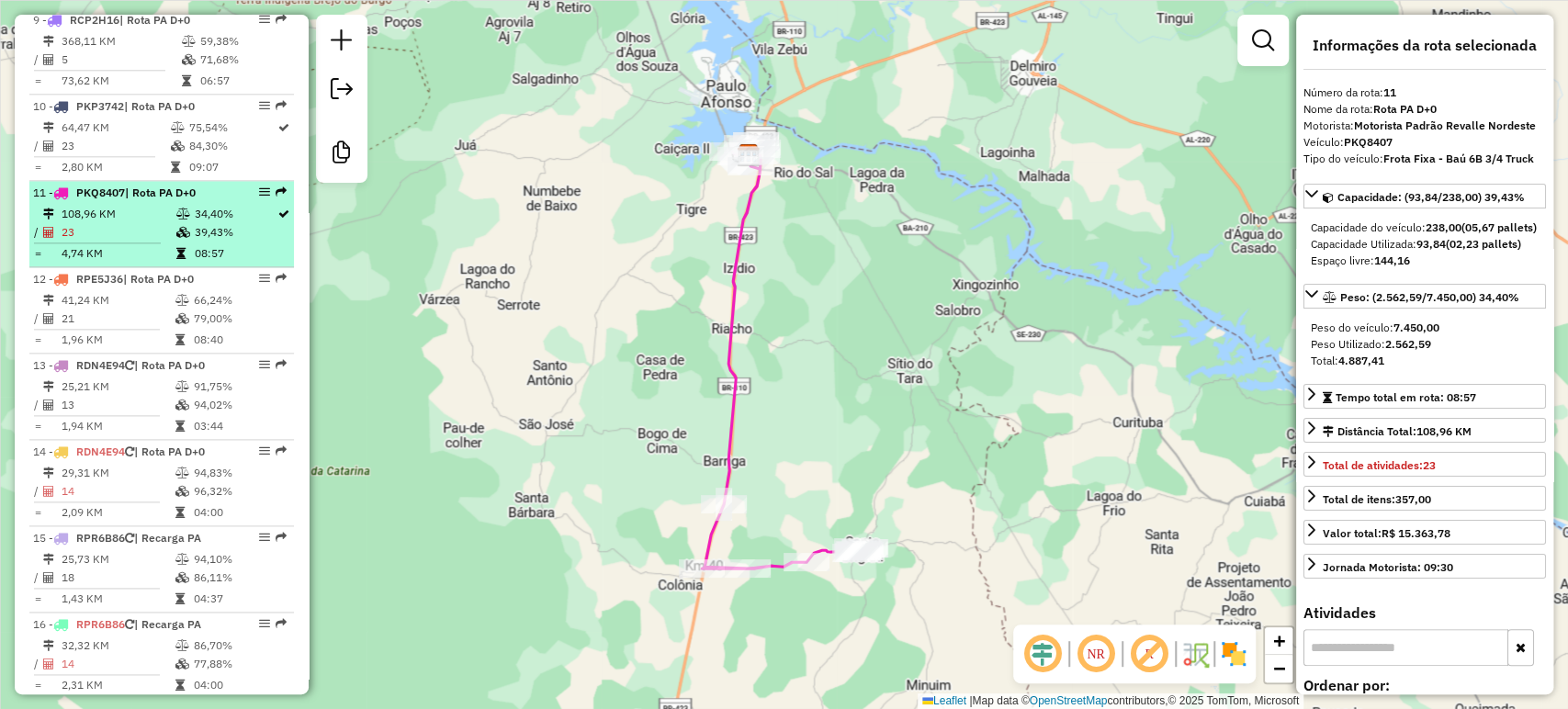
scroll to position [1435, 0]
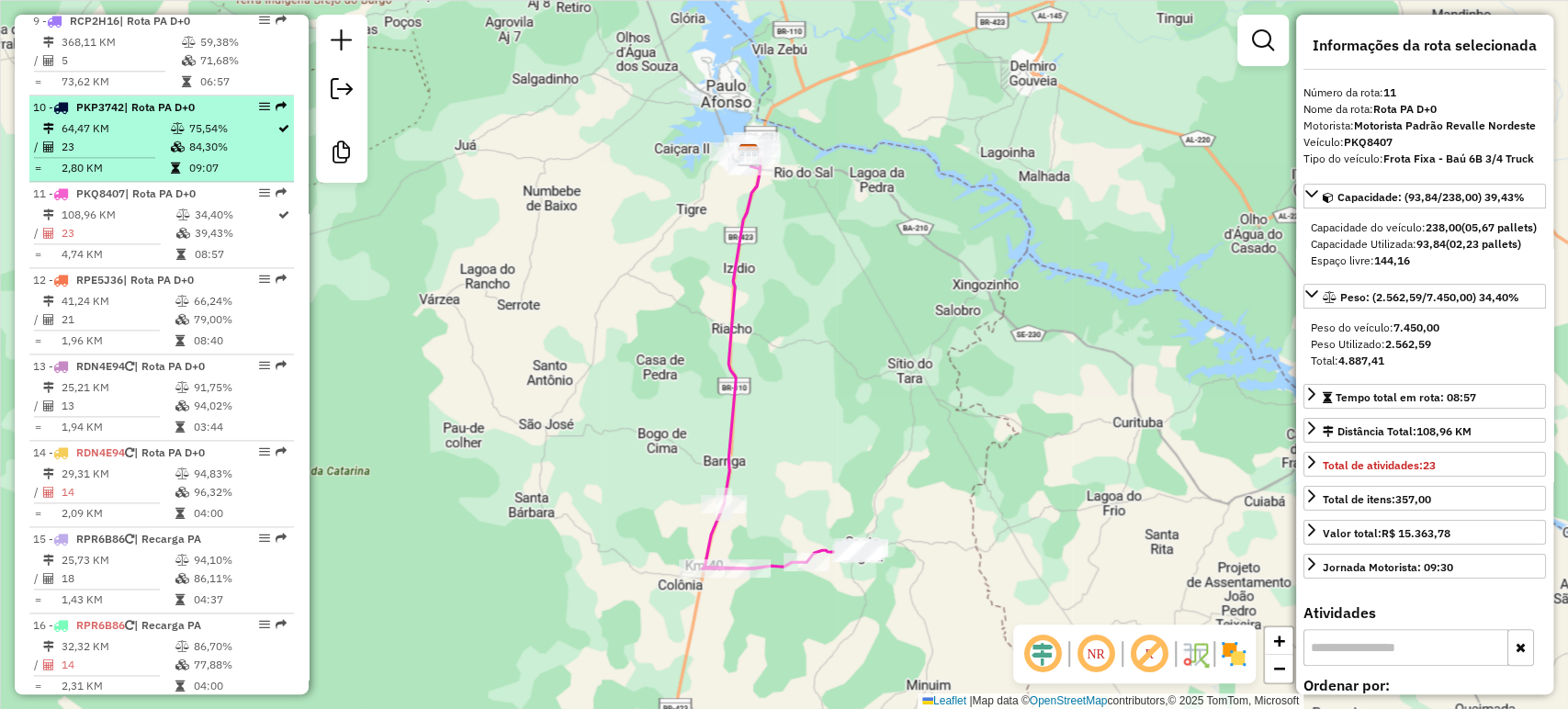
click at [140, 156] on td "23" at bounding box center [115, 147] width 108 height 18
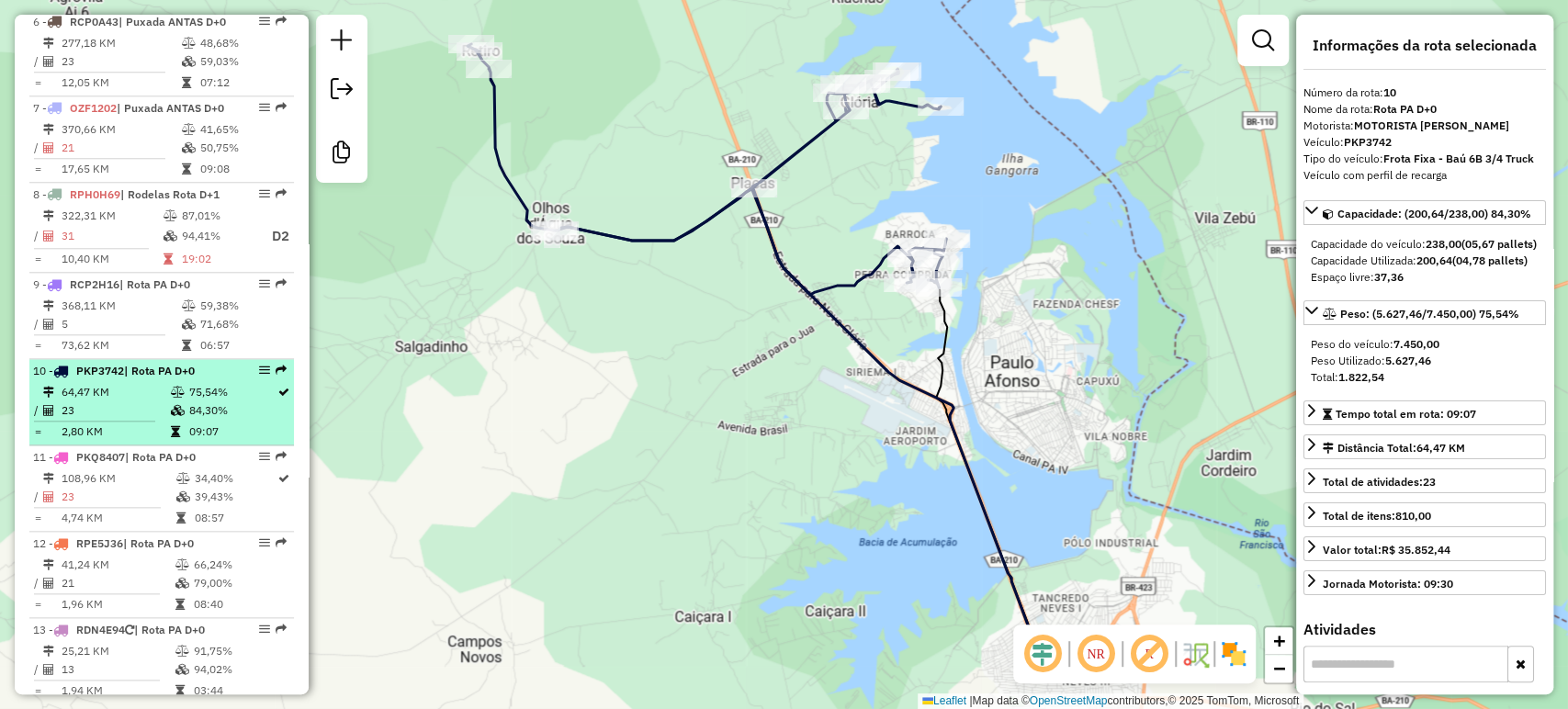
scroll to position [1166, 0]
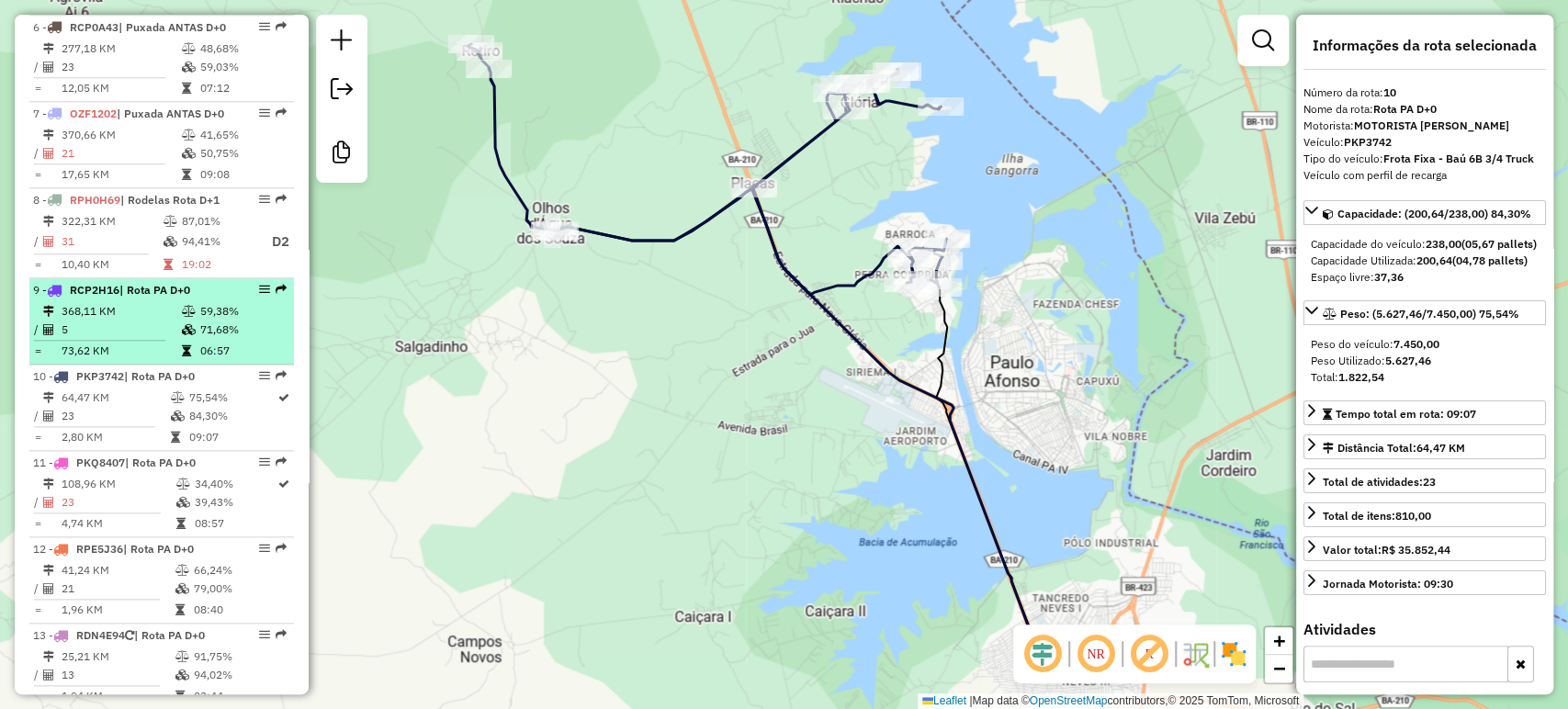
click at [171, 360] on td "73,62 KM" at bounding box center [121, 351] width 120 height 18
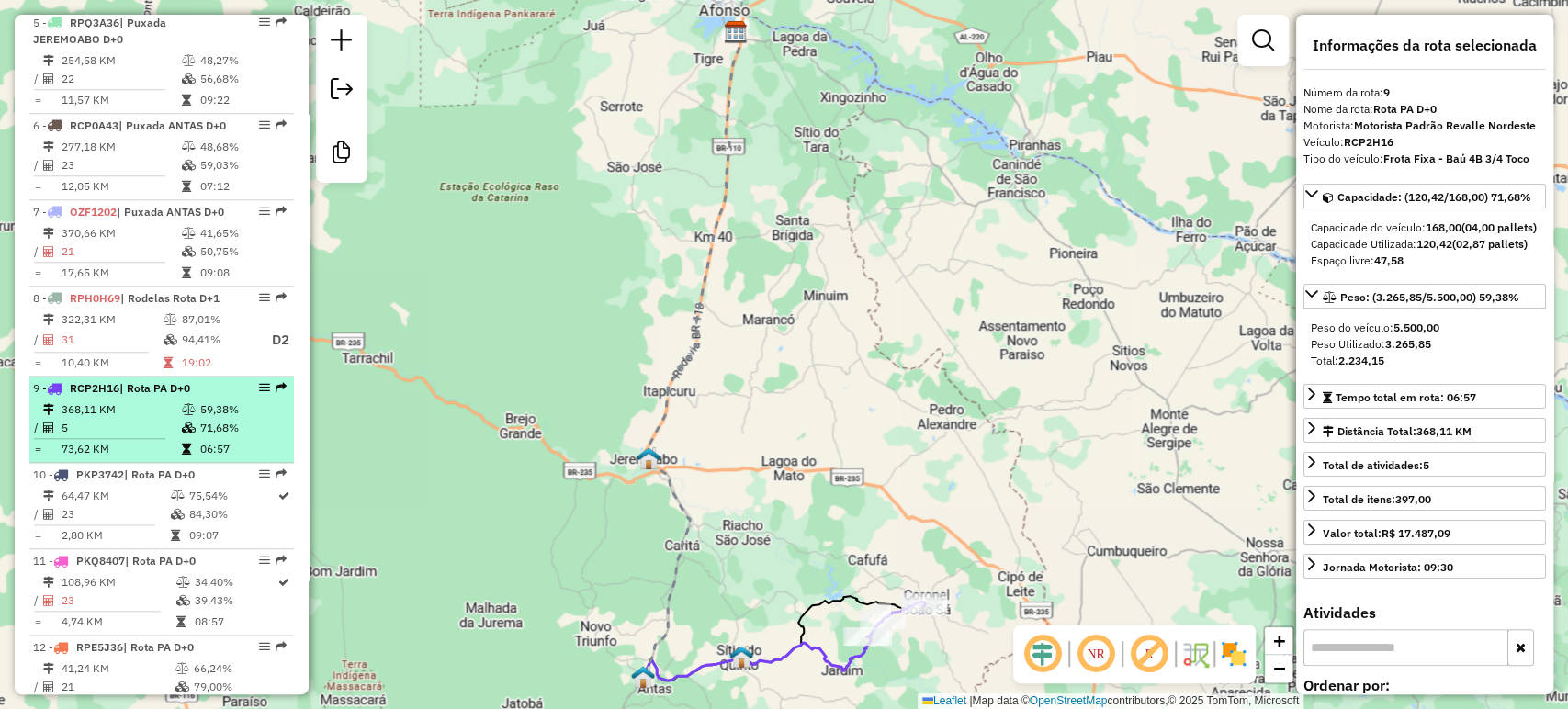
scroll to position [1009, 0]
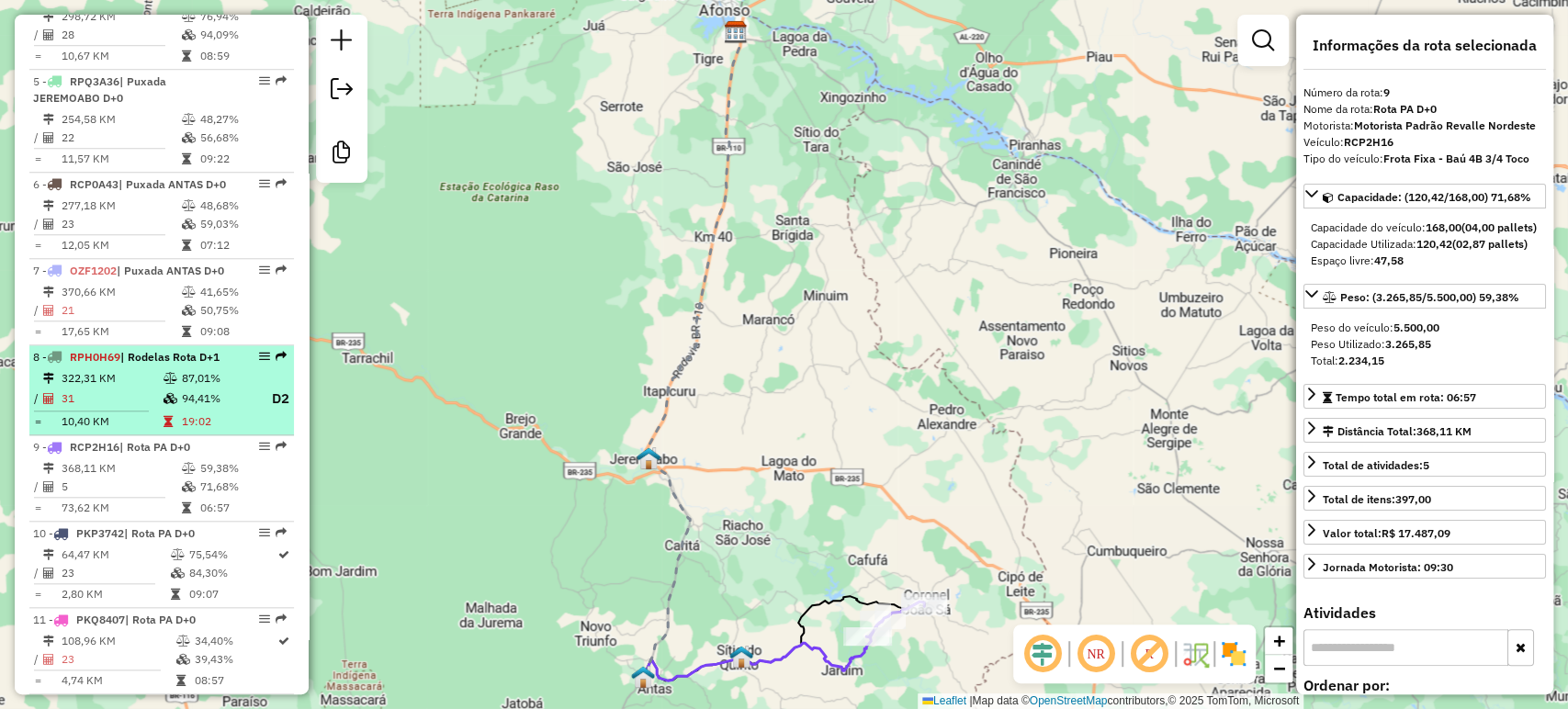
click at [141, 411] on td "31" at bounding box center [112, 399] width 102 height 23
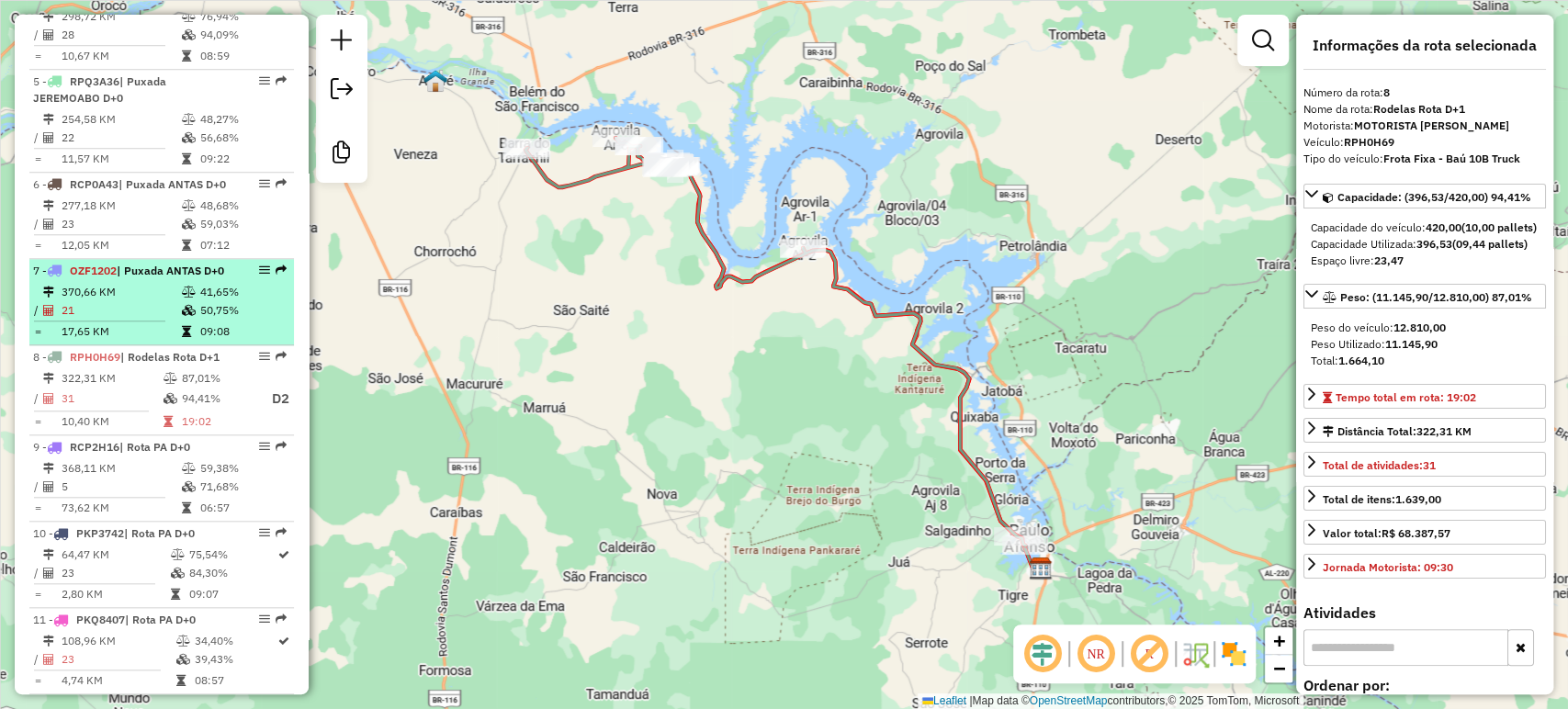
click at [181, 320] on td at bounding box center [190, 310] width 18 height 18
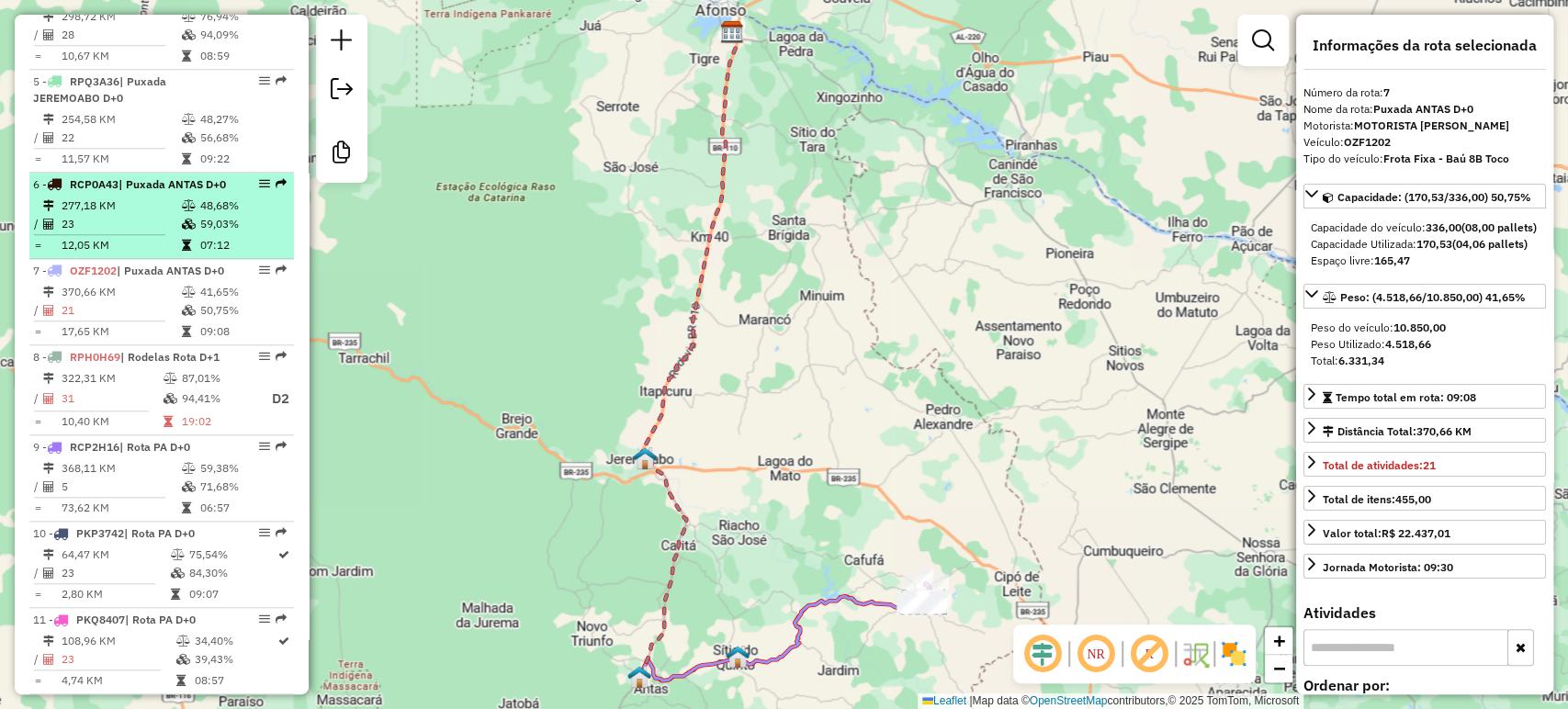
click at [147, 215] on td "277,18 KM" at bounding box center [121, 206] width 120 height 18
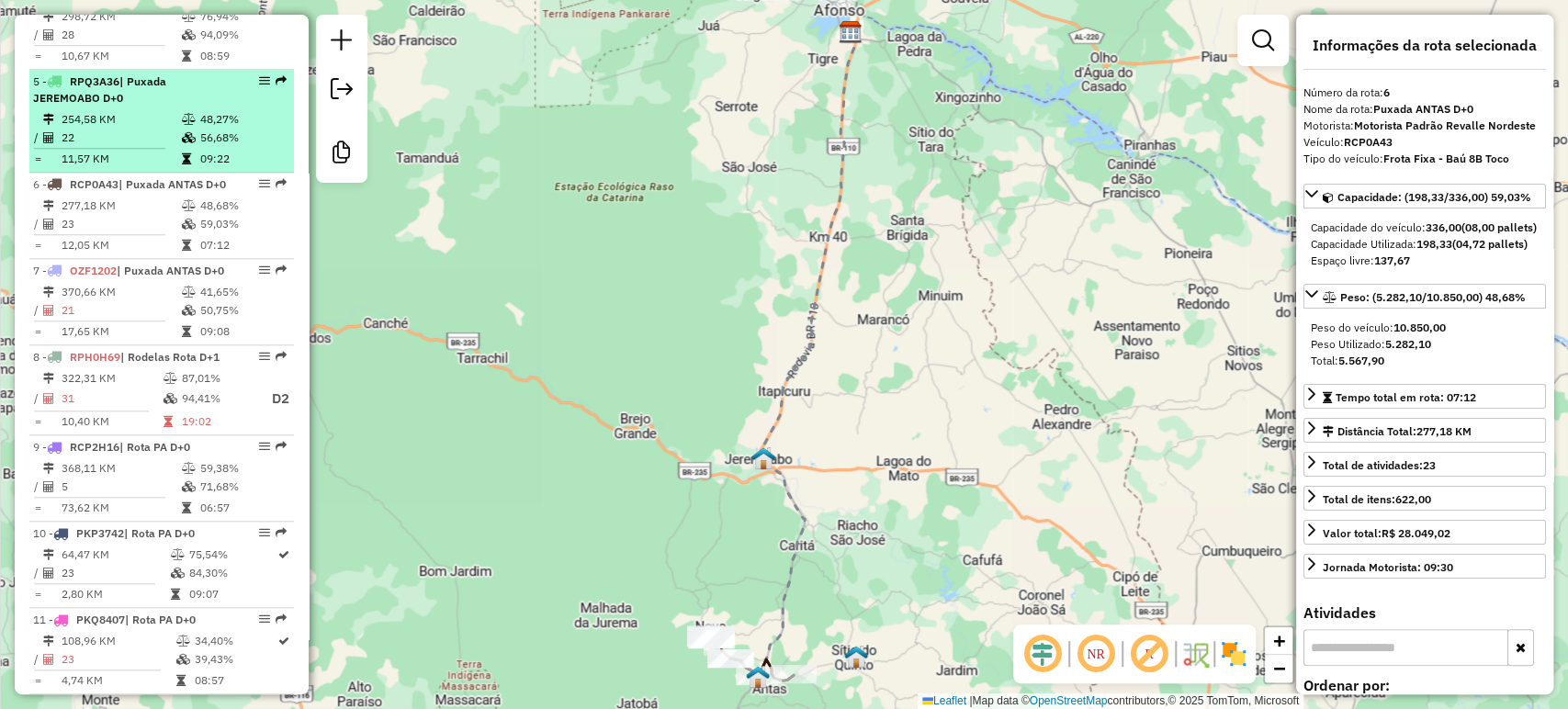
click at [166, 150] on td at bounding box center [107, 148] width 148 height 3
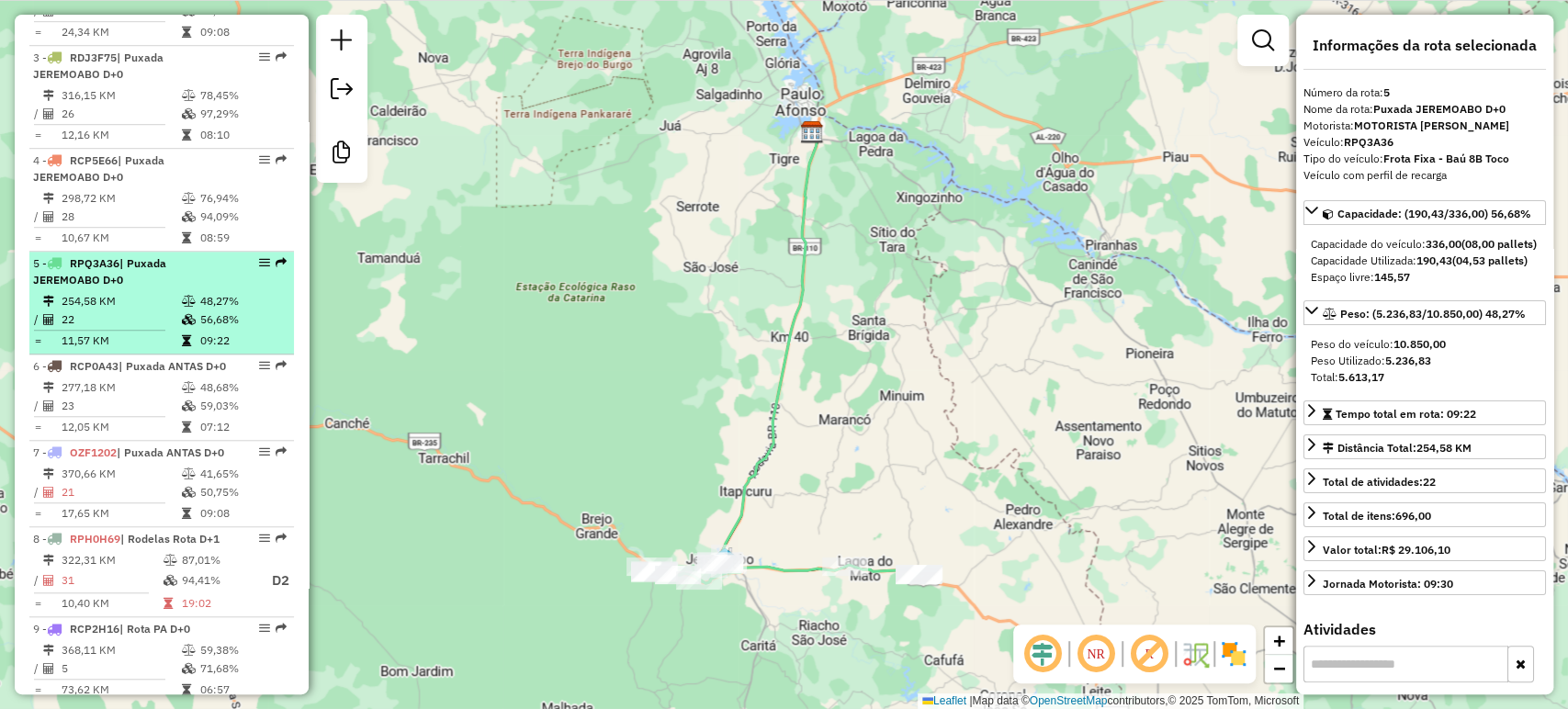
scroll to position [808, 0]
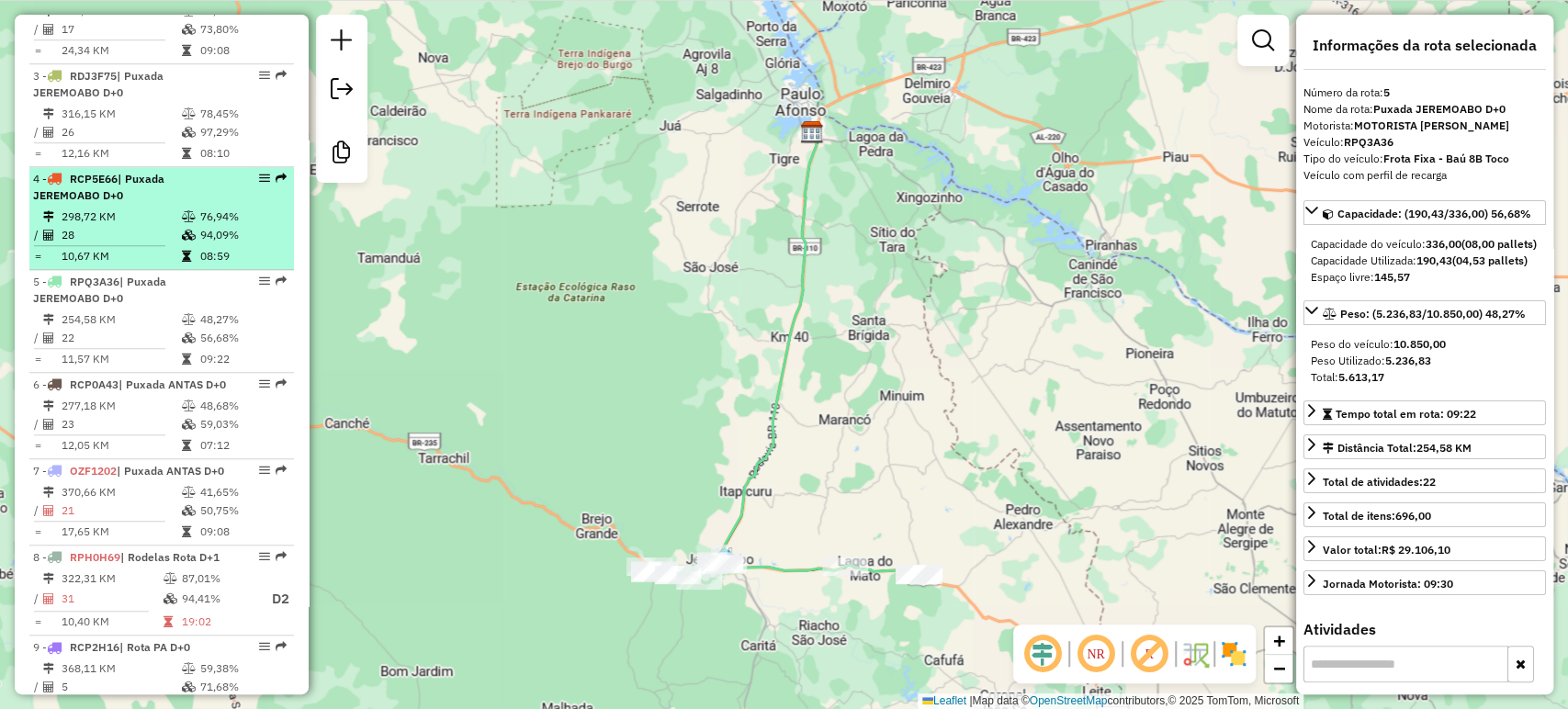
click at [165, 226] on td "298,72 KM" at bounding box center [121, 217] width 120 height 18
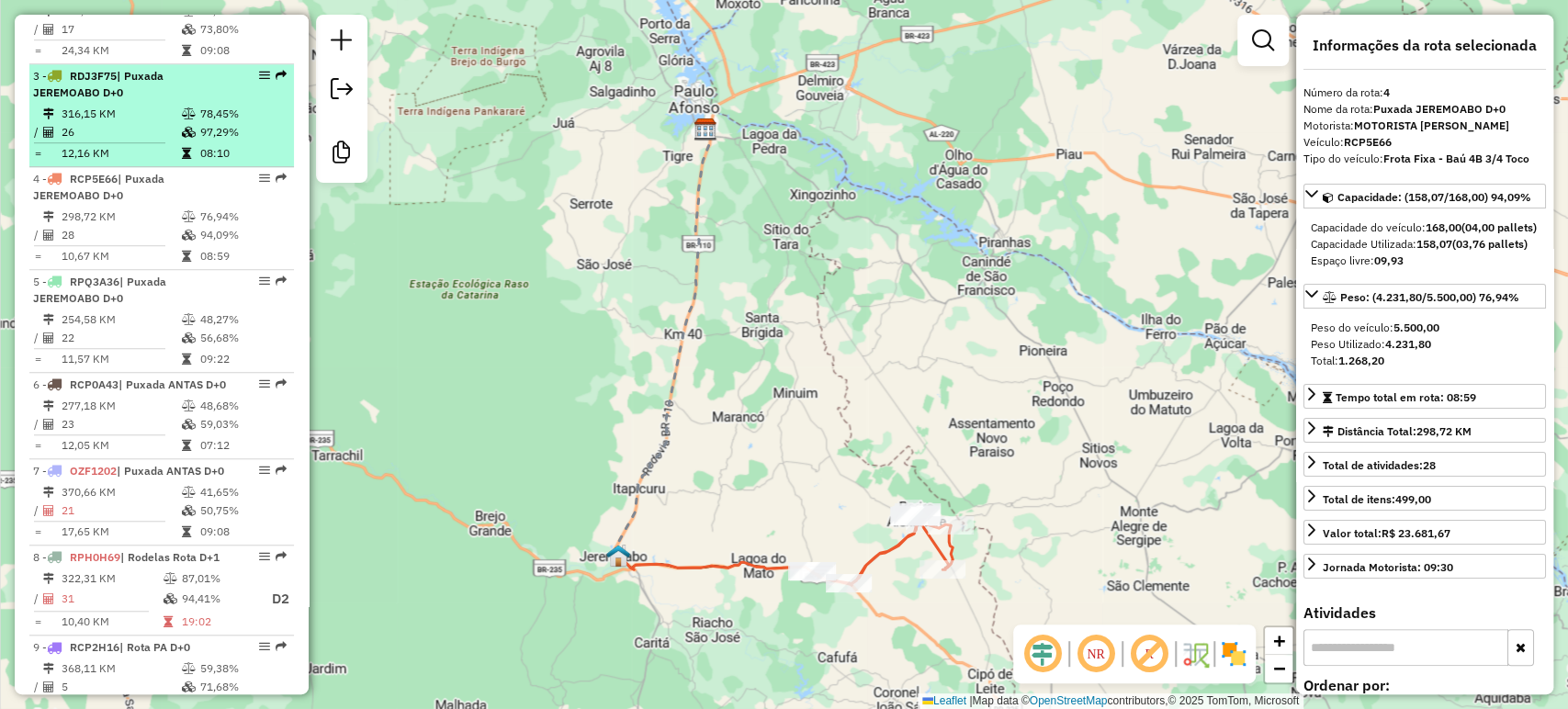
click at [175, 163] on td "12,16 KM" at bounding box center [121, 153] width 120 height 18
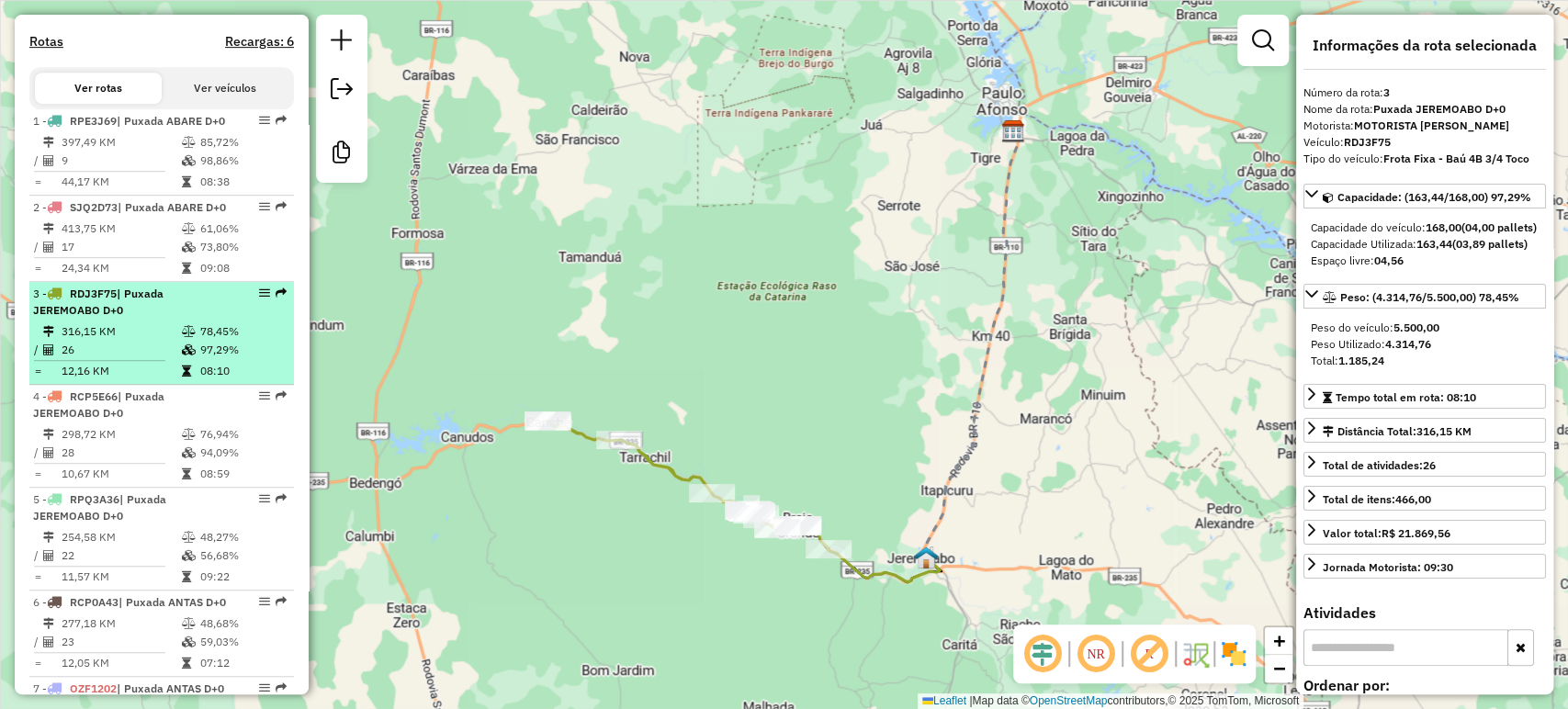
scroll to position [587, 0]
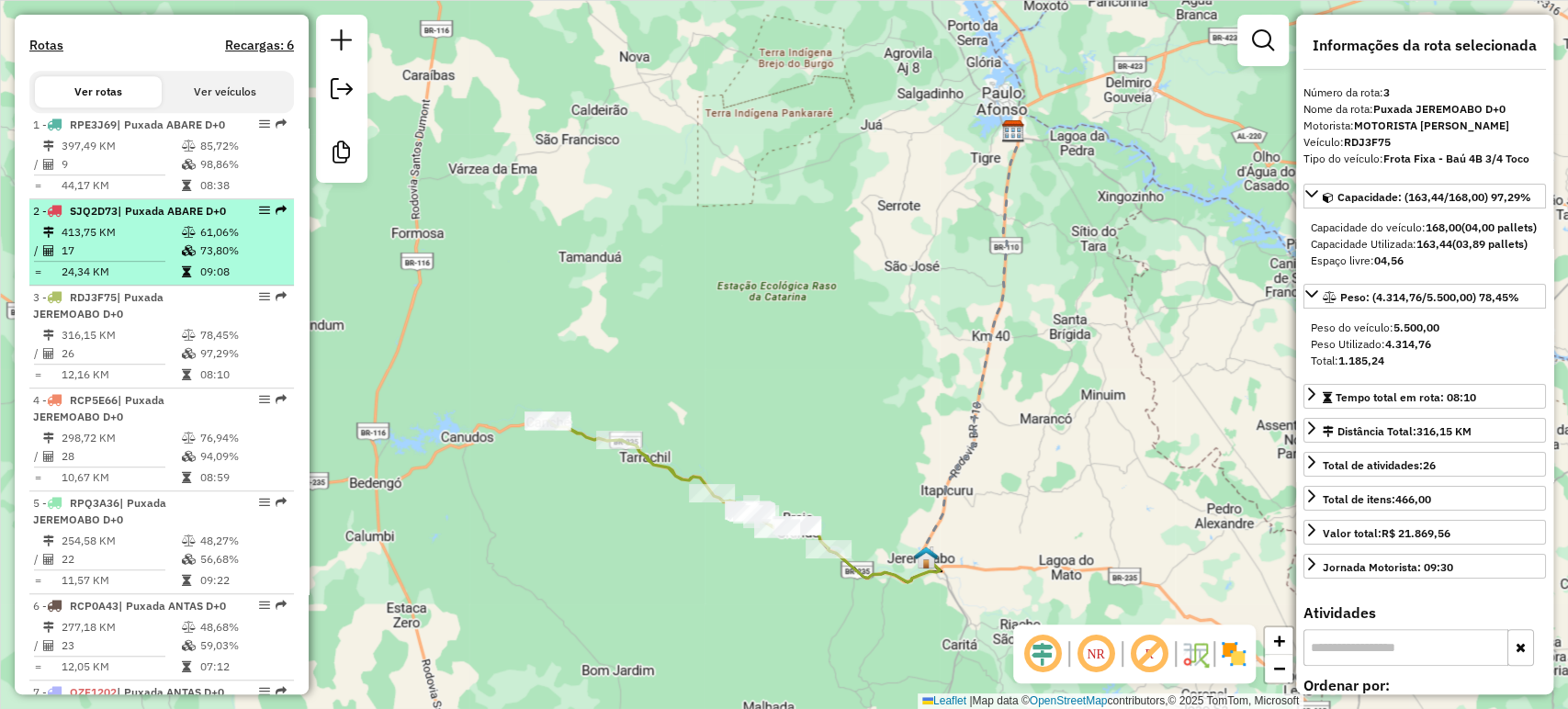
click at [169, 220] on div "2 - SJQ2D73 | Puxada ABARE D+0" at bounding box center [130, 211] width 195 height 17
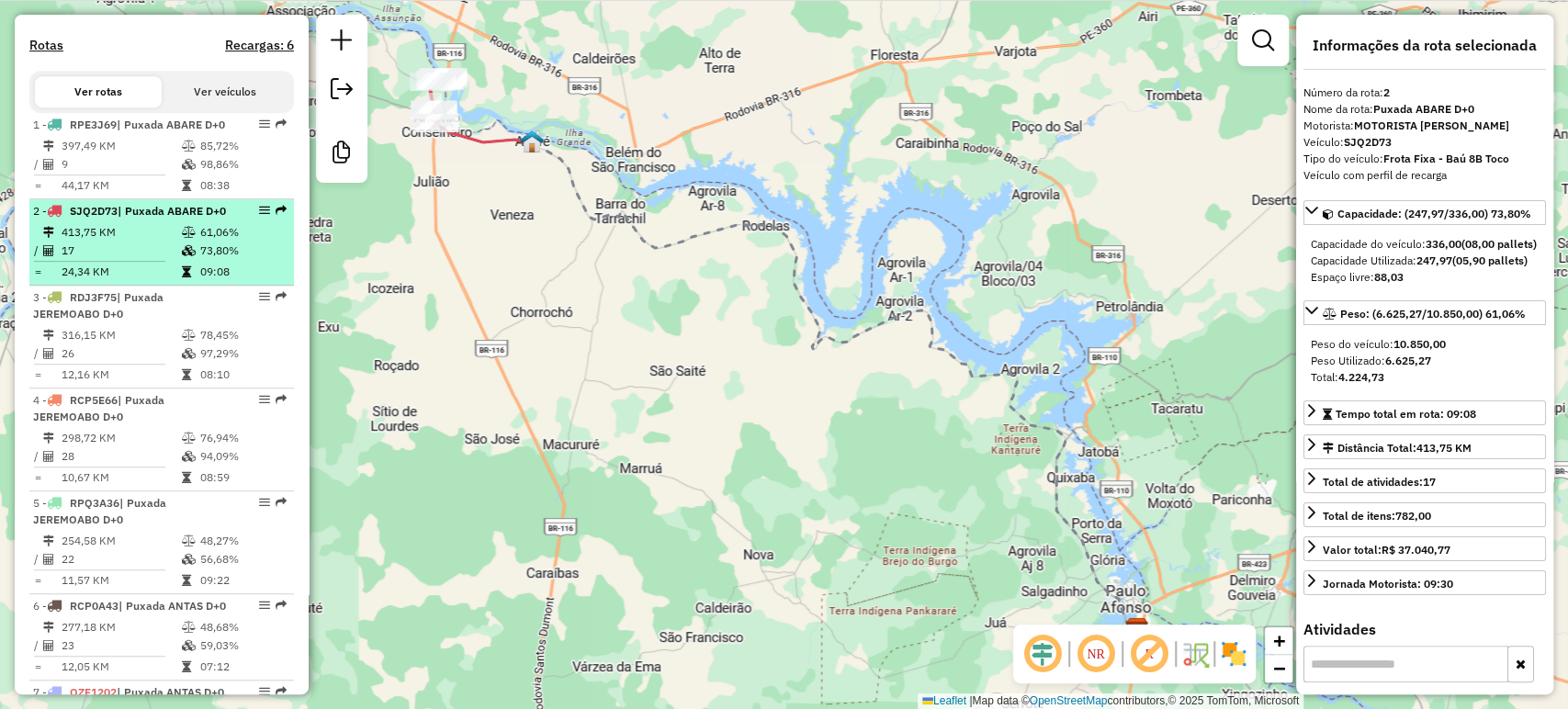
click at [138, 242] on td "413,75 KM" at bounding box center [121, 232] width 120 height 18
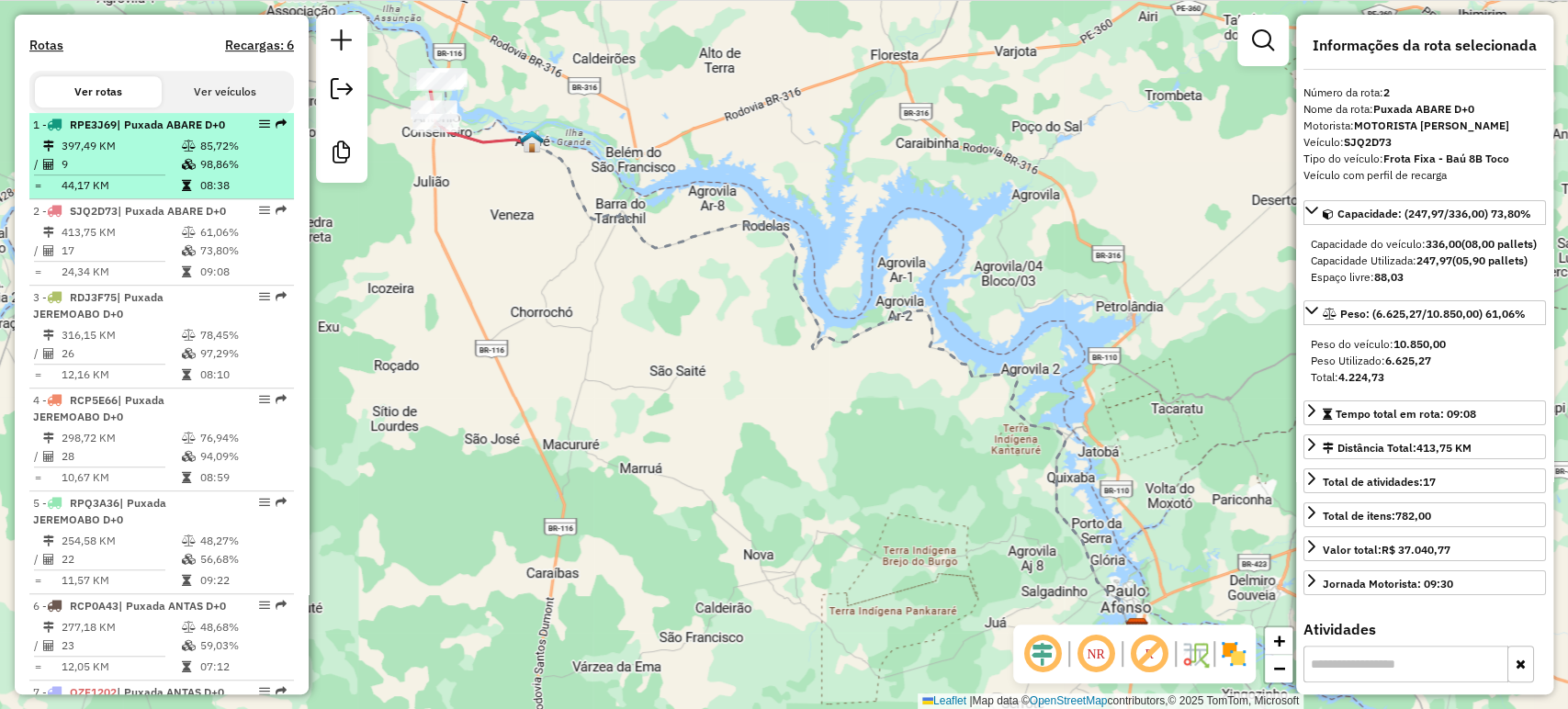
click at [140, 174] on td "9" at bounding box center [121, 164] width 120 height 18
